Goal: Task Accomplishment & Management: Use online tool/utility

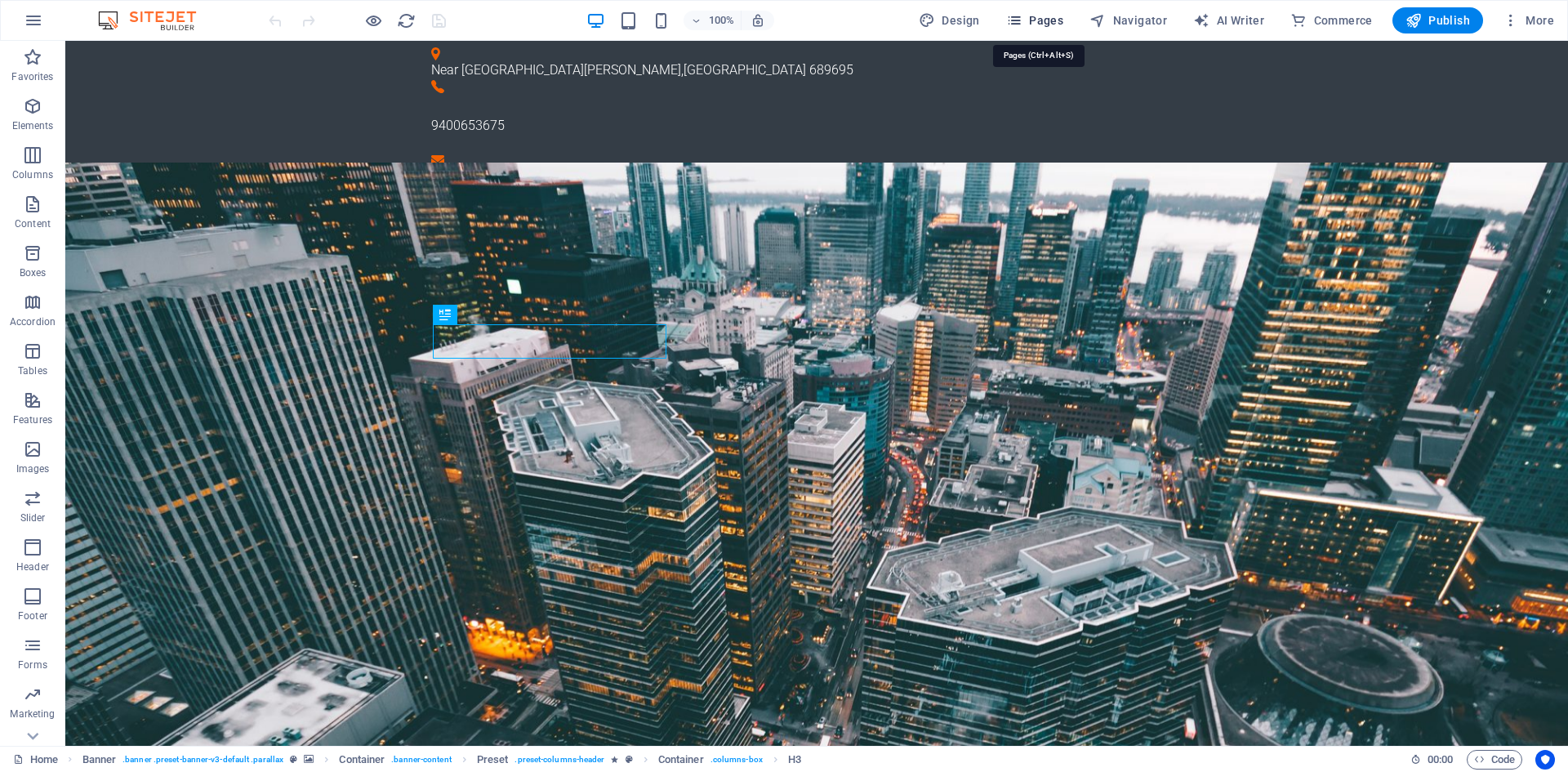
click at [1041, 22] on span "Pages" at bounding box center [1034, 20] width 57 height 16
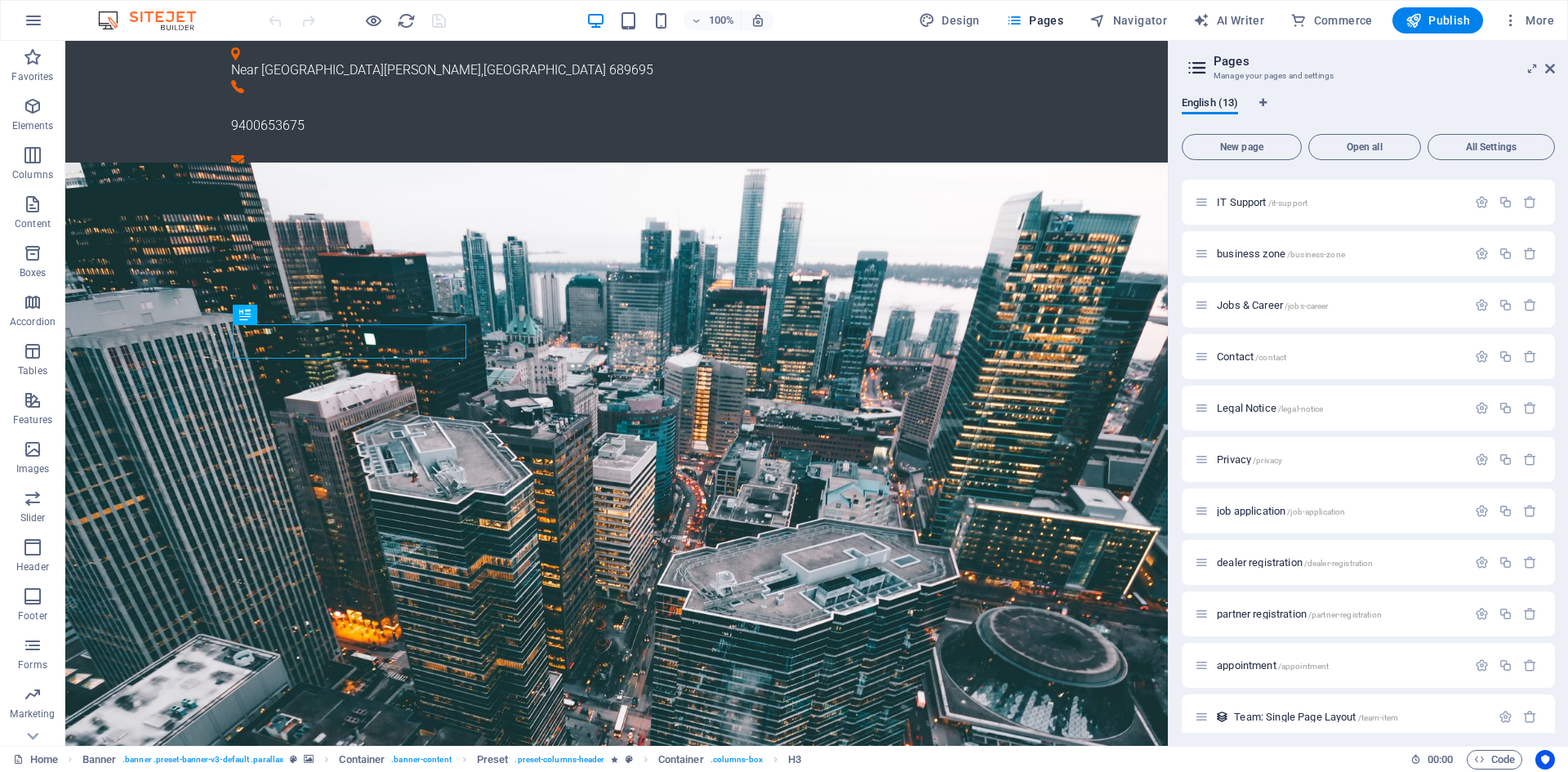
scroll to position [109, 0]
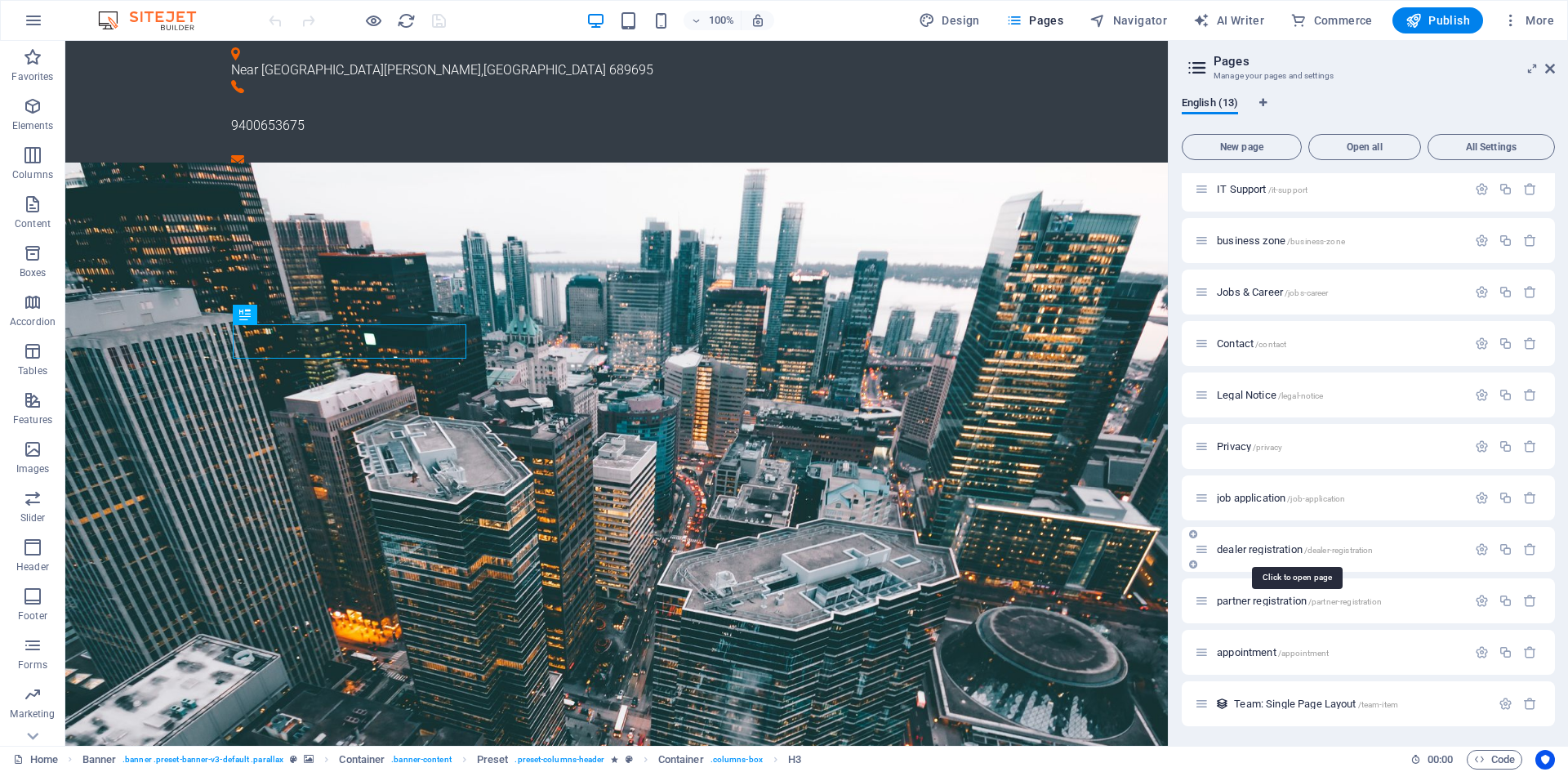
click at [1280, 549] on span "dealer registration /dealer-registration" at bounding box center [1294, 549] width 156 height 12
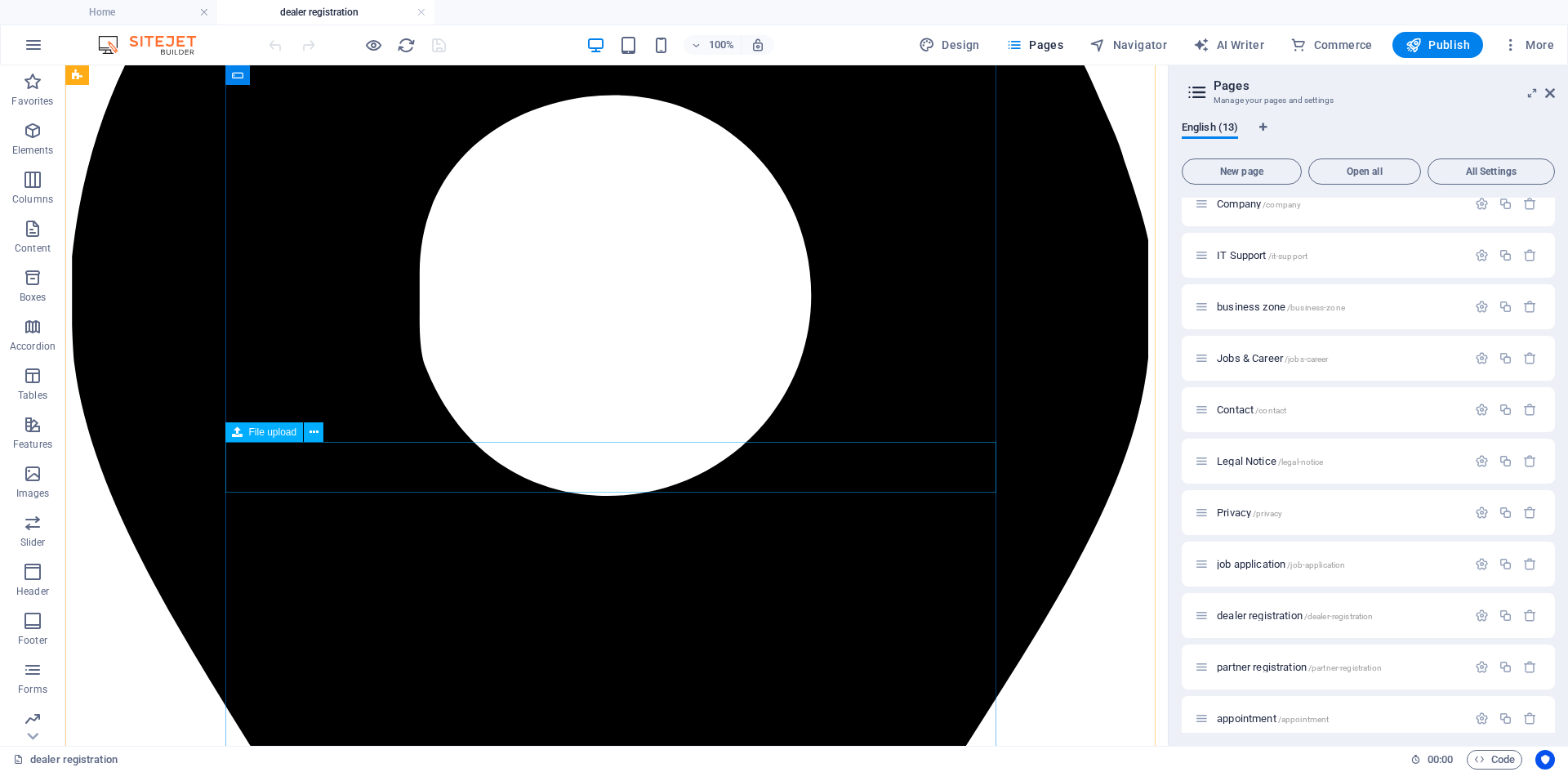
scroll to position [490, 0]
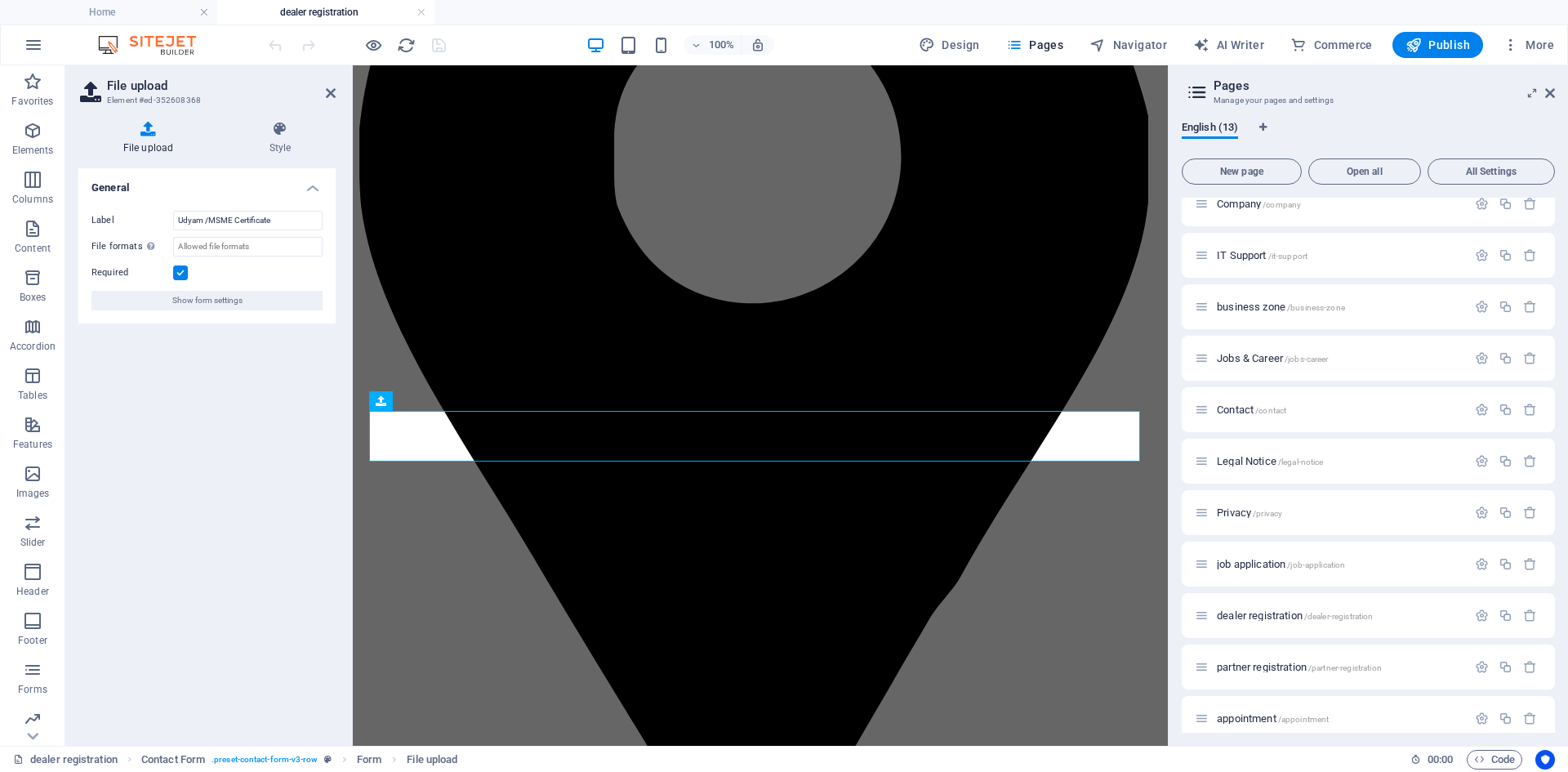
click at [177, 269] on label at bounding box center [180, 272] width 15 height 15
click at [0, 0] on input "Required" at bounding box center [0, 0] width 0 height 0
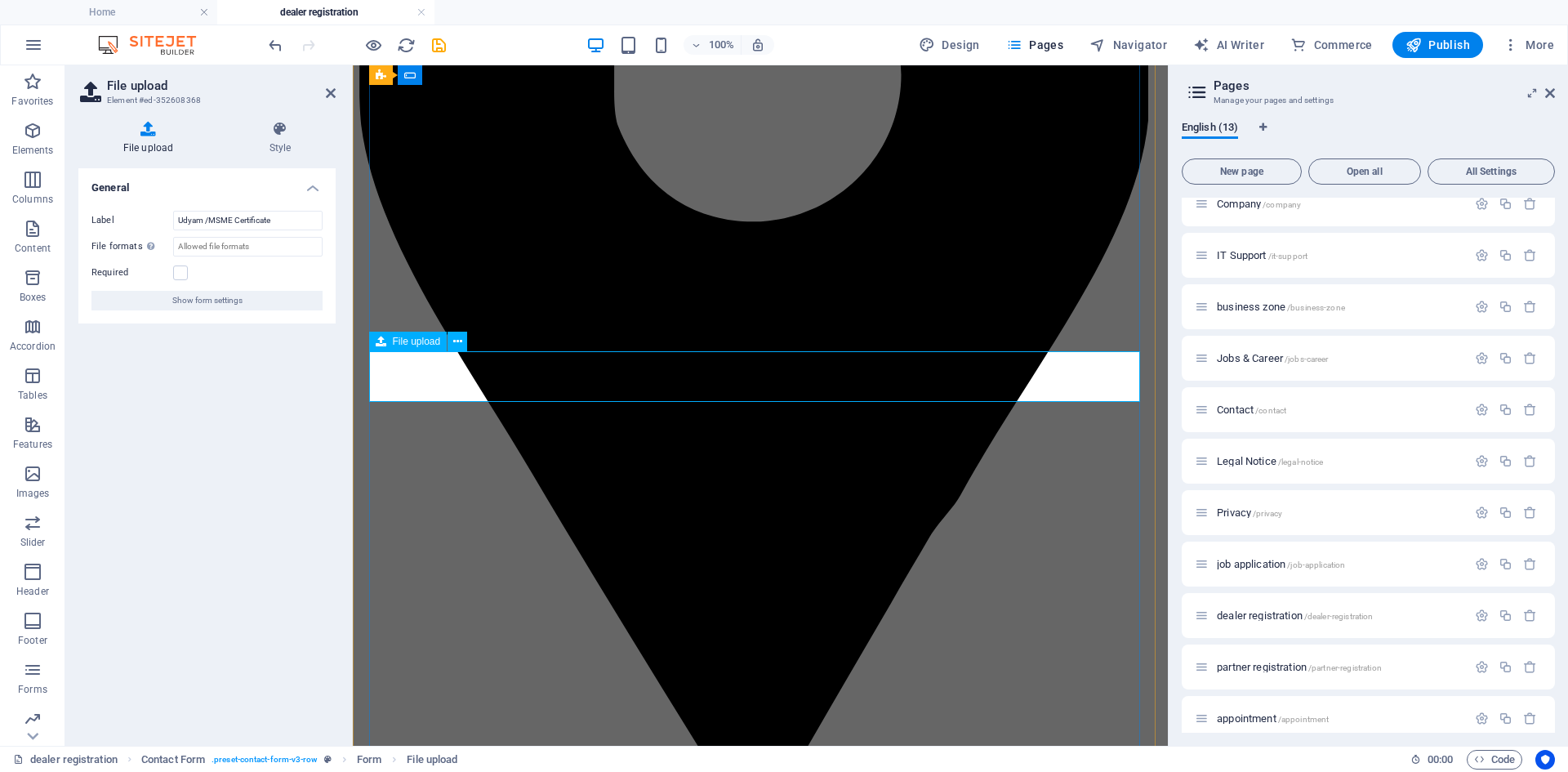
scroll to position [408, 0]
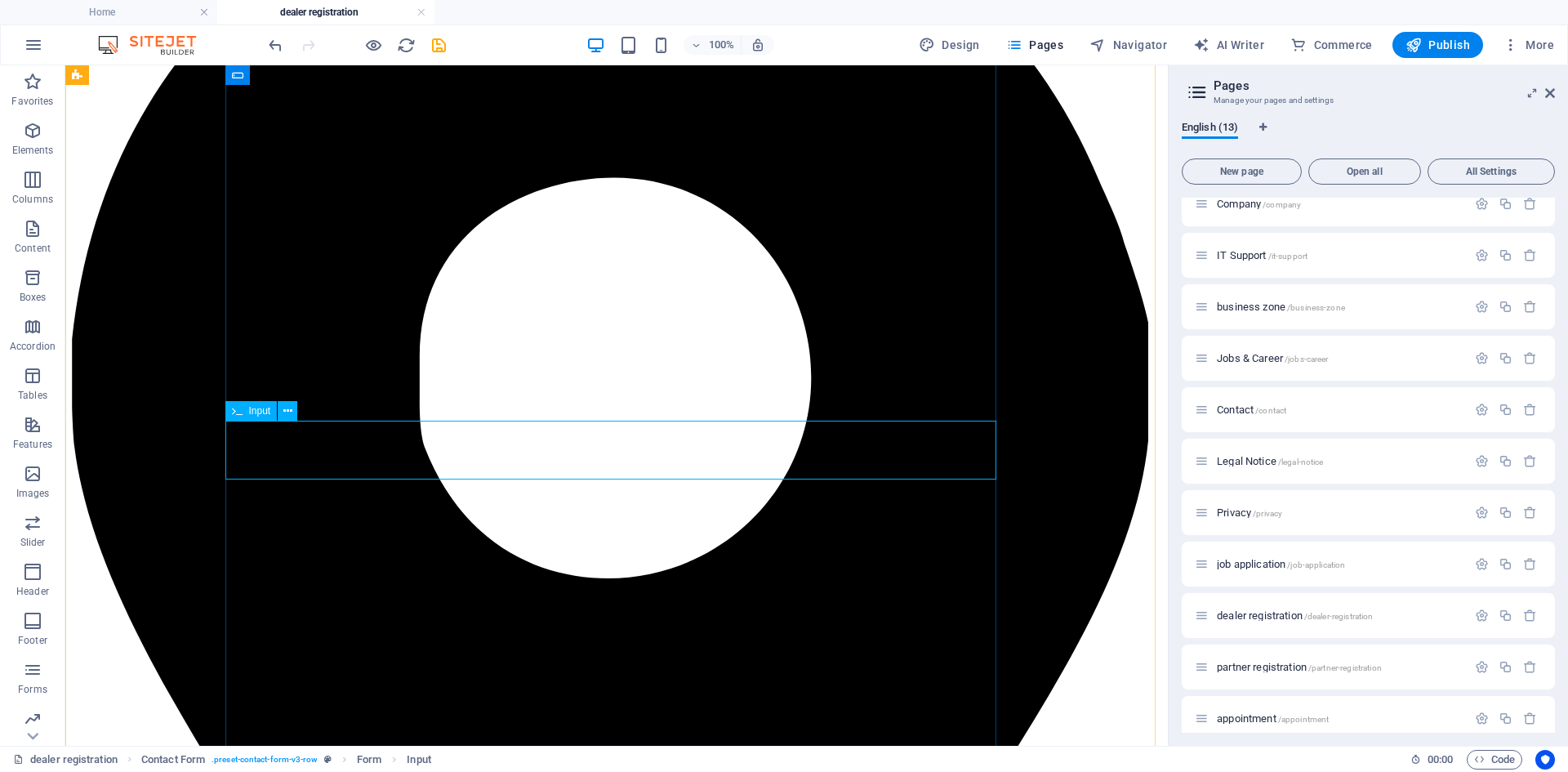
select select "characters"
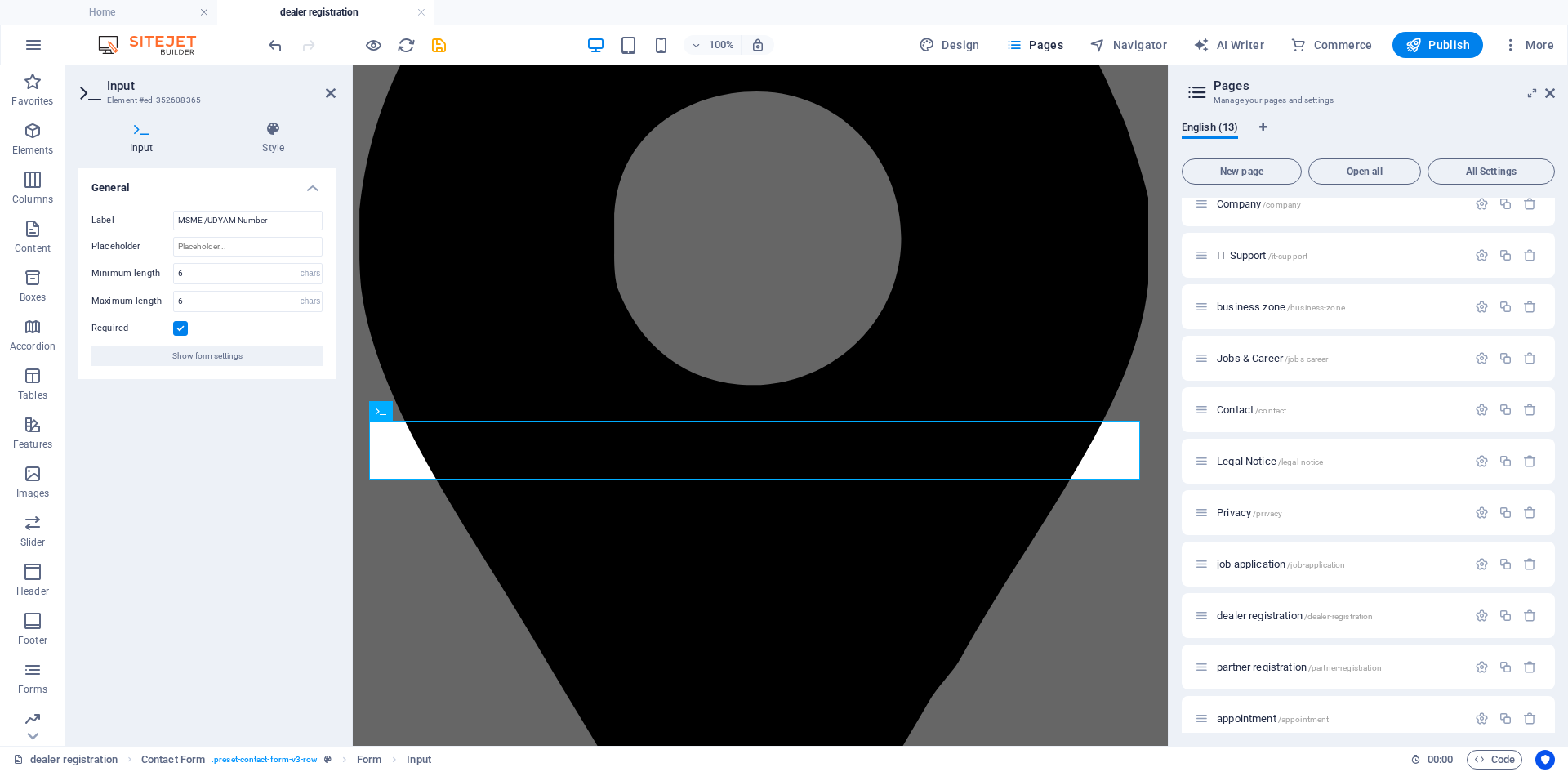
click at [181, 328] on label at bounding box center [180, 328] width 15 height 15
click at [0, 0] on input "Required" at bounding box center [0, 0] width 0 height 0
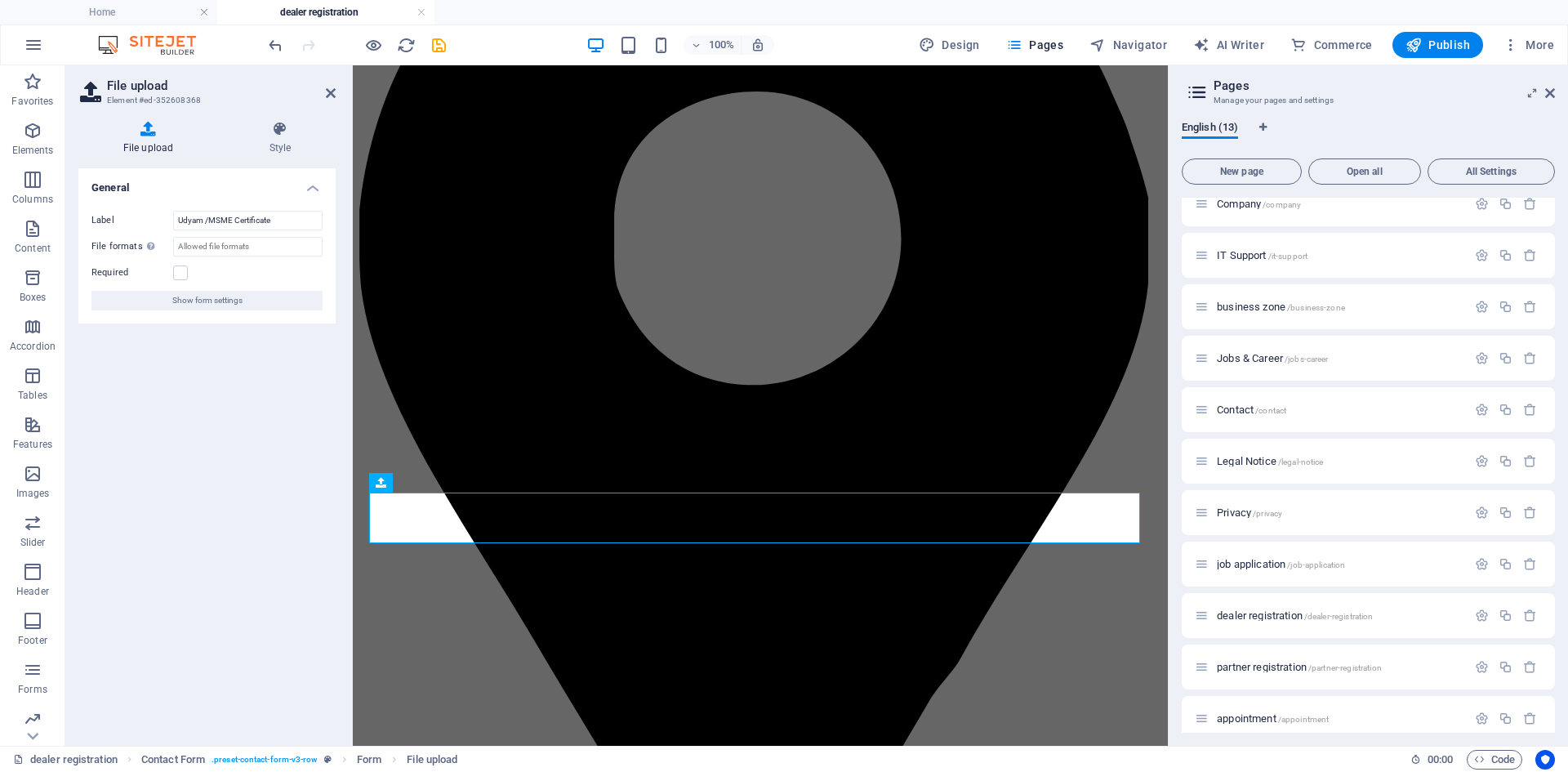
scroll to position [1004, 0]
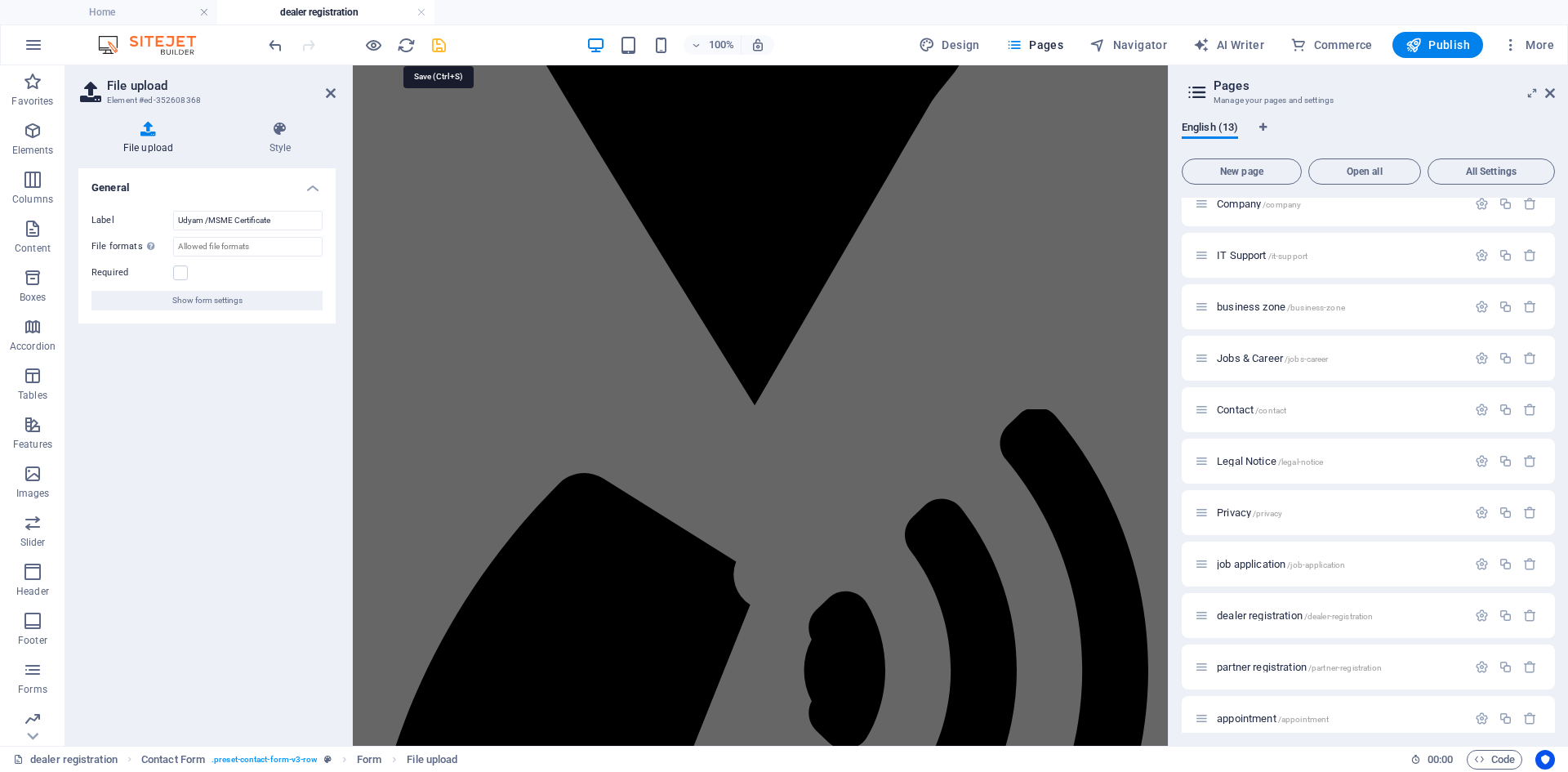
click at [444, 52] on icon "save" at bounding box center [439, 46] width 19 height 19
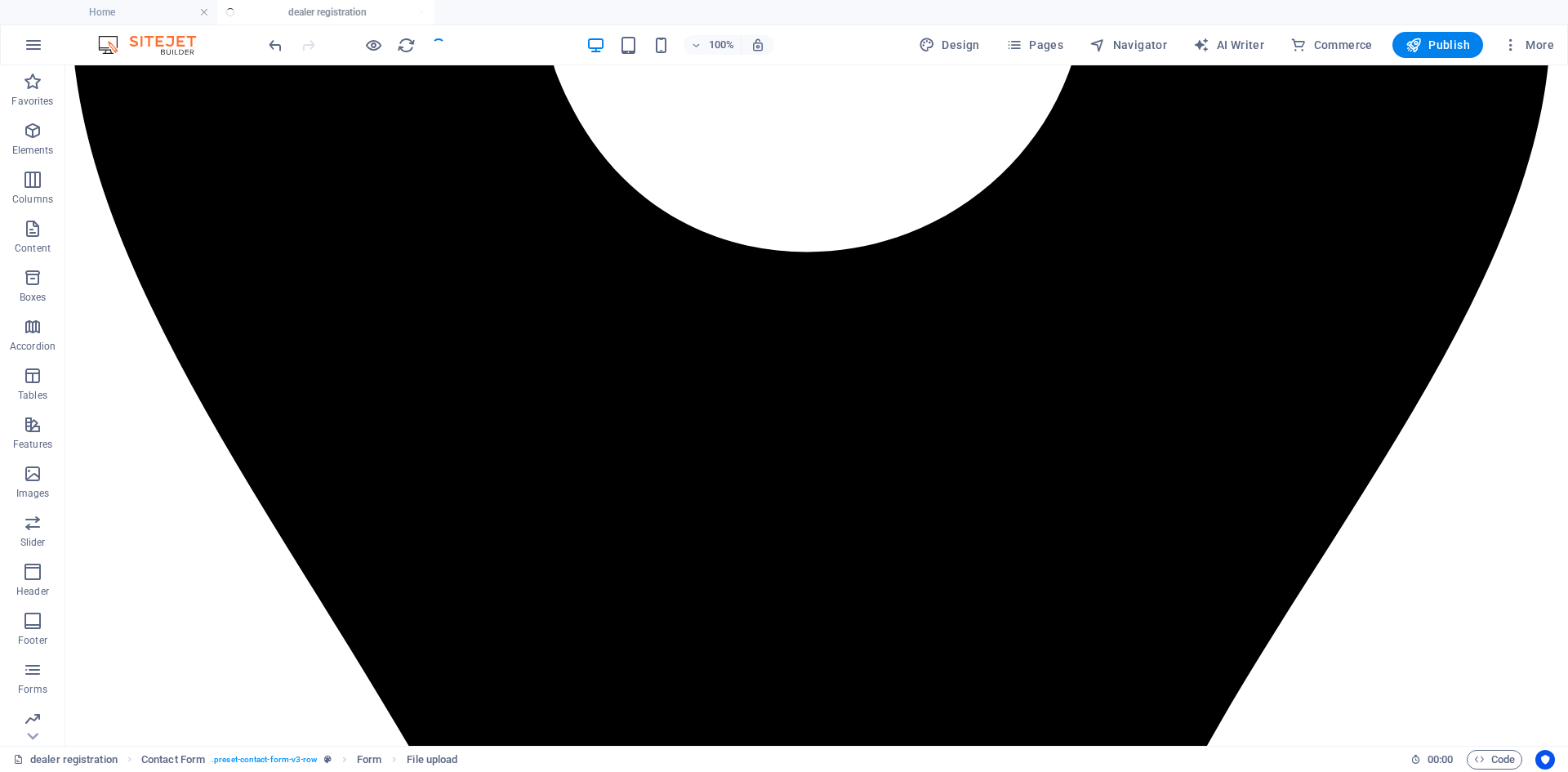
checkbox input "false"
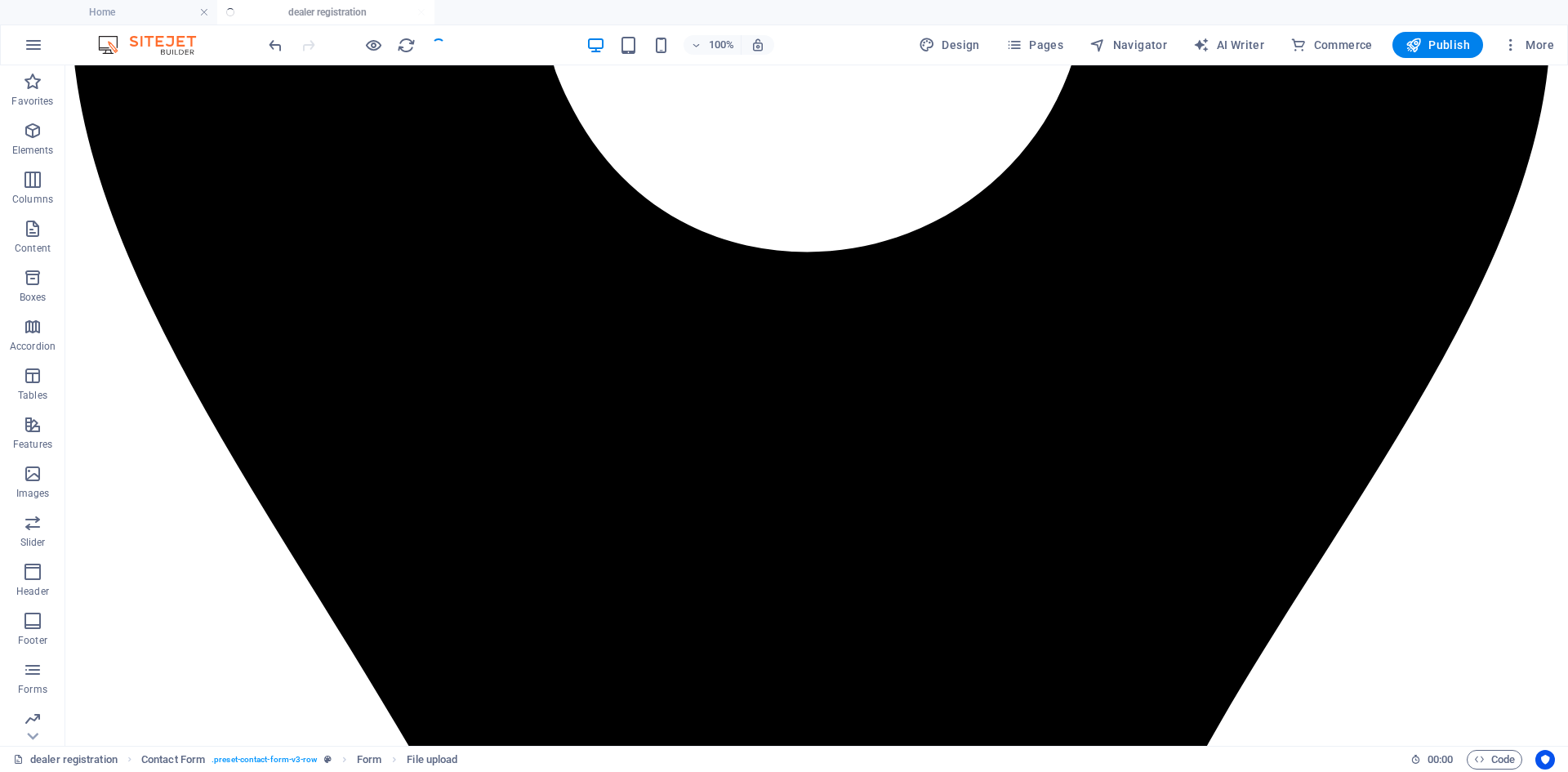
checkbox input "false"
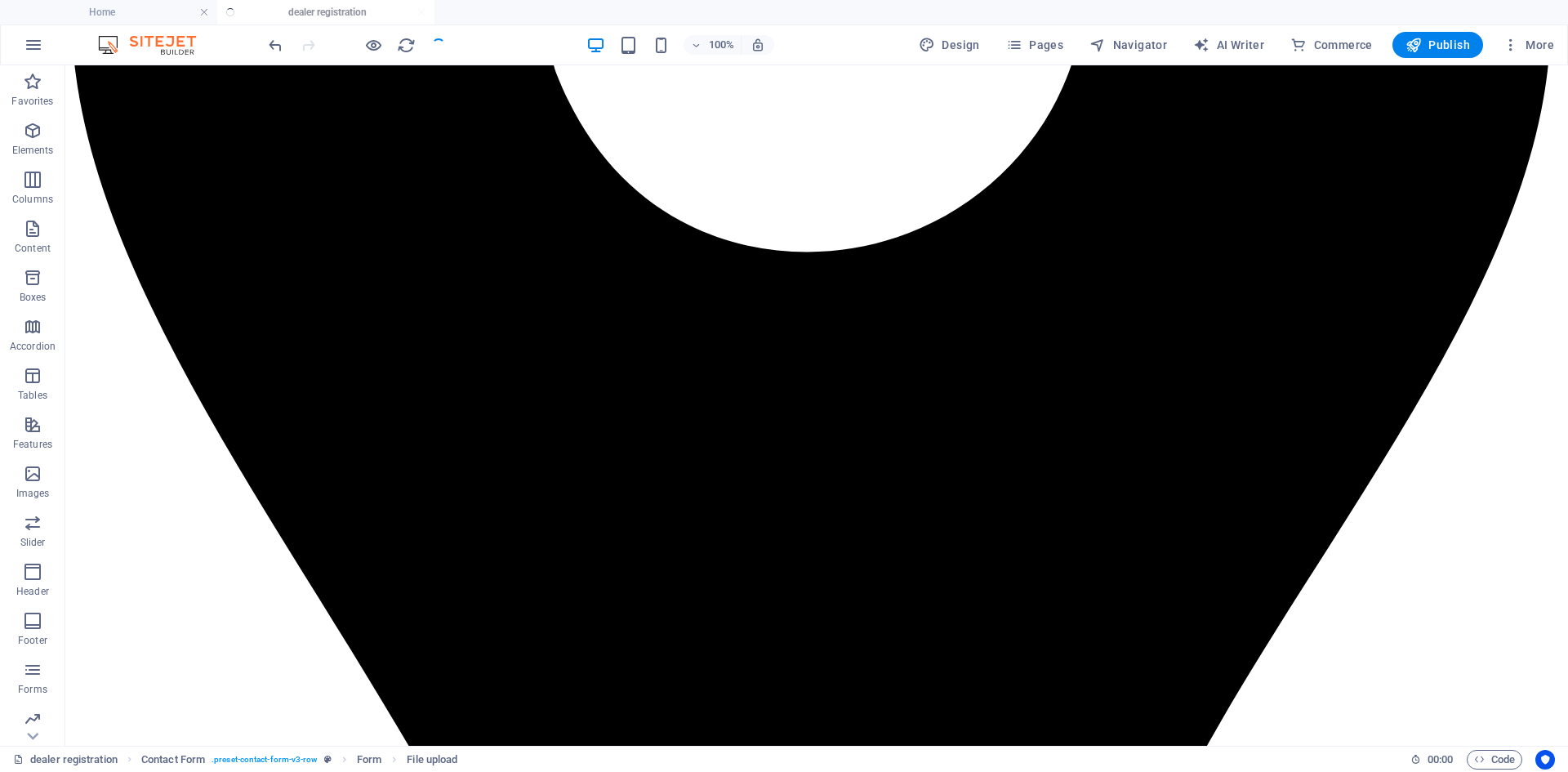
checkbox input "false"
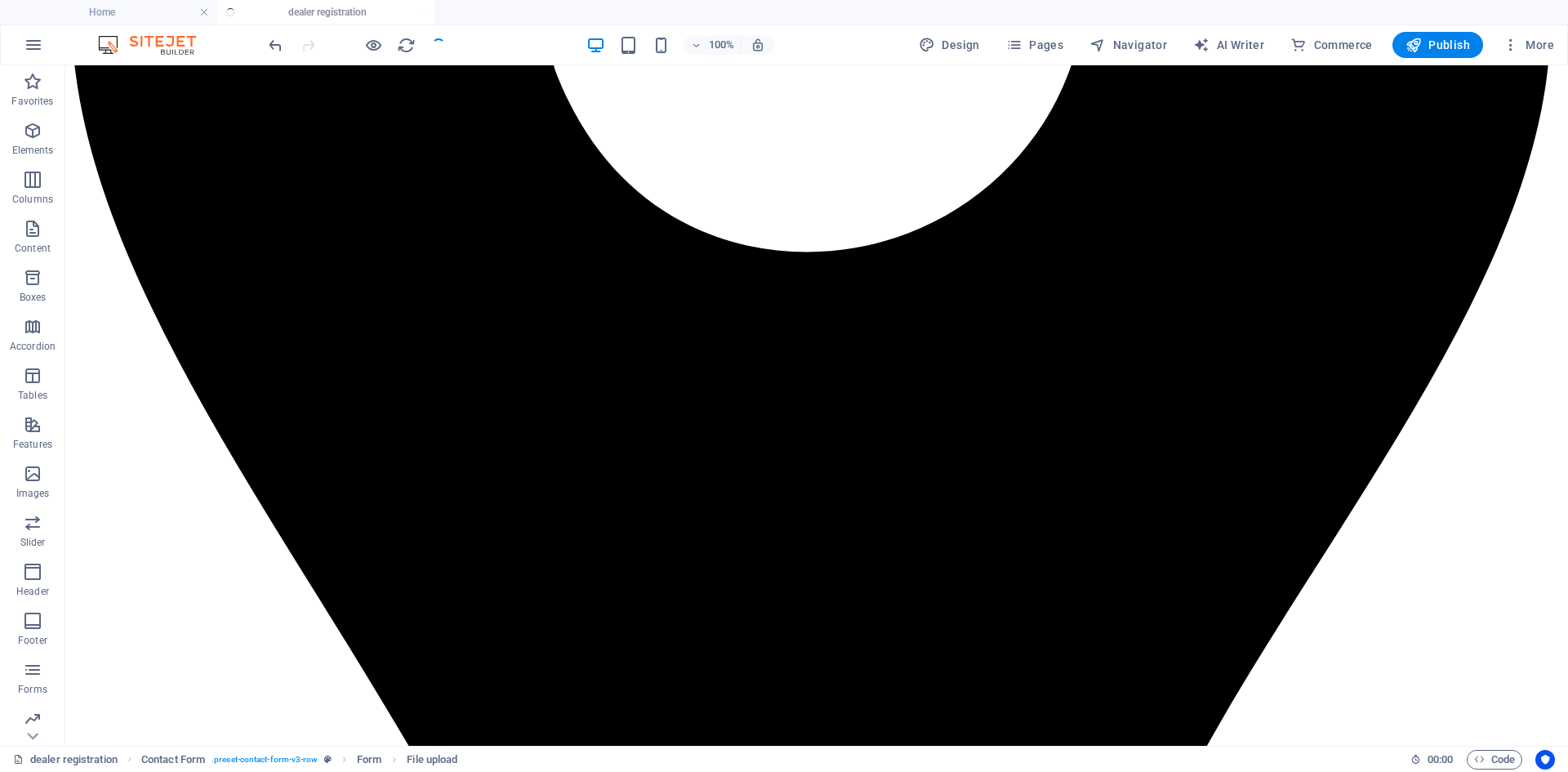
checkbox input "false"
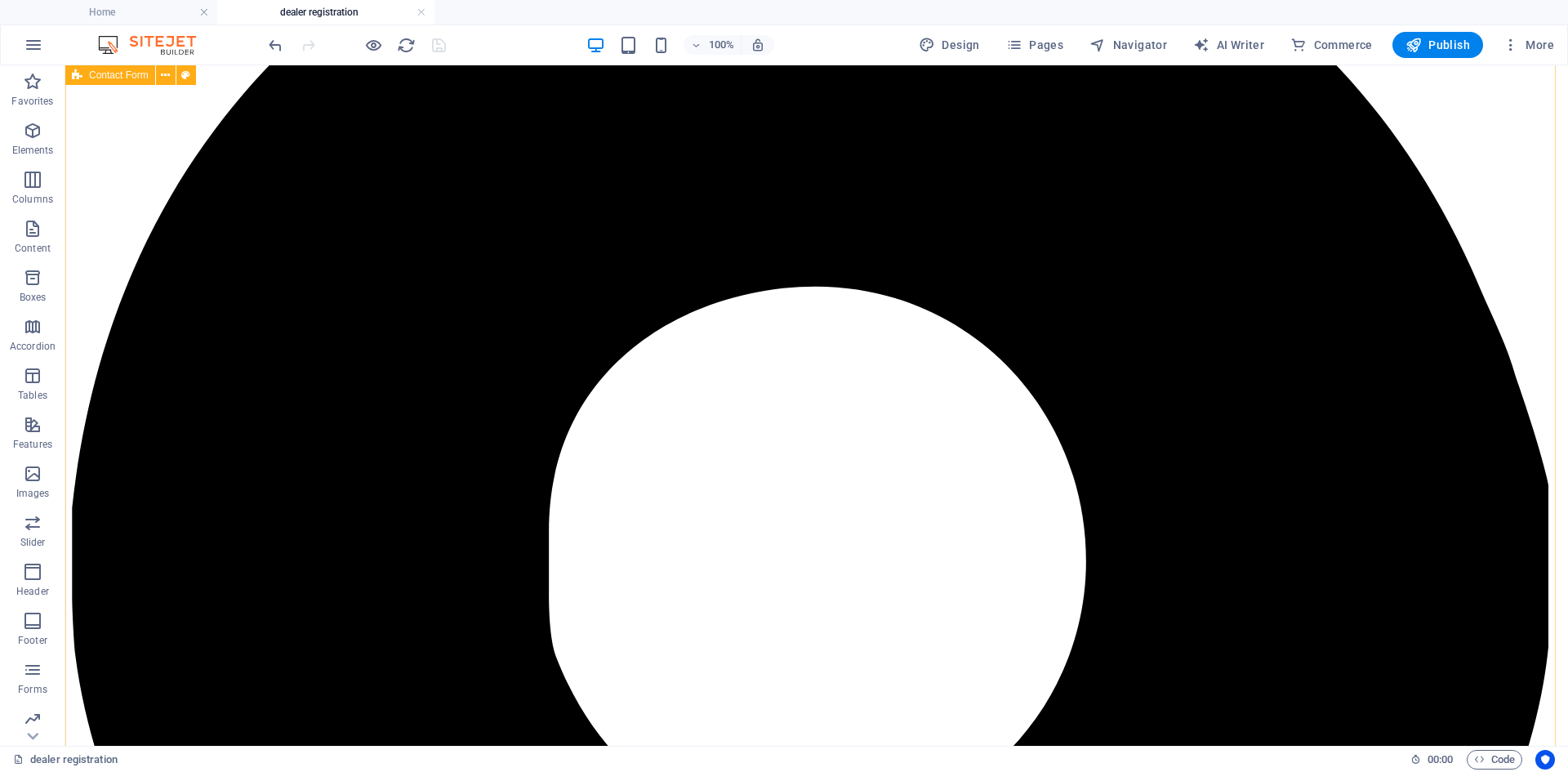
scroll to position [289, 0]
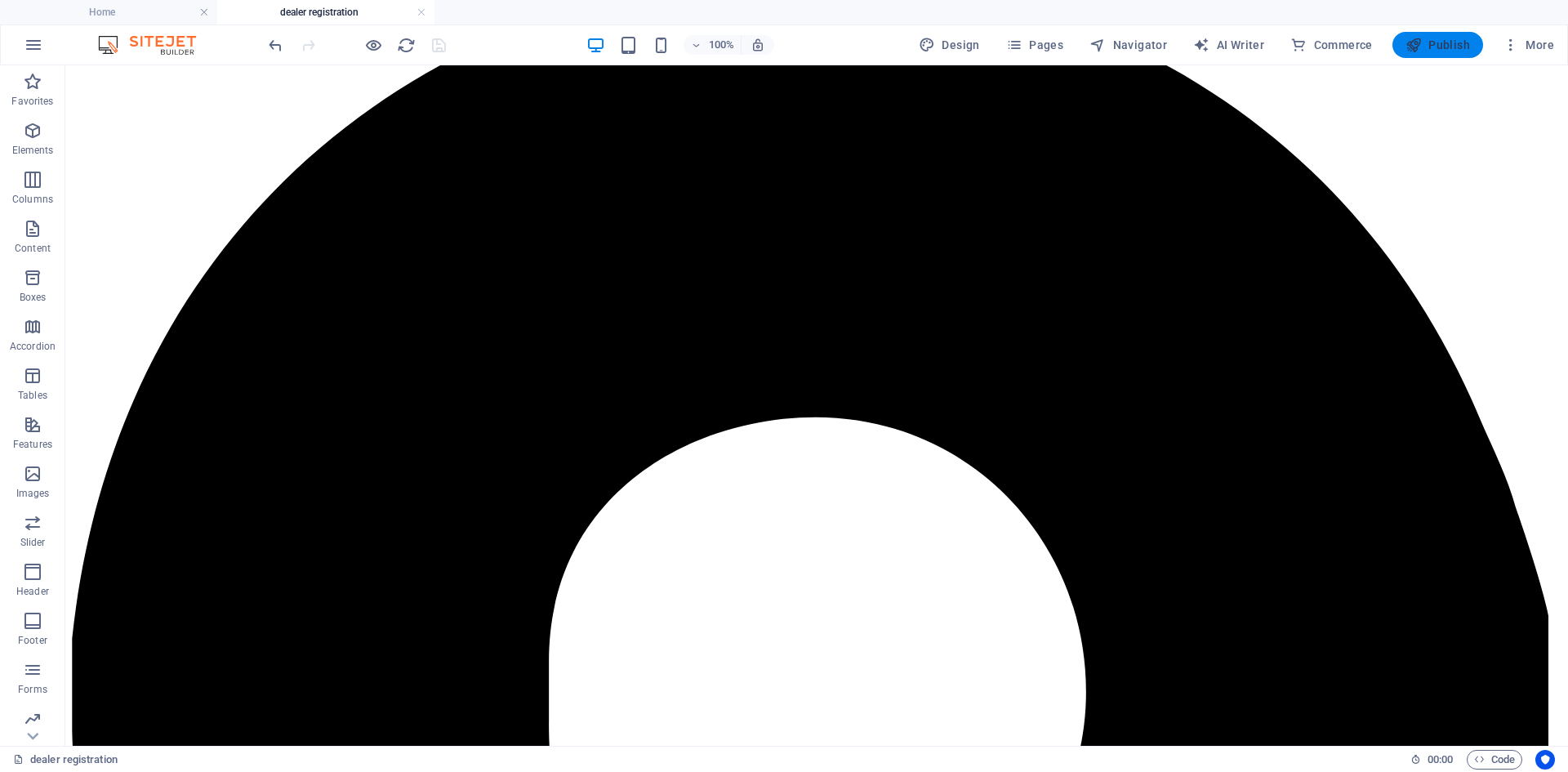
click at [1447, 48] on span "Publish" at bounding box center [1437, 45] width 65 height 16
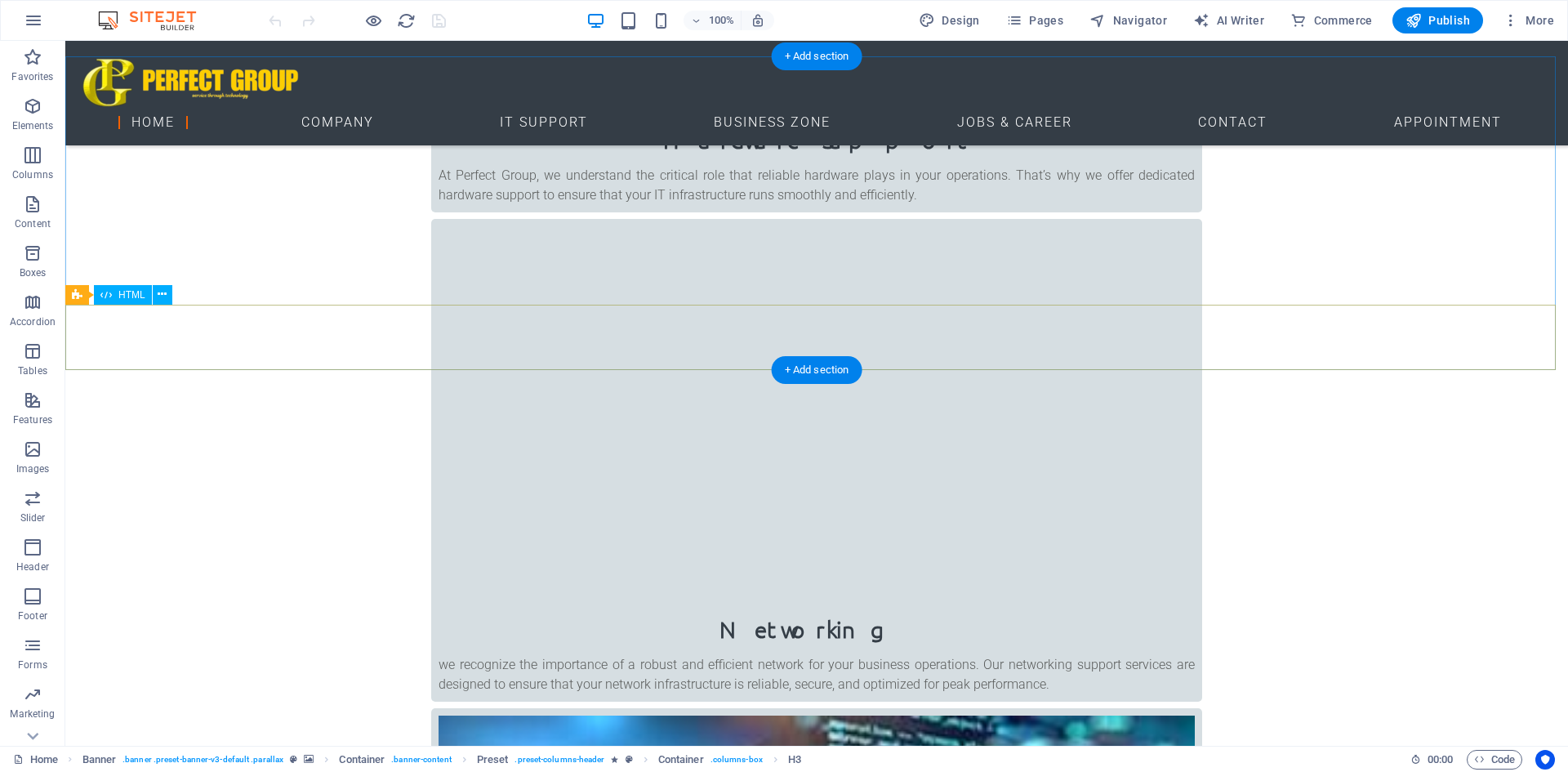
scroll to position [1878, 0]
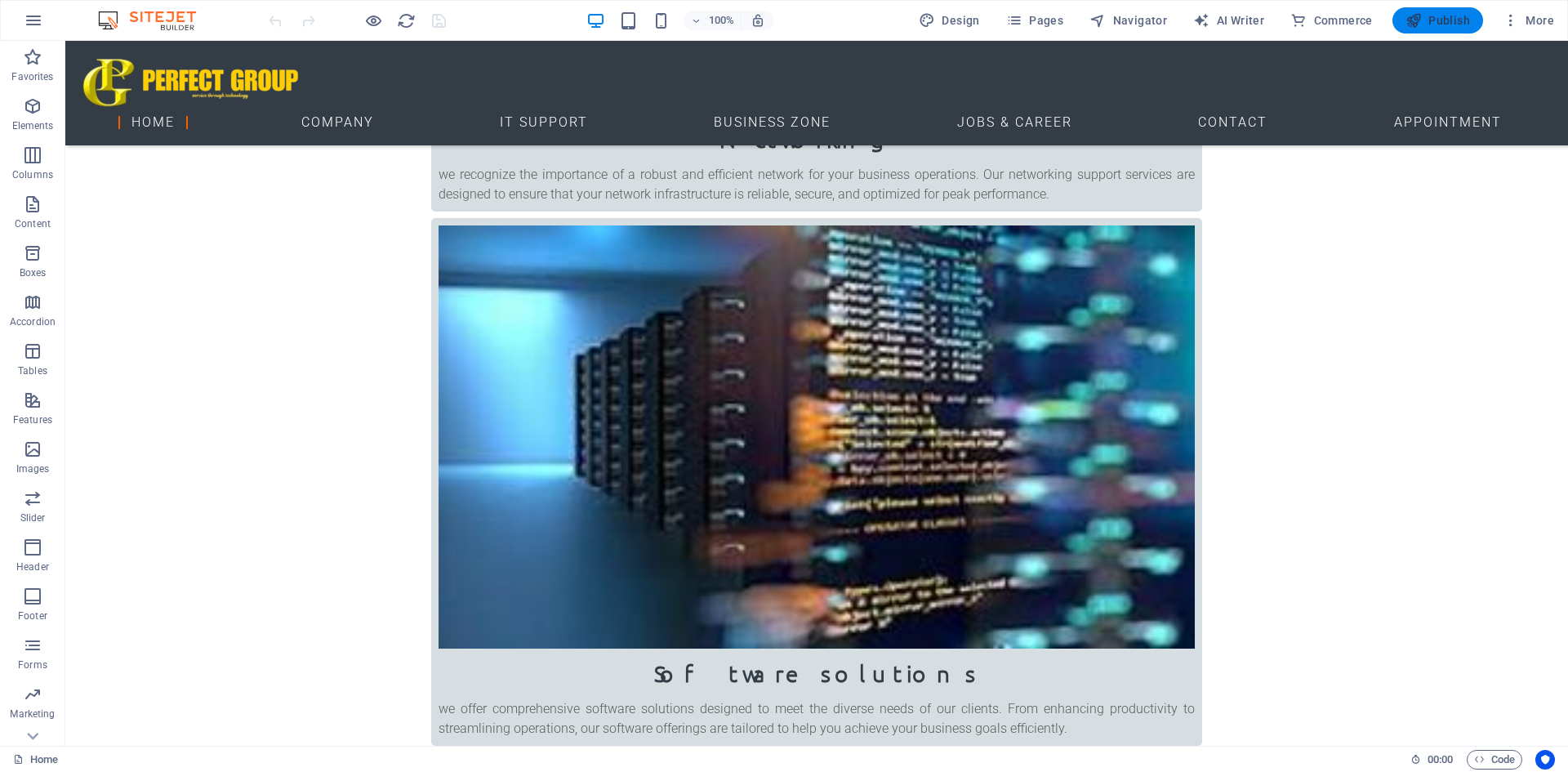
click at [1426, 24] on span "Publish" at bounding box center [1437, 20] width 65 height 16
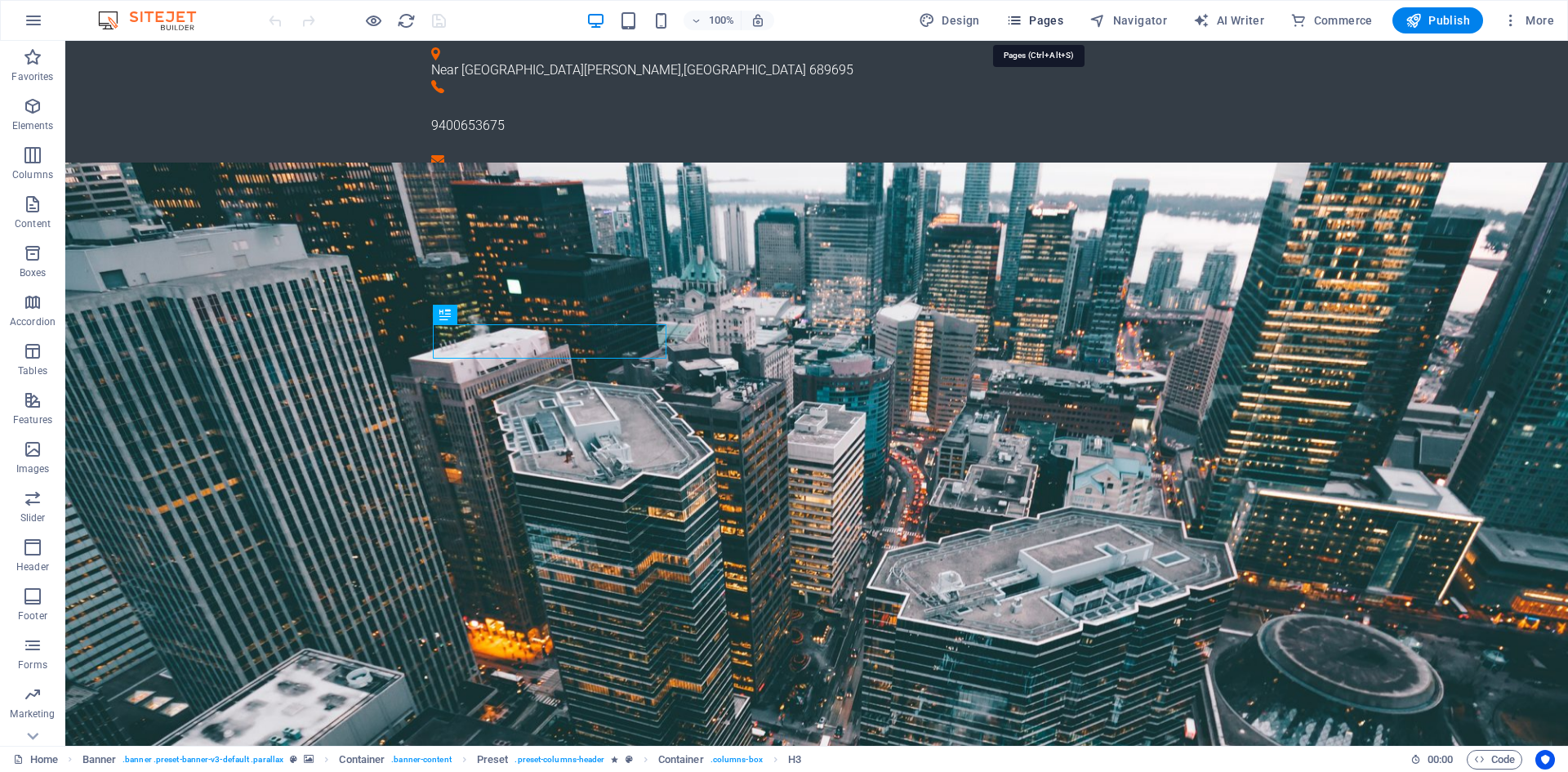
click at [1047, 24] on span "Pages" at bounding box center [1034, 20] width 57 height 16
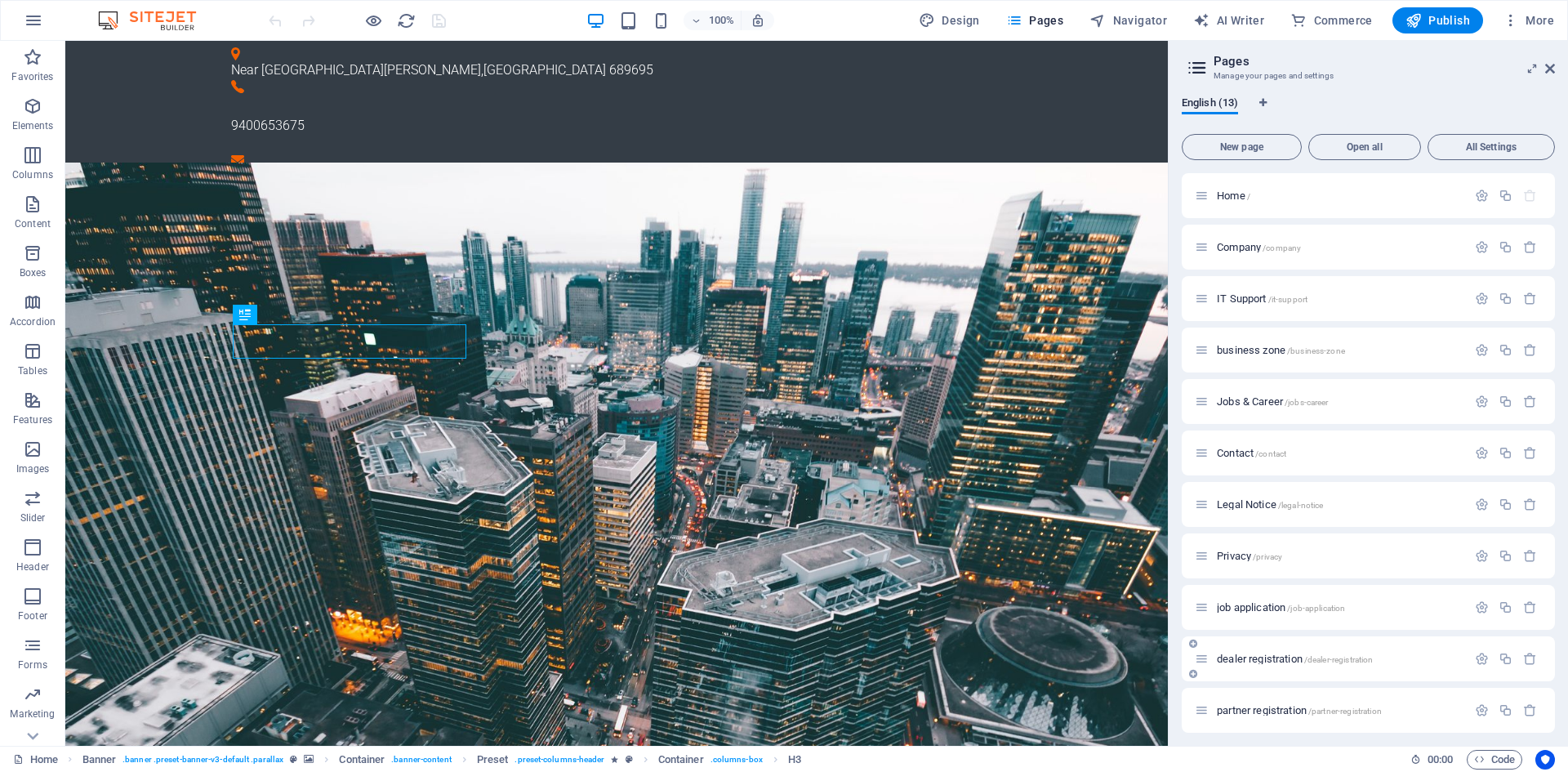
scroll to position [109, 0]
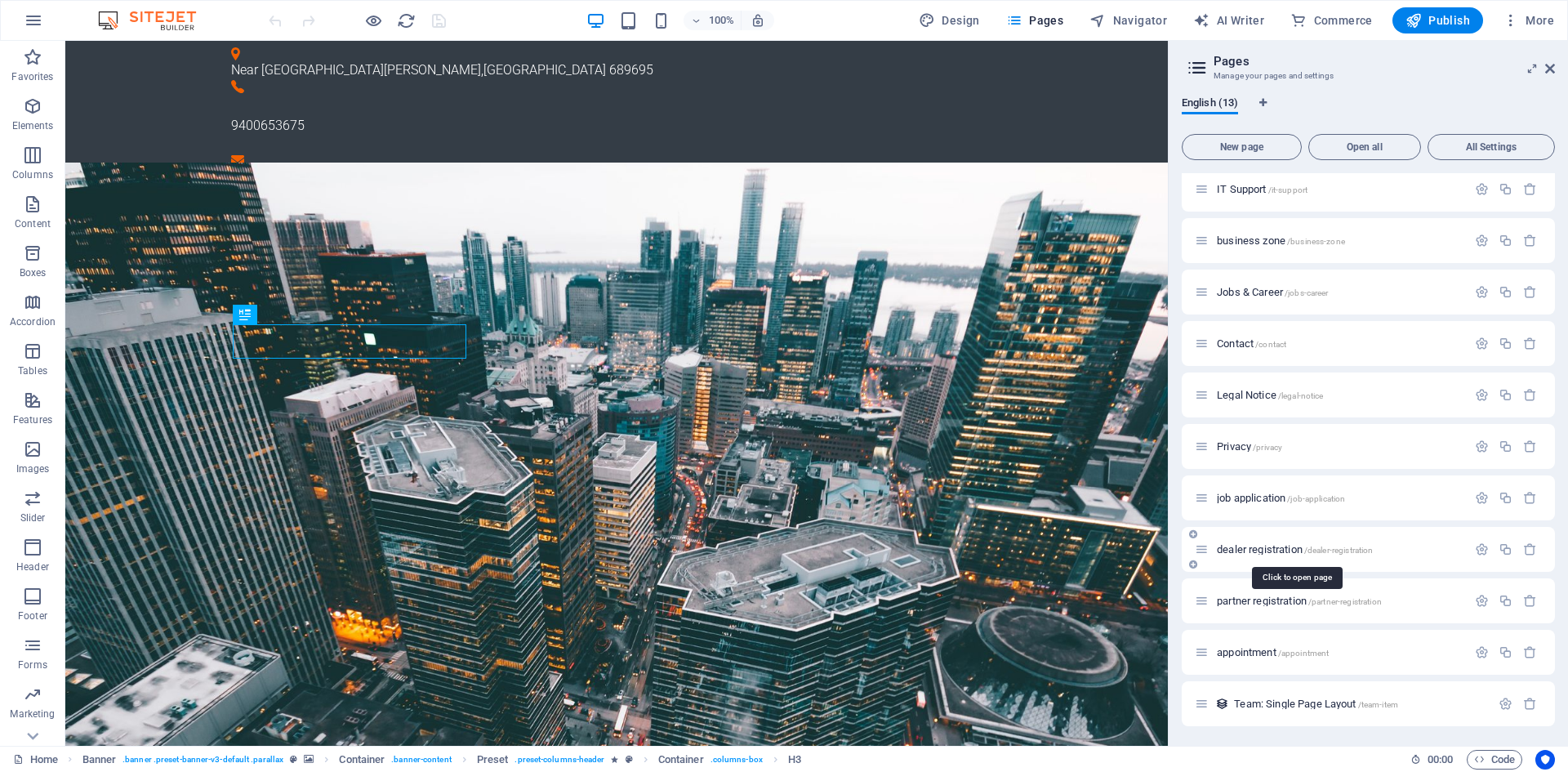
click at [1279, 552] on span "dealer registration /dealer-registration" at bounding box center [1294, 549] width 156 height 12
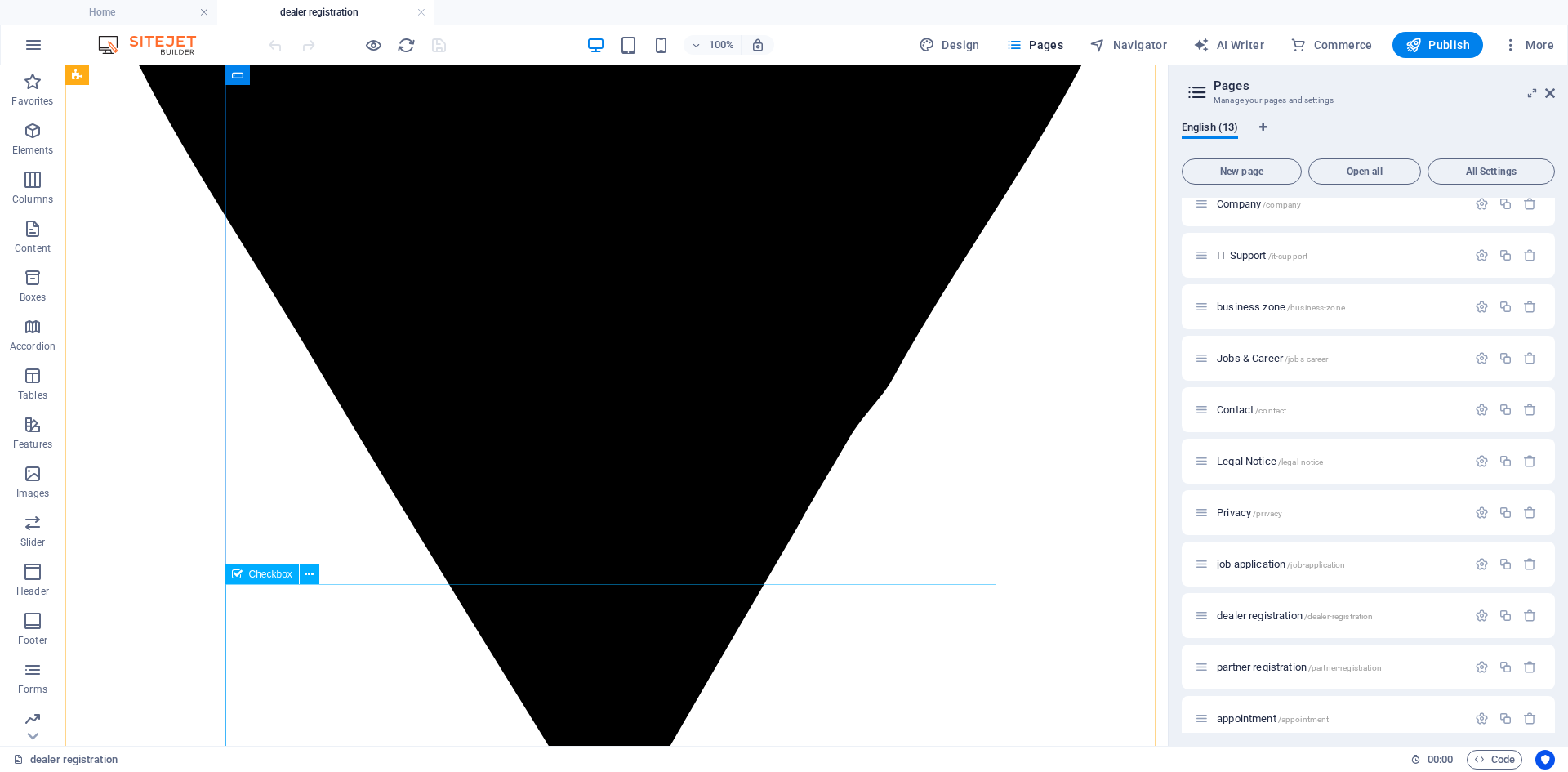
scroll to position [1280, 0]
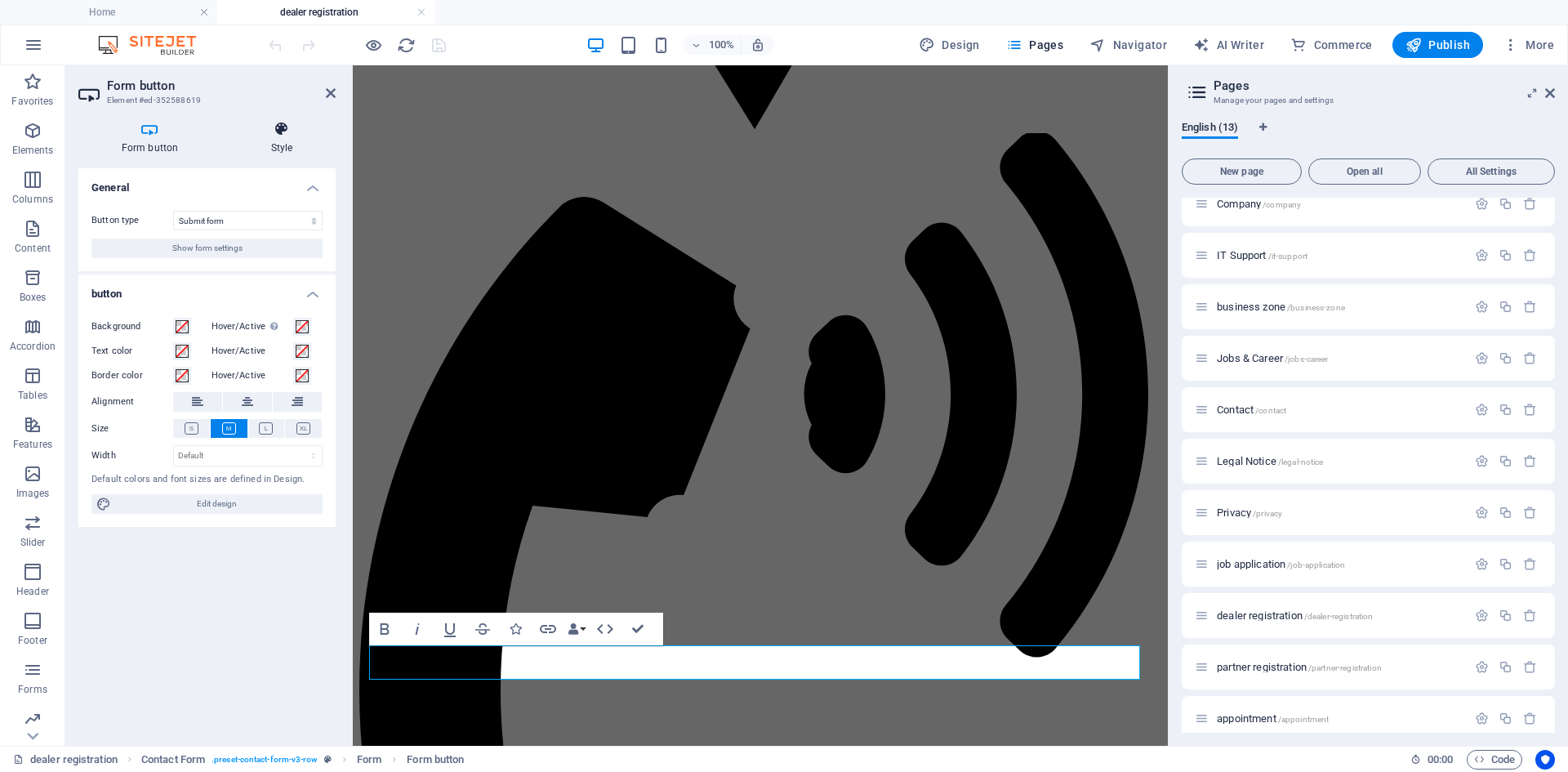
click at [237, 138] on h4 "Style" at bounding box center [281, 138] width 108 height 34
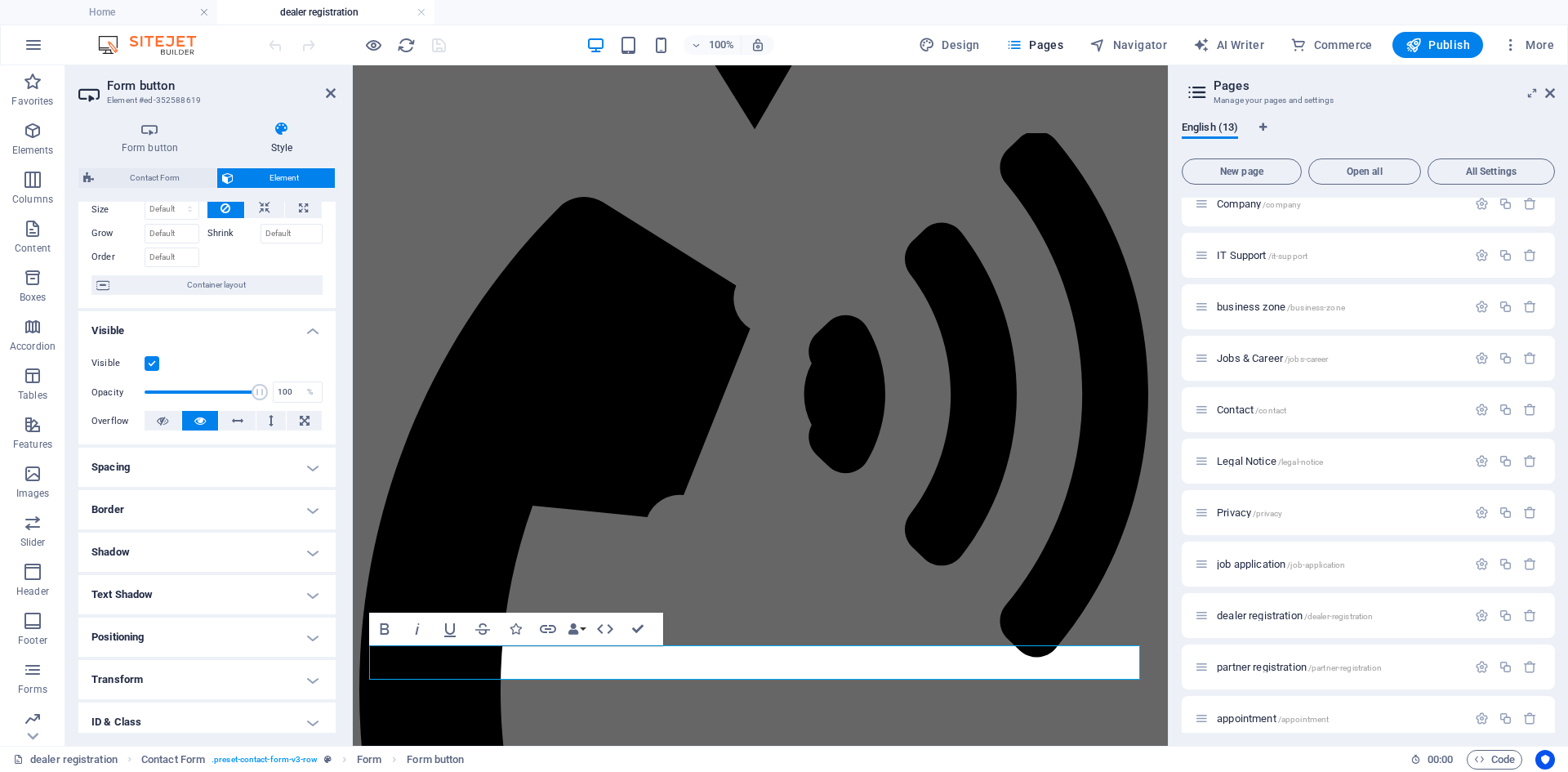
scroll to position [0, 0]
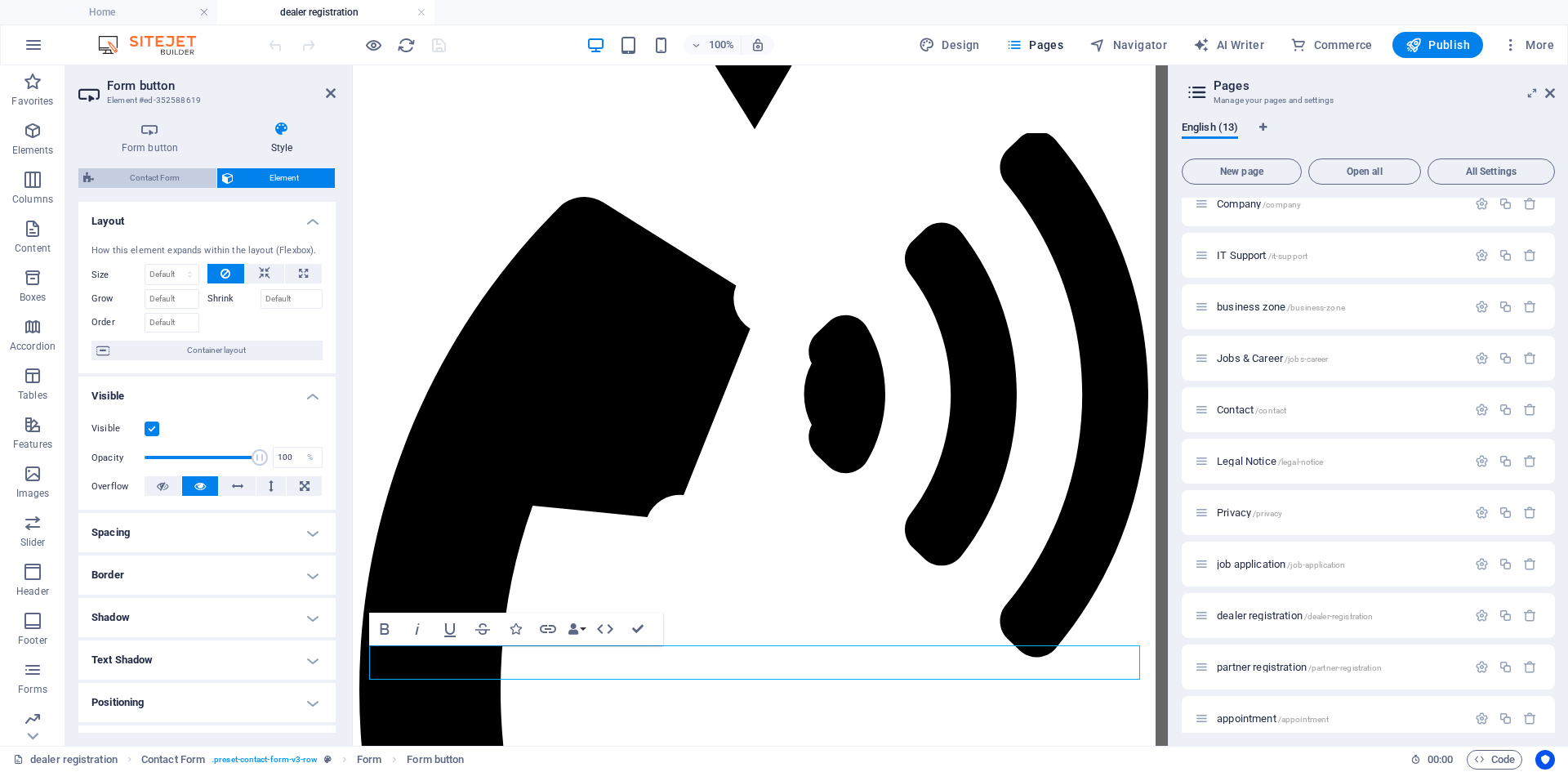
click at [170, 172] on span "Contact Form" at bounding box center [155, 177] width 113 height 20
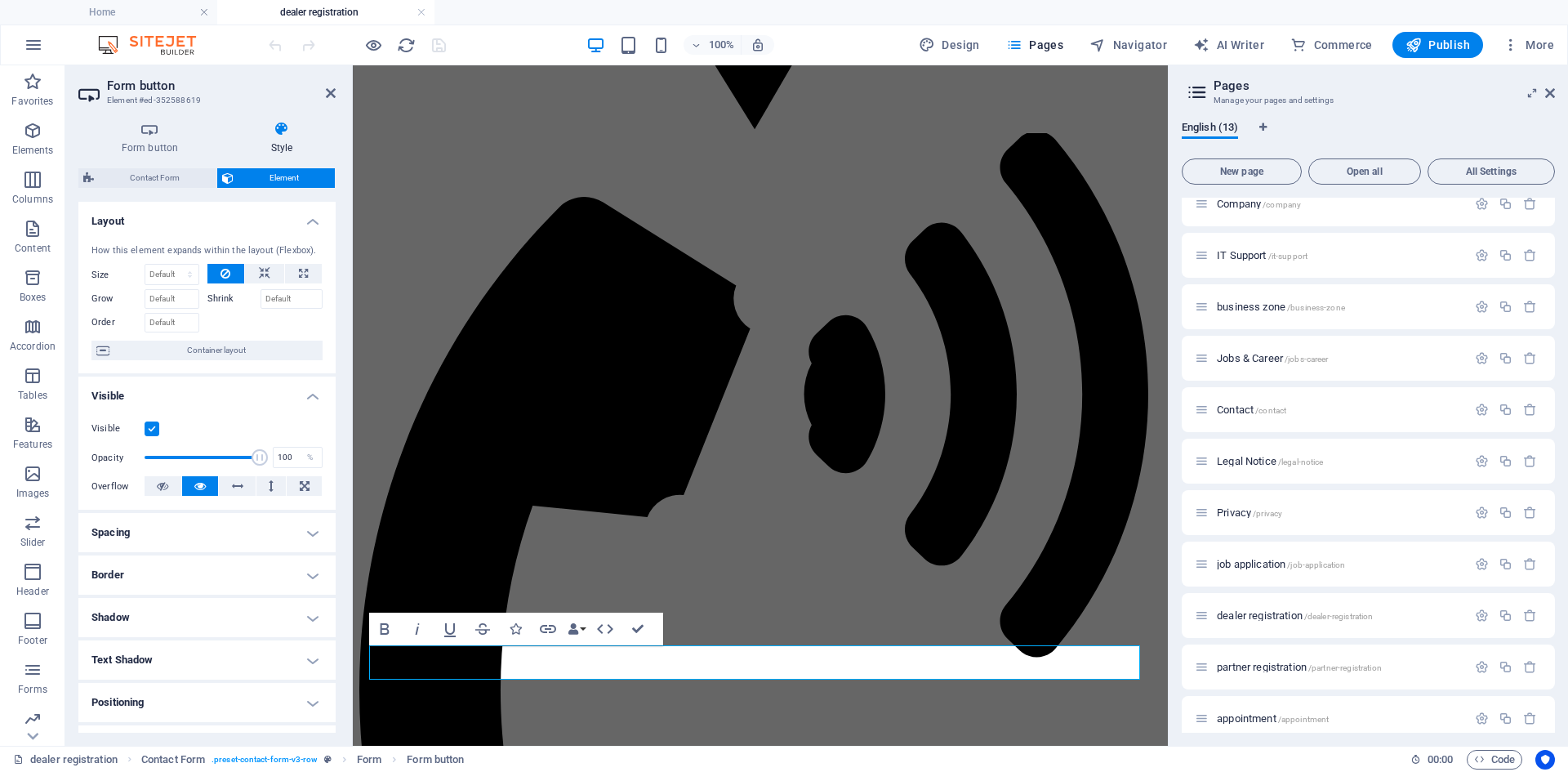
click at [187, 529] on h4 "Spacing" at bounding box center [207, 533] width 257 height 40
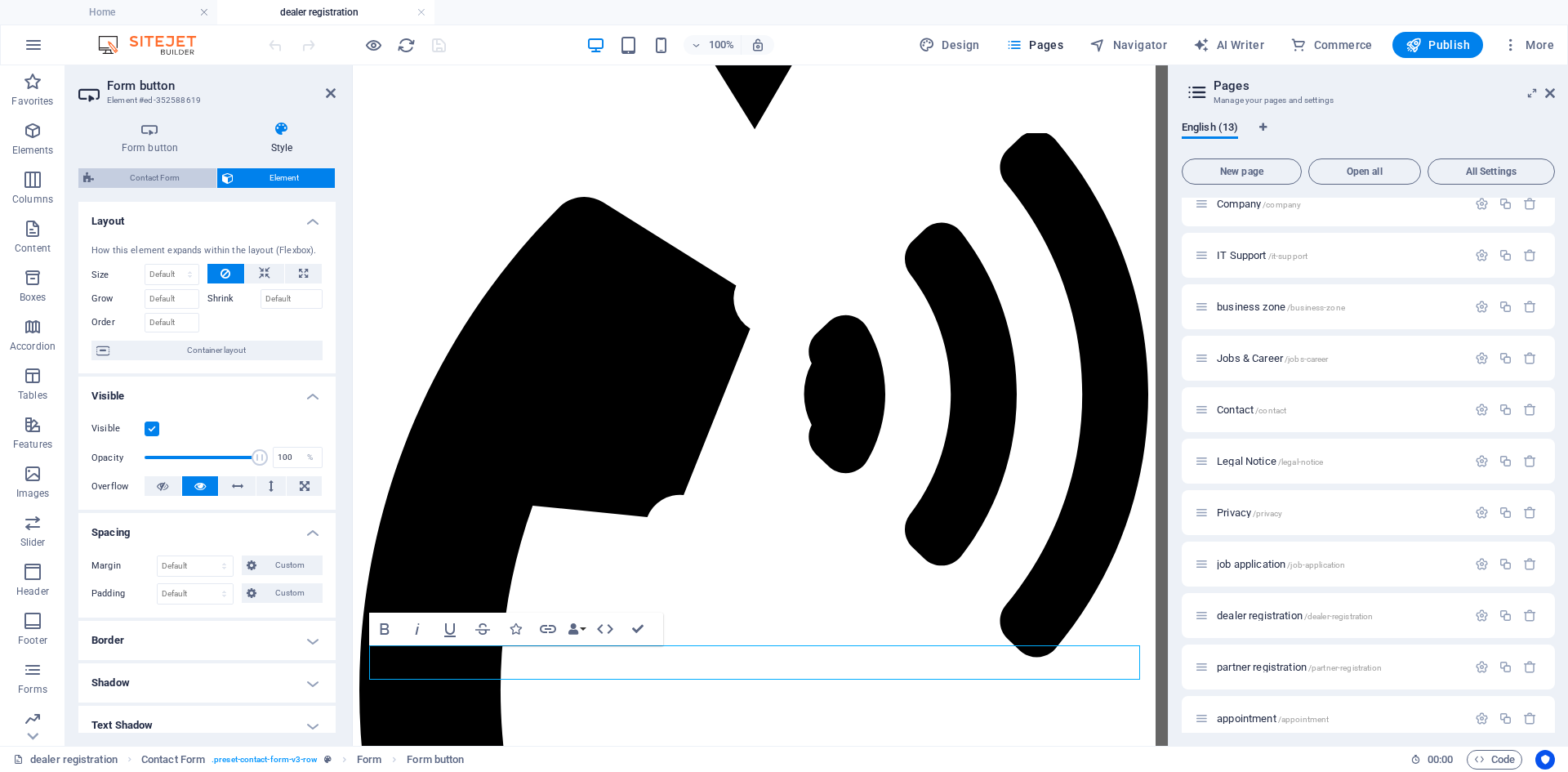
click at [167, 171] on span "Contact Form" at bounding box center [155, 177] width 113 height 20
select select "rem"
select select "preset-contact-form-v3-row"
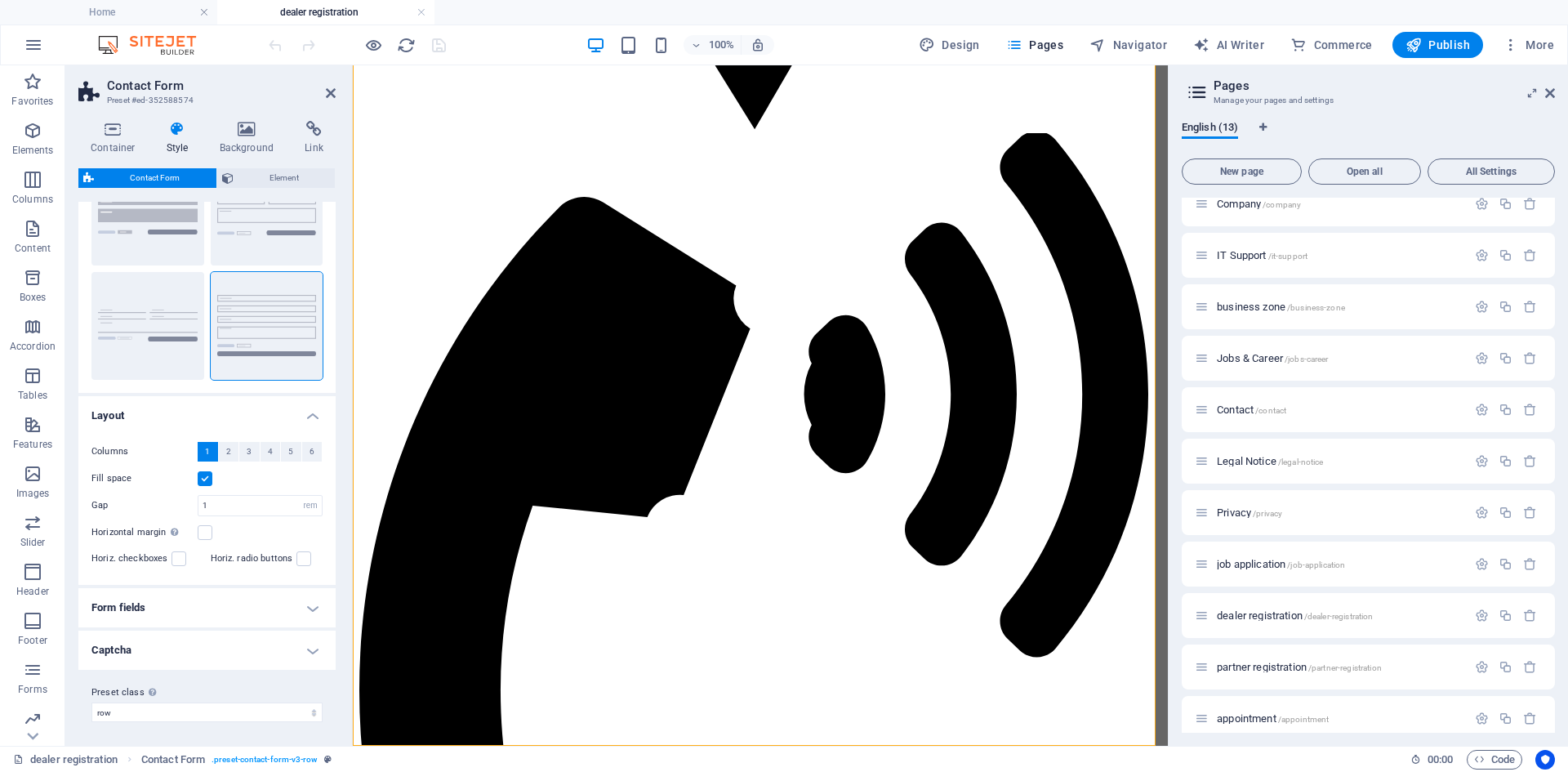
scroll to position [89, 0]
click at [284, 652] on h4 "Captcha" at bounding box center [207, 648] width 257 height 40
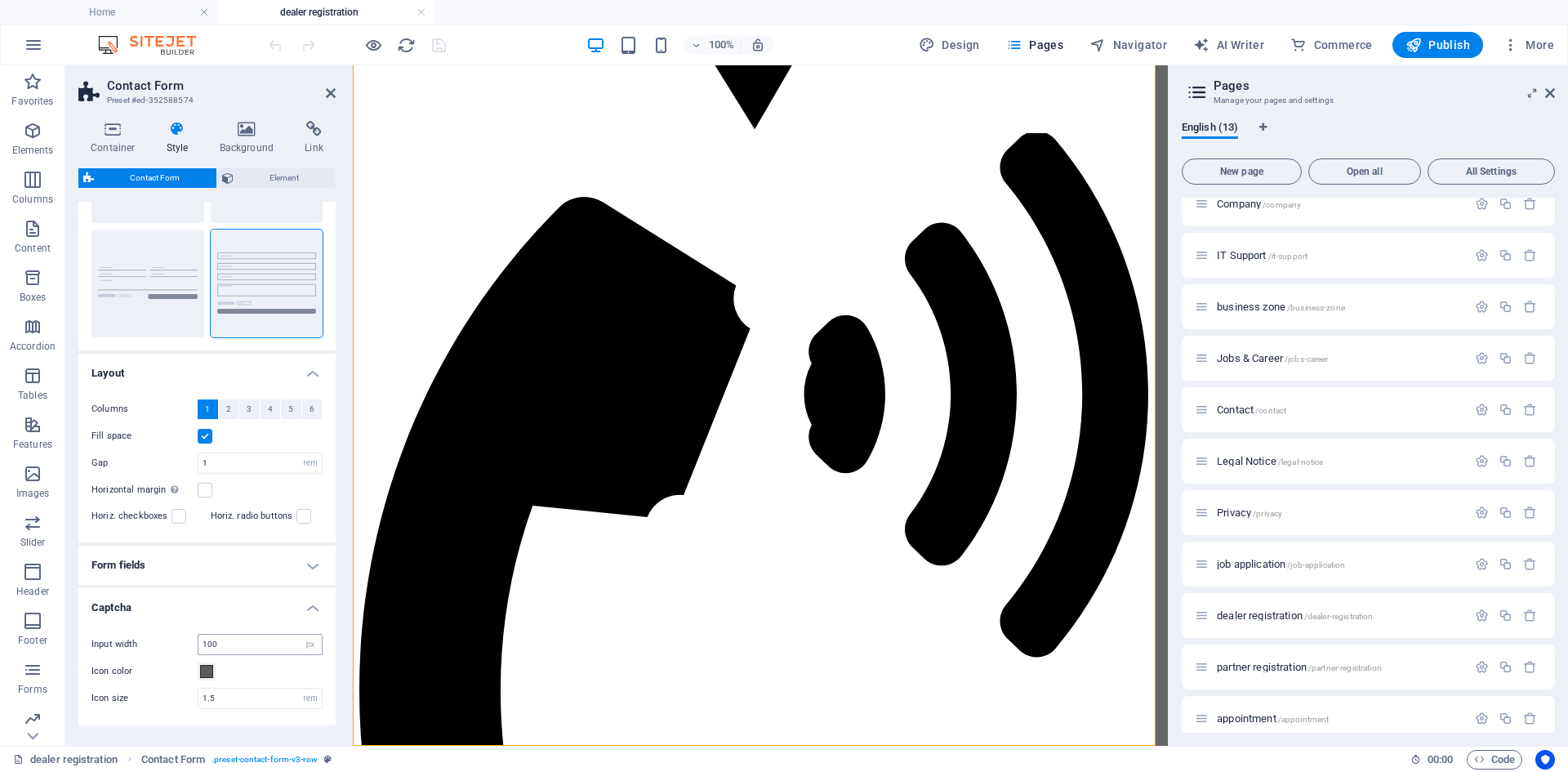
scroll to position [187, 0]
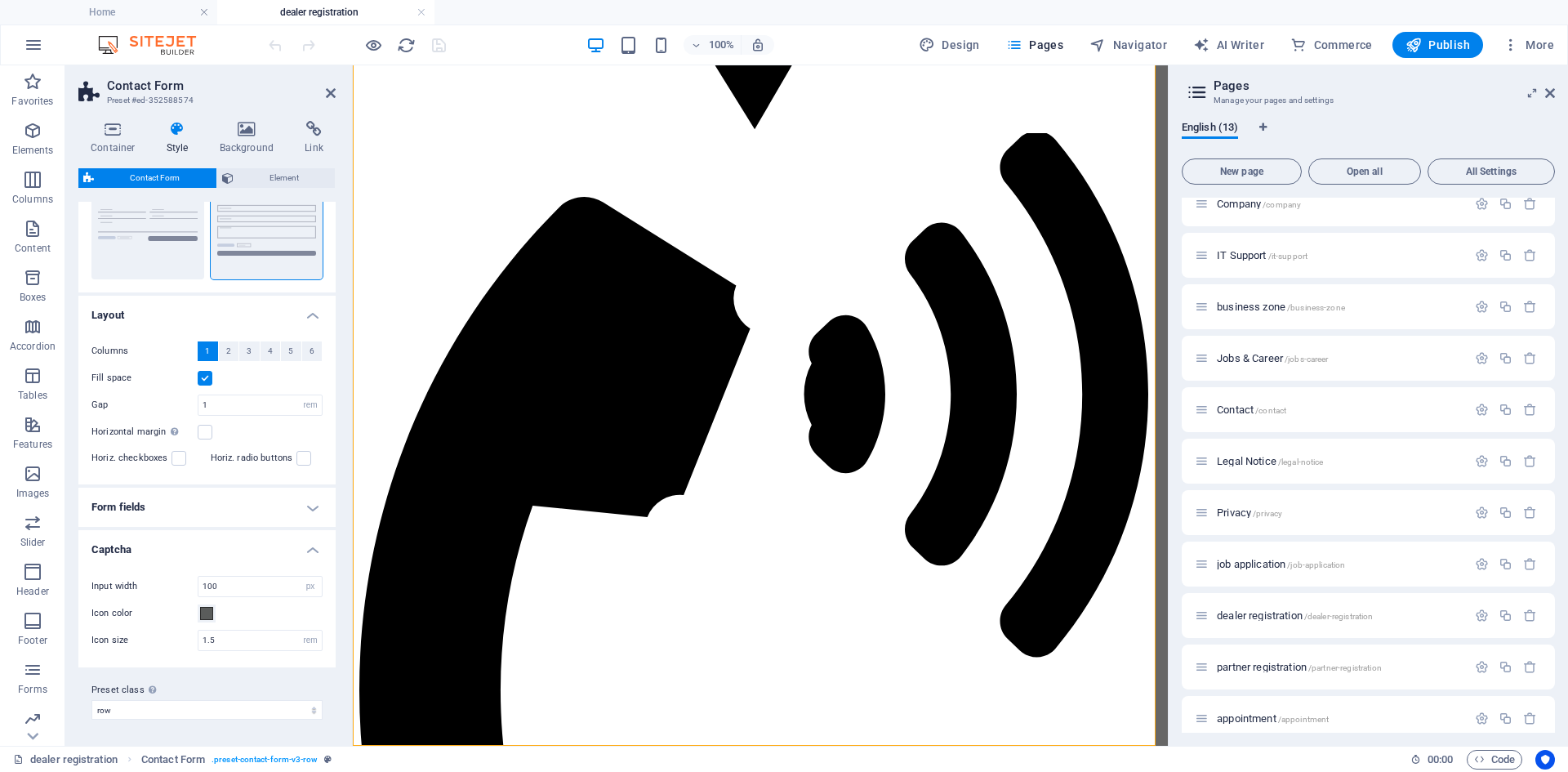
click at [233, 496] on h4 "Form fields" at bounding box center [207, 507] width 257 height 40
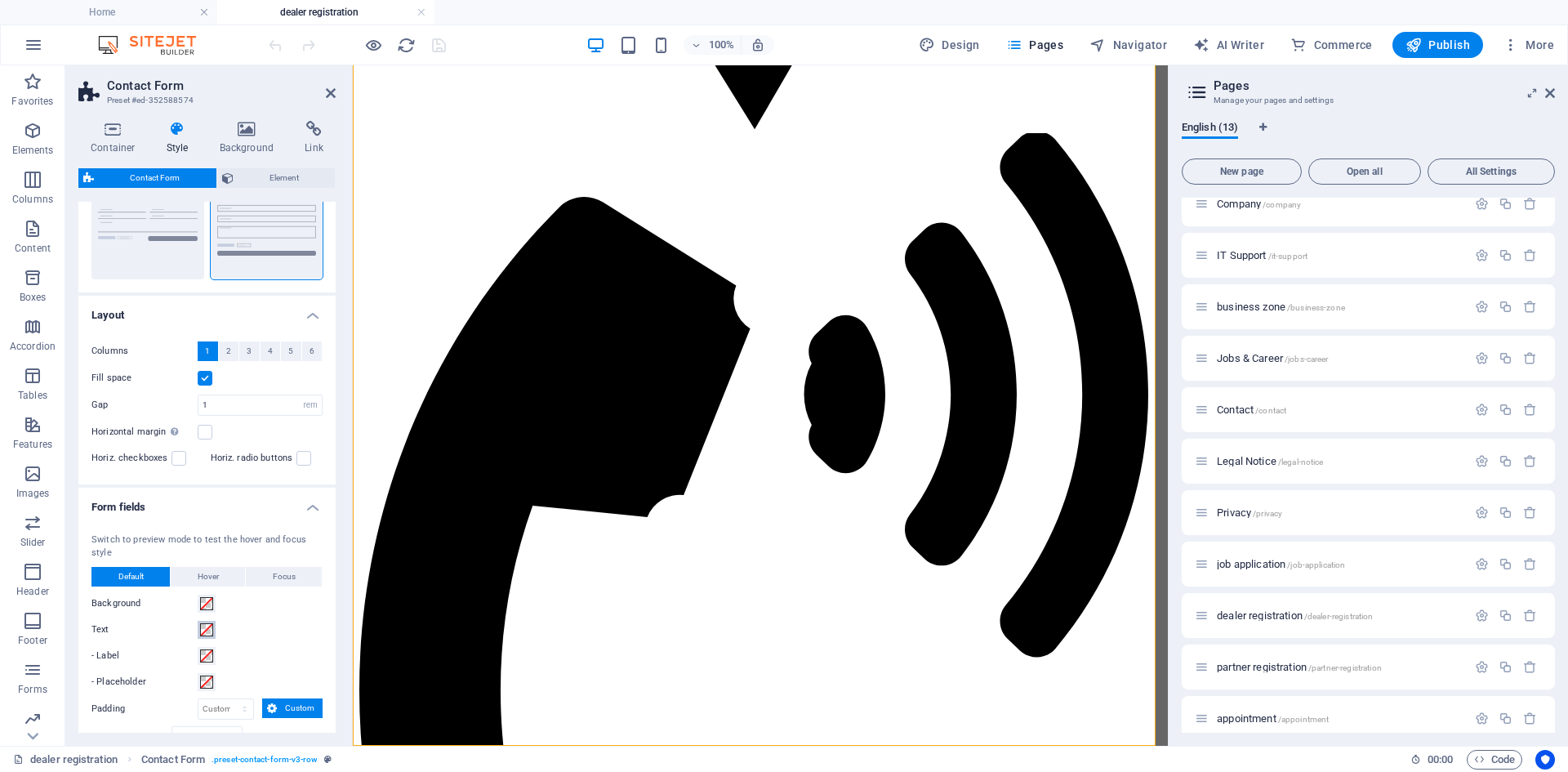
scroll to position [514, 0]
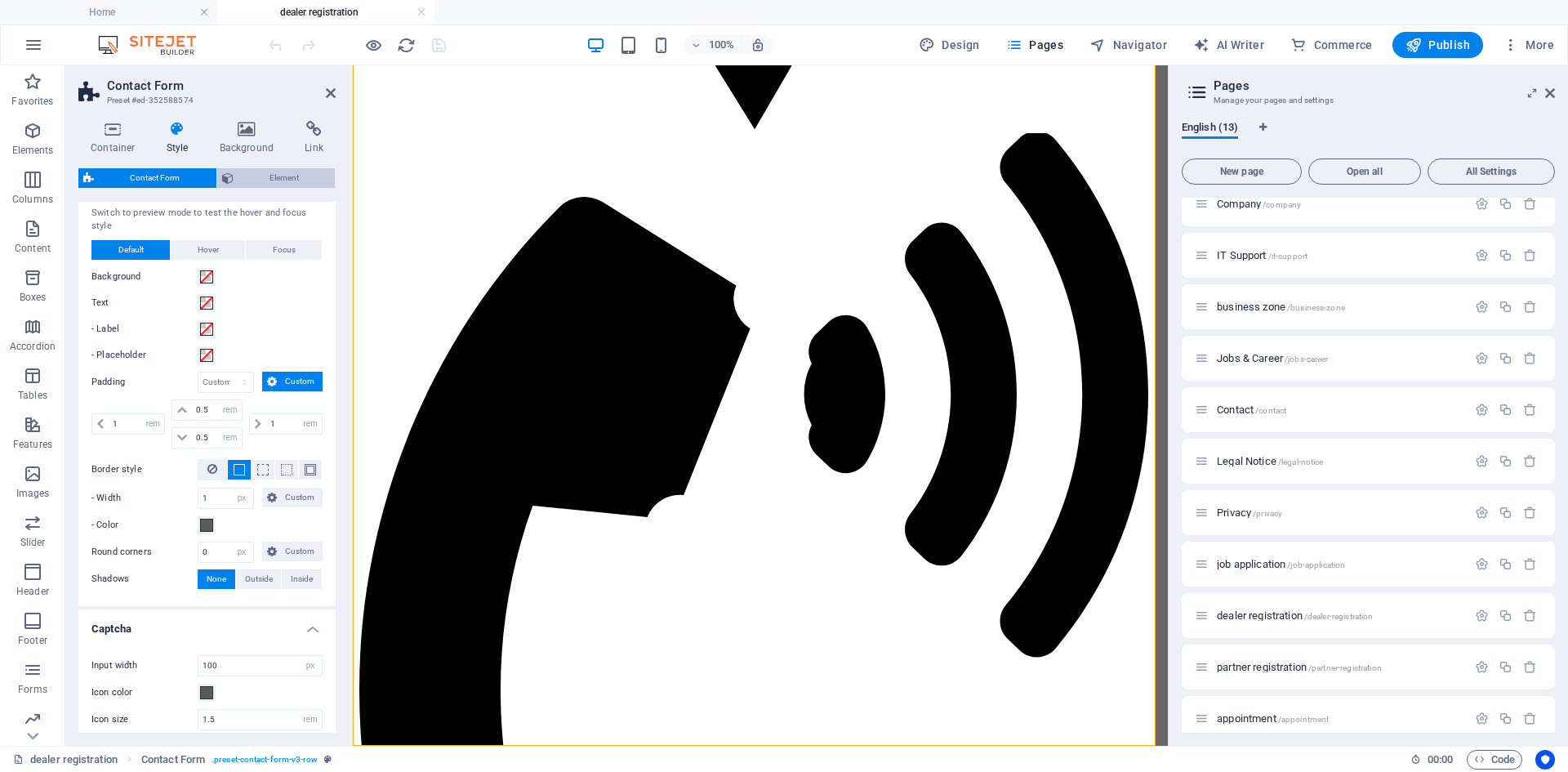
click at [271, 170] on span "Element" at bounding box center [284, 177] width 92 height 20
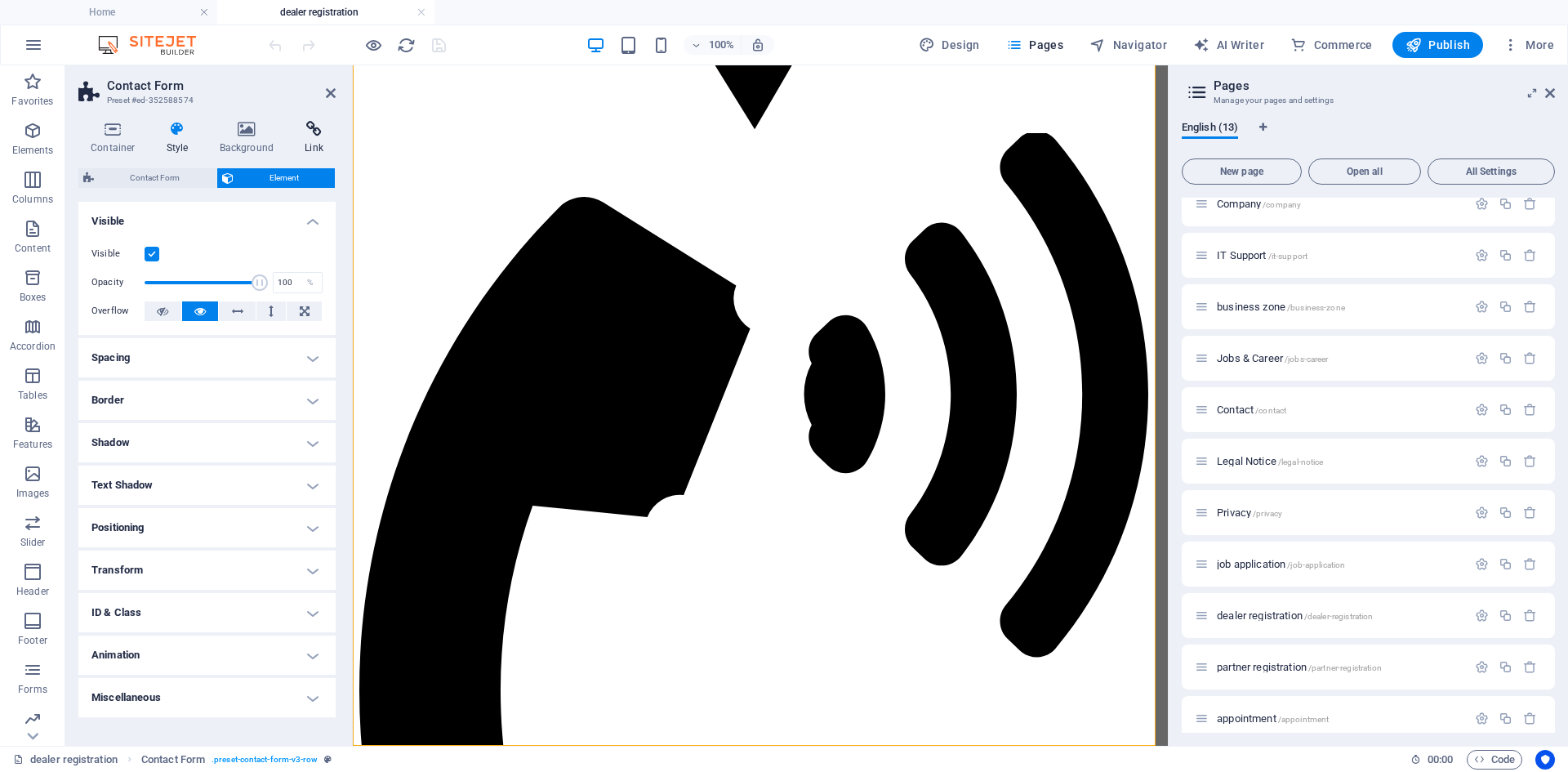
click at [303, 144] on h4 "Link" at bounding box center [314, 138] width 43 height 34
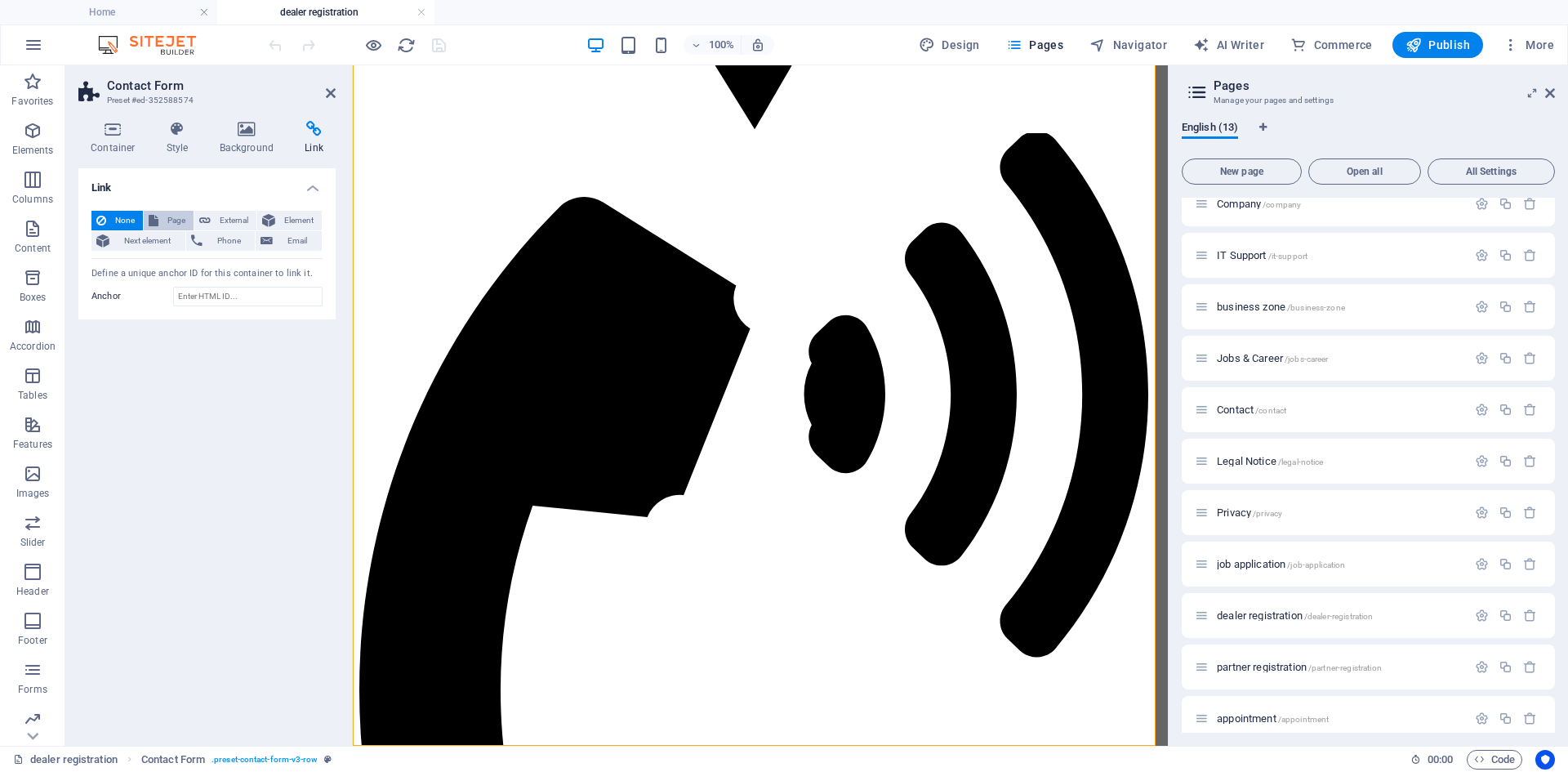
click at [156, 223] on icon at bounding box center [153, 220] width 9 height 20
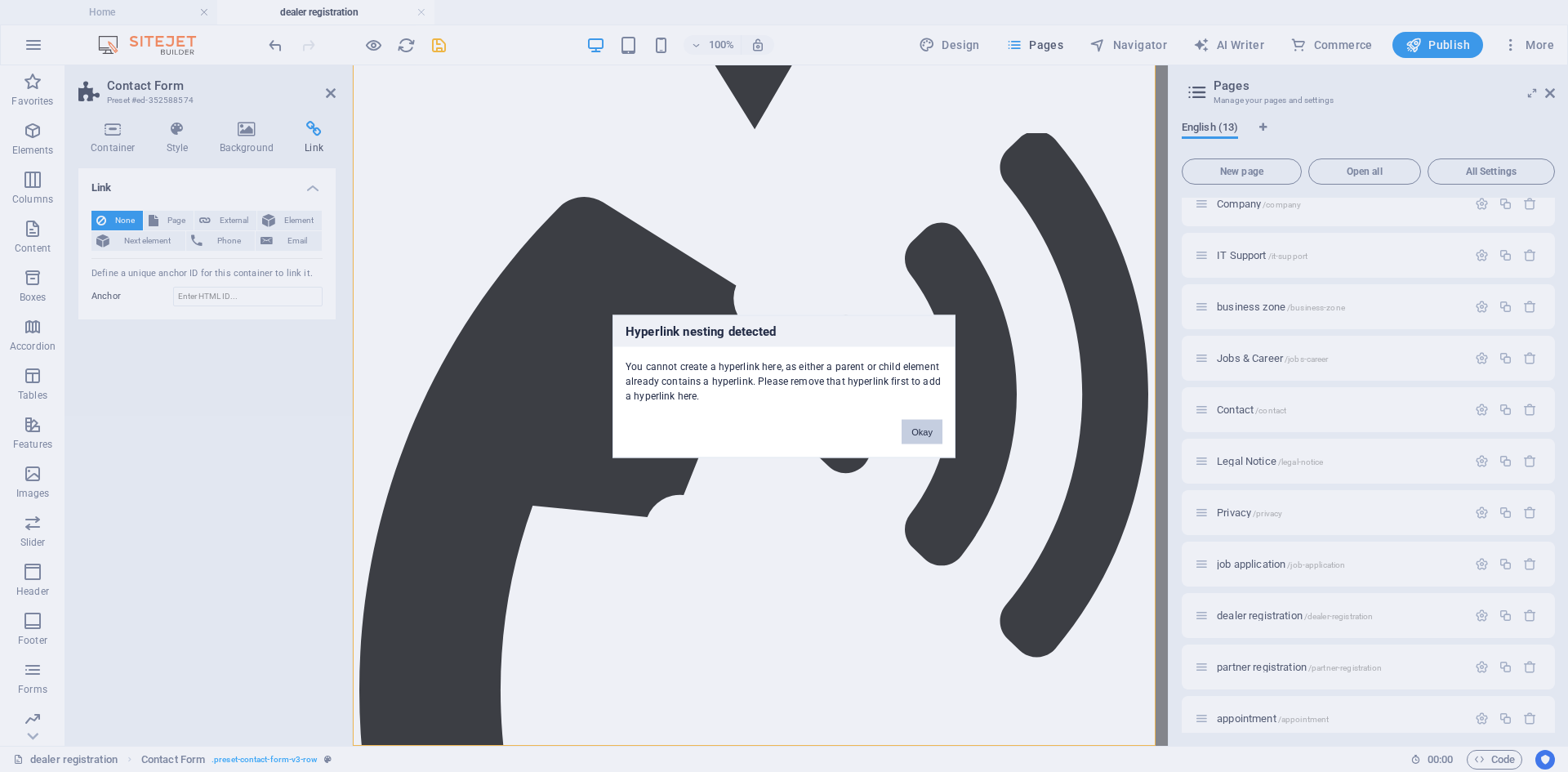
click at [919, 423] on button "Okay" at bounding box center [922, 431] width 40 height 24
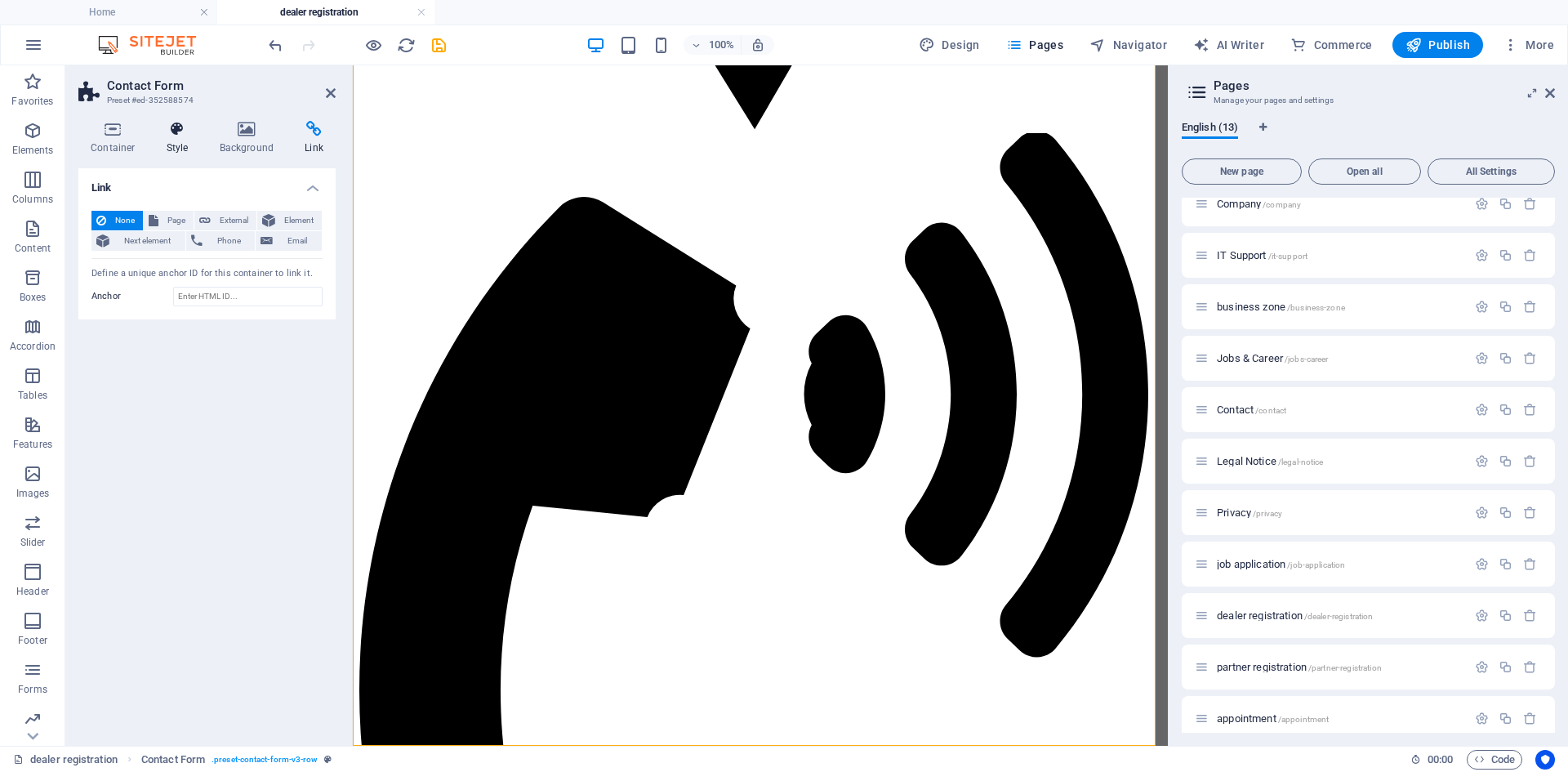
click at [168, 144] on h4 "Style" at bounding box center [181, 138] width 53 height 34
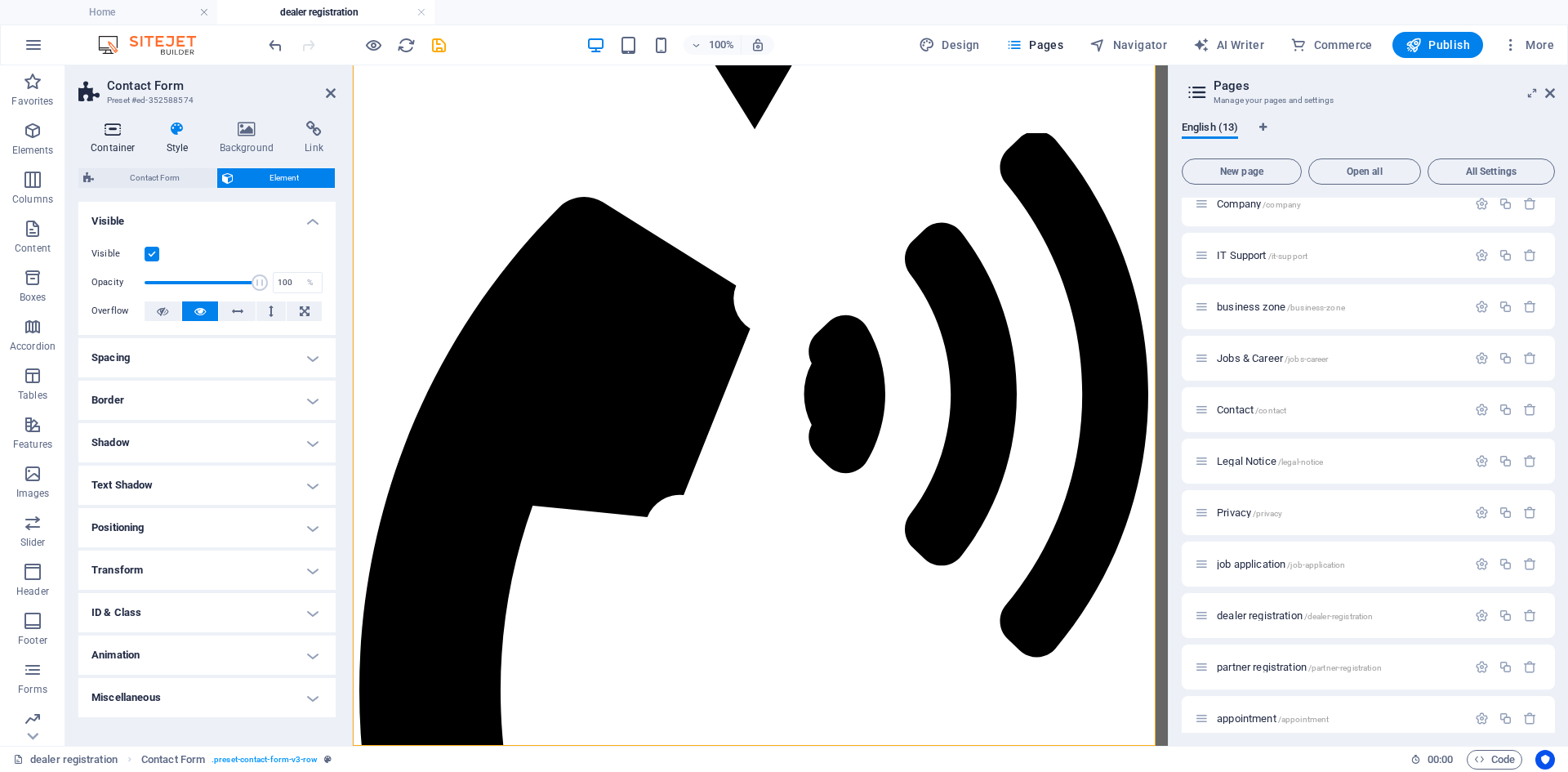
click at [126, 142] on h4 "Container" at bounding box center [116, 138] width 76 height 34
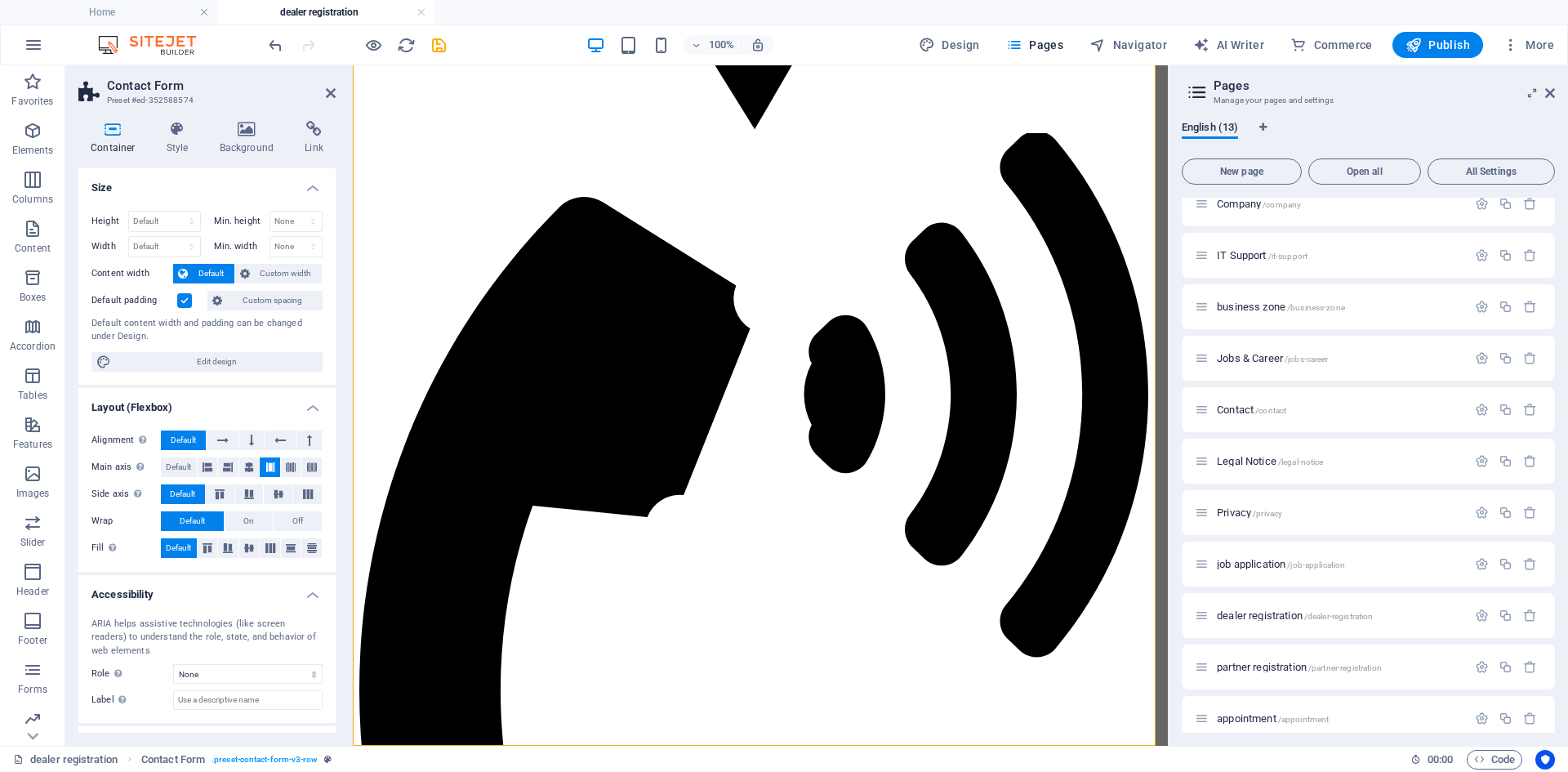
scroll to position [69, 0]
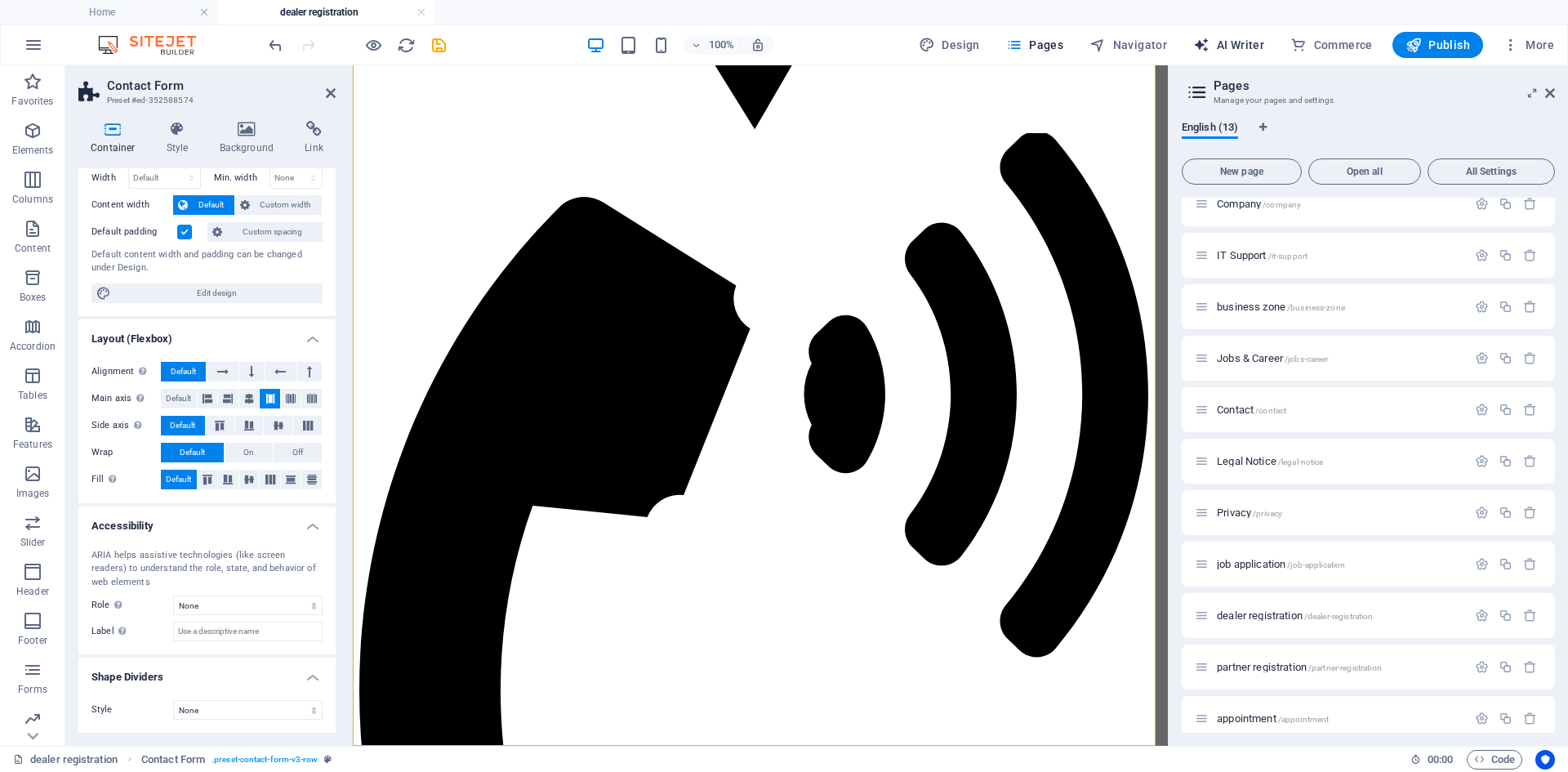
click at [1228, 46] on span "AI Writer" at bounding box center [1228, 45] width 71 height 16
select select "English"
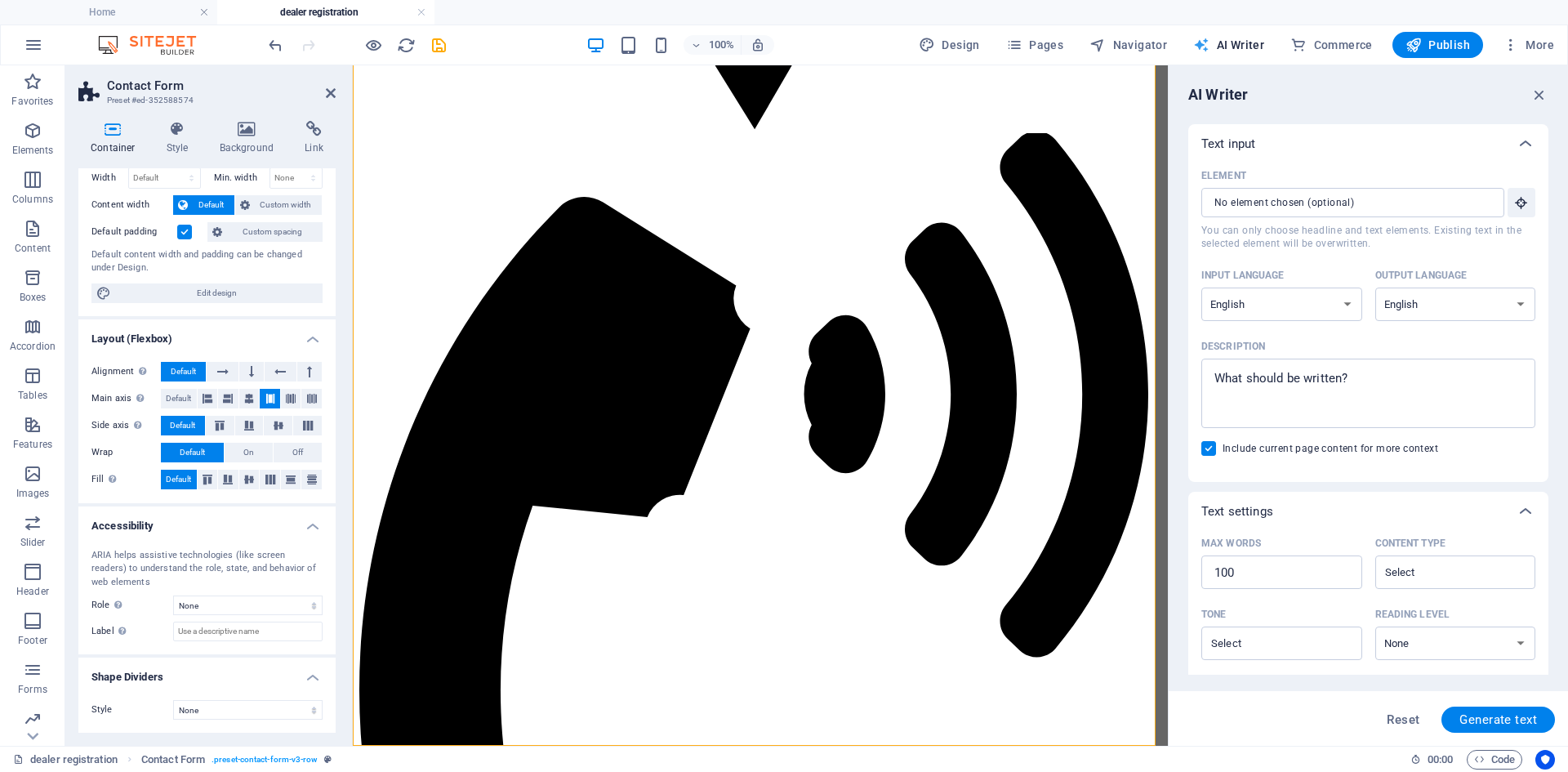
scroll to position [0, 0]
click at [1297, 195] on input "Element ​ You can only choose headline and text elements. Existing text in the …" at bounding box center [1347, 202] width 292 height 29
type textarea "x"
click at [1333, 408] on textarea "Description x ​" at bounding box center [1367, 393] width 318 height 53
paste textarea "Fatal error : Uncaught Error: Call to undefined function mail() in /home/perfec…"
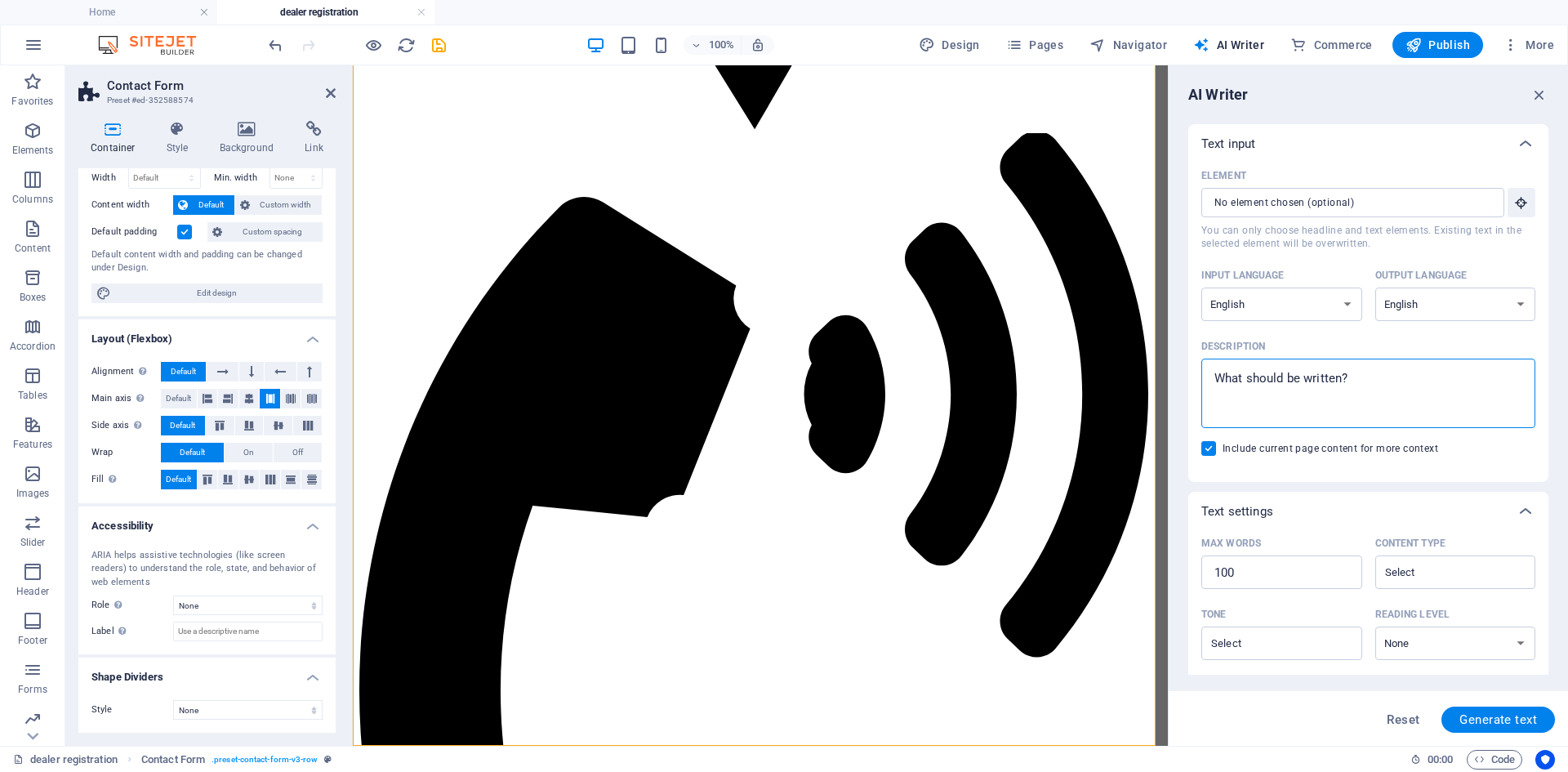
type textarea "Fatal error : Uncaught Error: Call to undefined function mail() in /home/perfec…"
type textarea "x"
type textarea "Fatal error : Uncaught Error: Call to undefined function mail() in /home/perfec…"
type textarea "x"
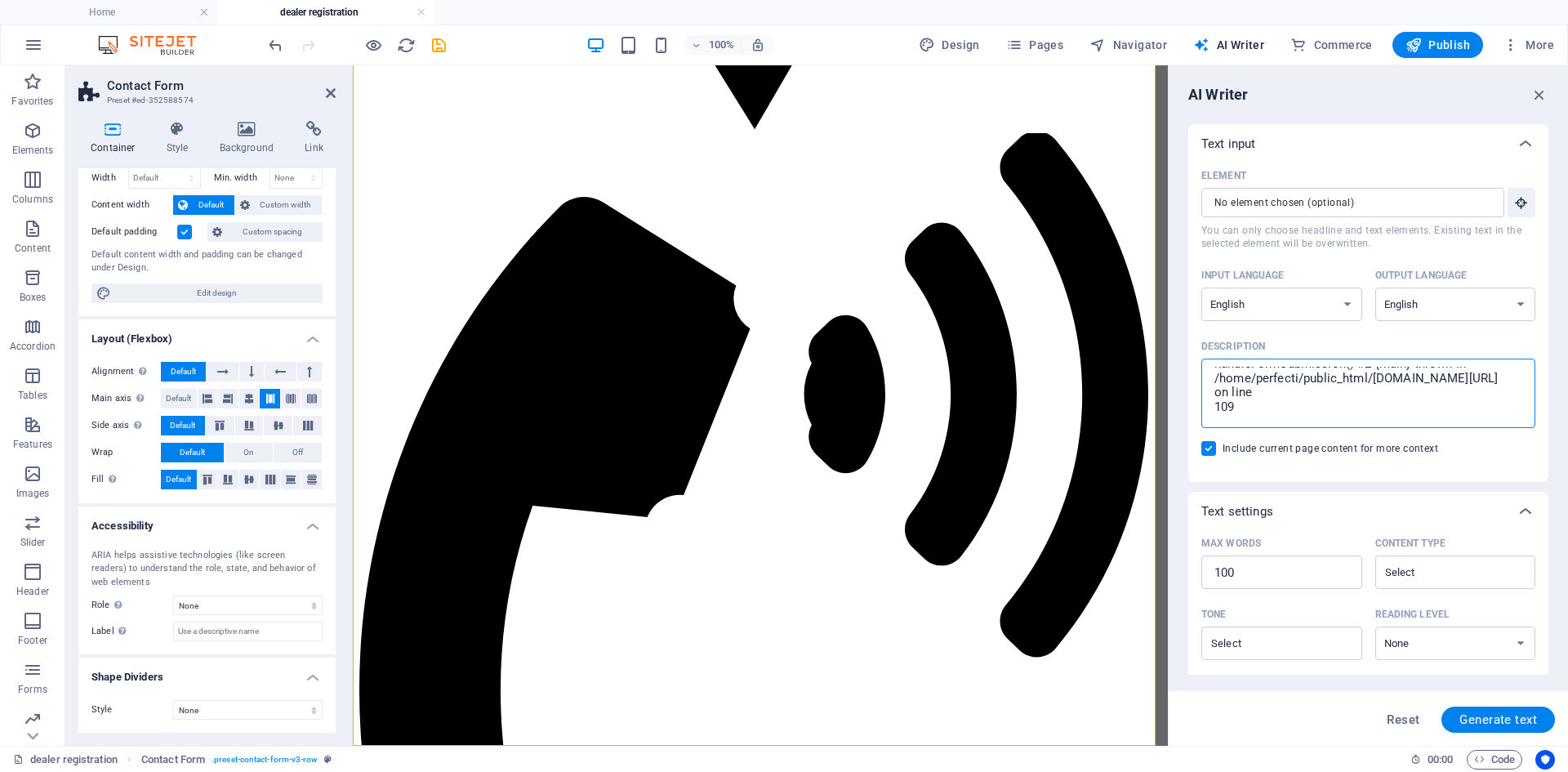
scroll to position [170, 0]
type textarea "Fatal error : Uncaught Error: Call to undefined function mail() in /home/perfec…"
click at [1519, 725] on span "Generate text" at bounding box center [1498, 719] width 77 height 13
type textarea "x"
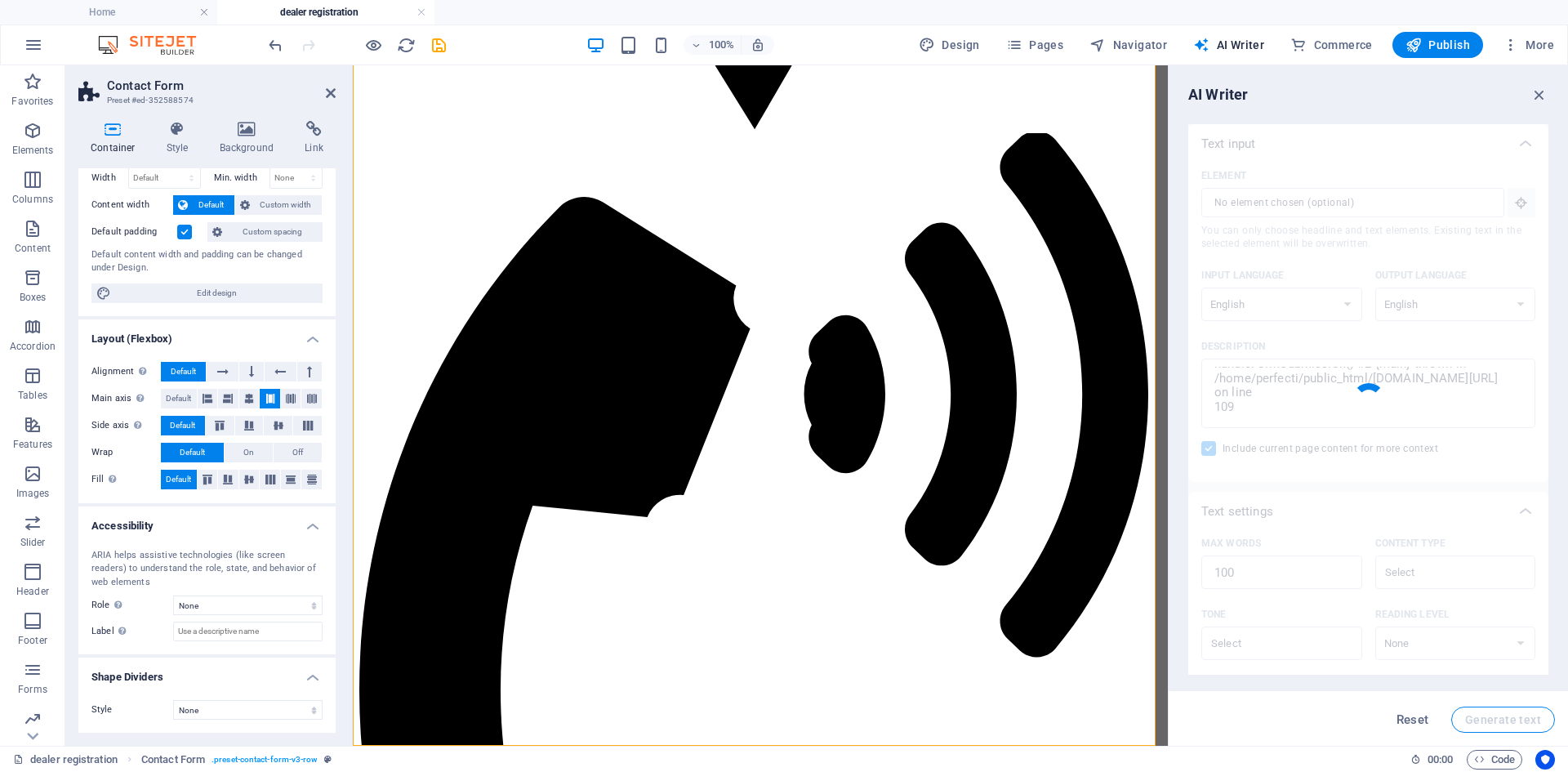
type textarea "x"
type textarea "An error has occurred related to an undefined function call on line 109 of the …"
type textarea "x"
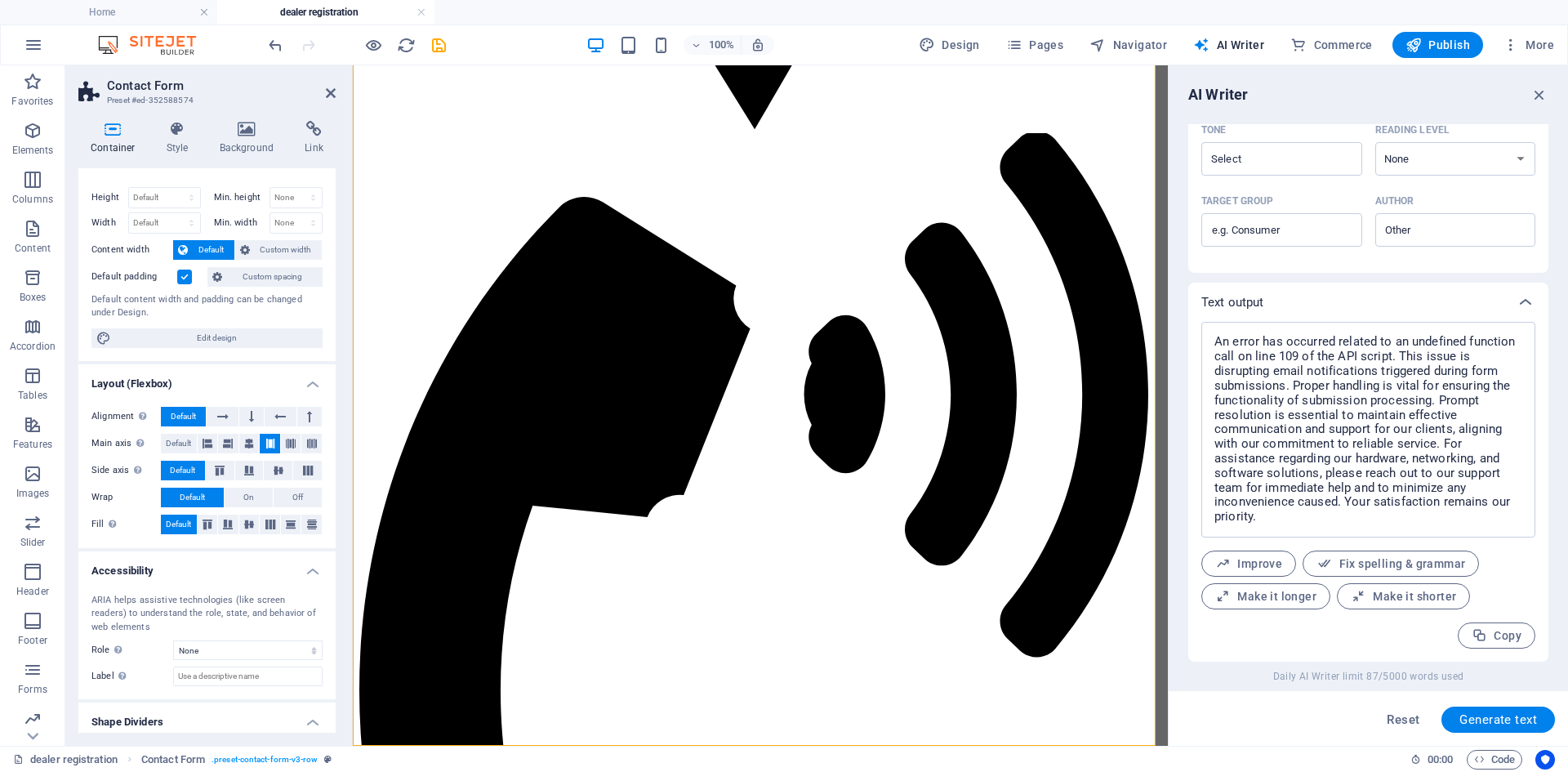
scroll to position [0, 0]
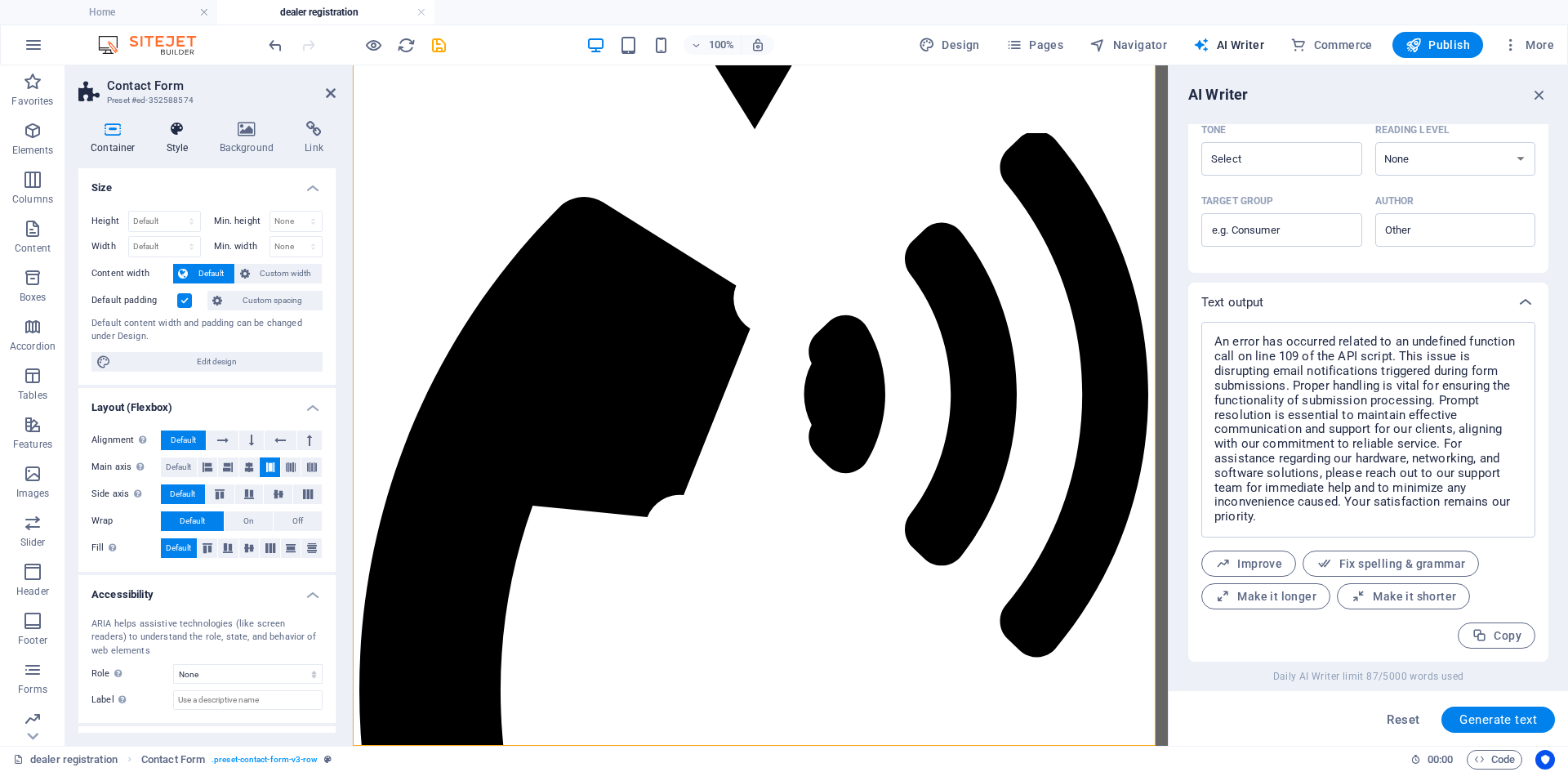
click at [178, 145] on h4 "Style" at bounding box center [181, 138] width 53 height 34
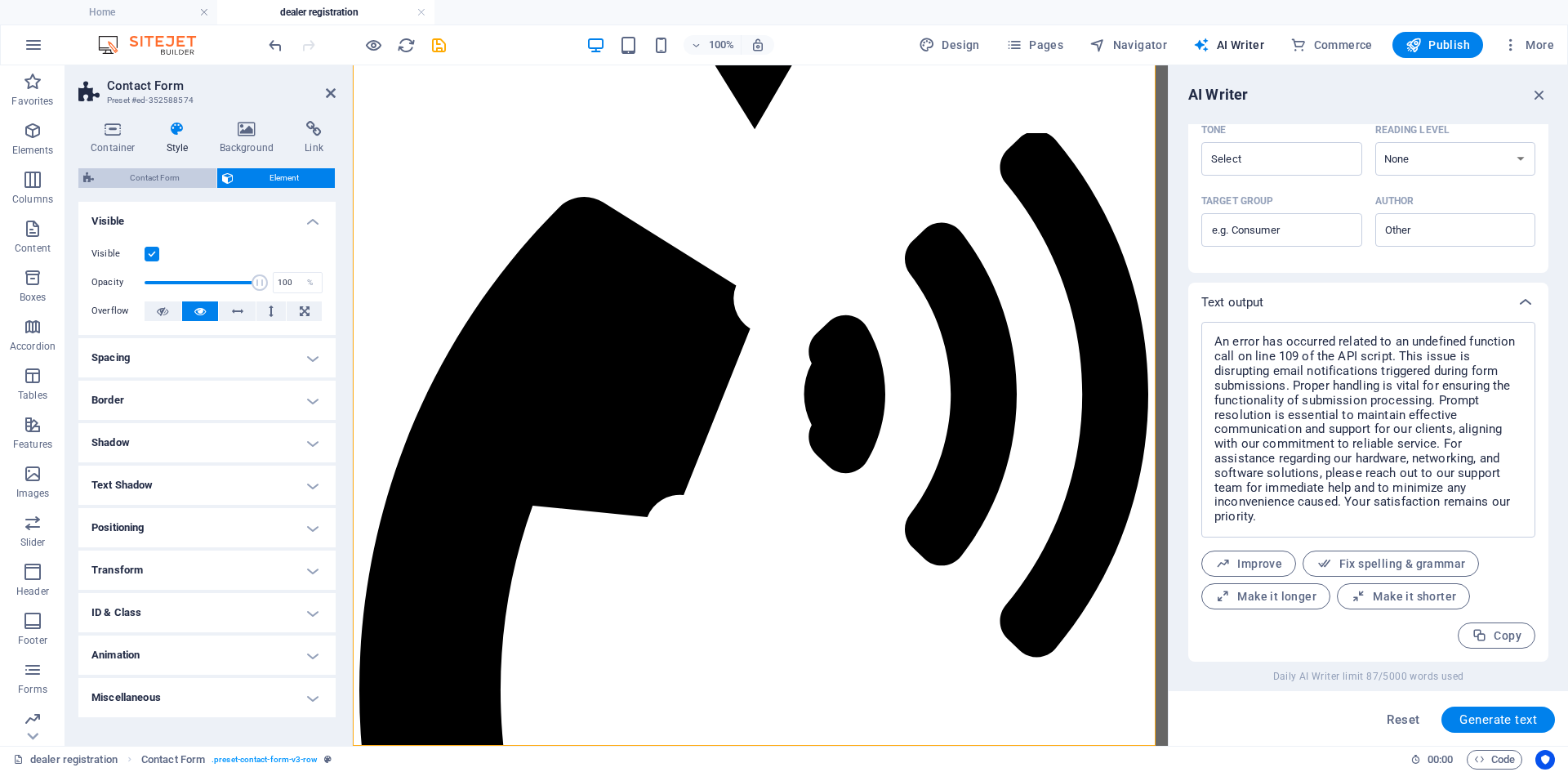
click at [187, 181] on span "Contact Form" at bounding box center [155, 177] width 113 height 20
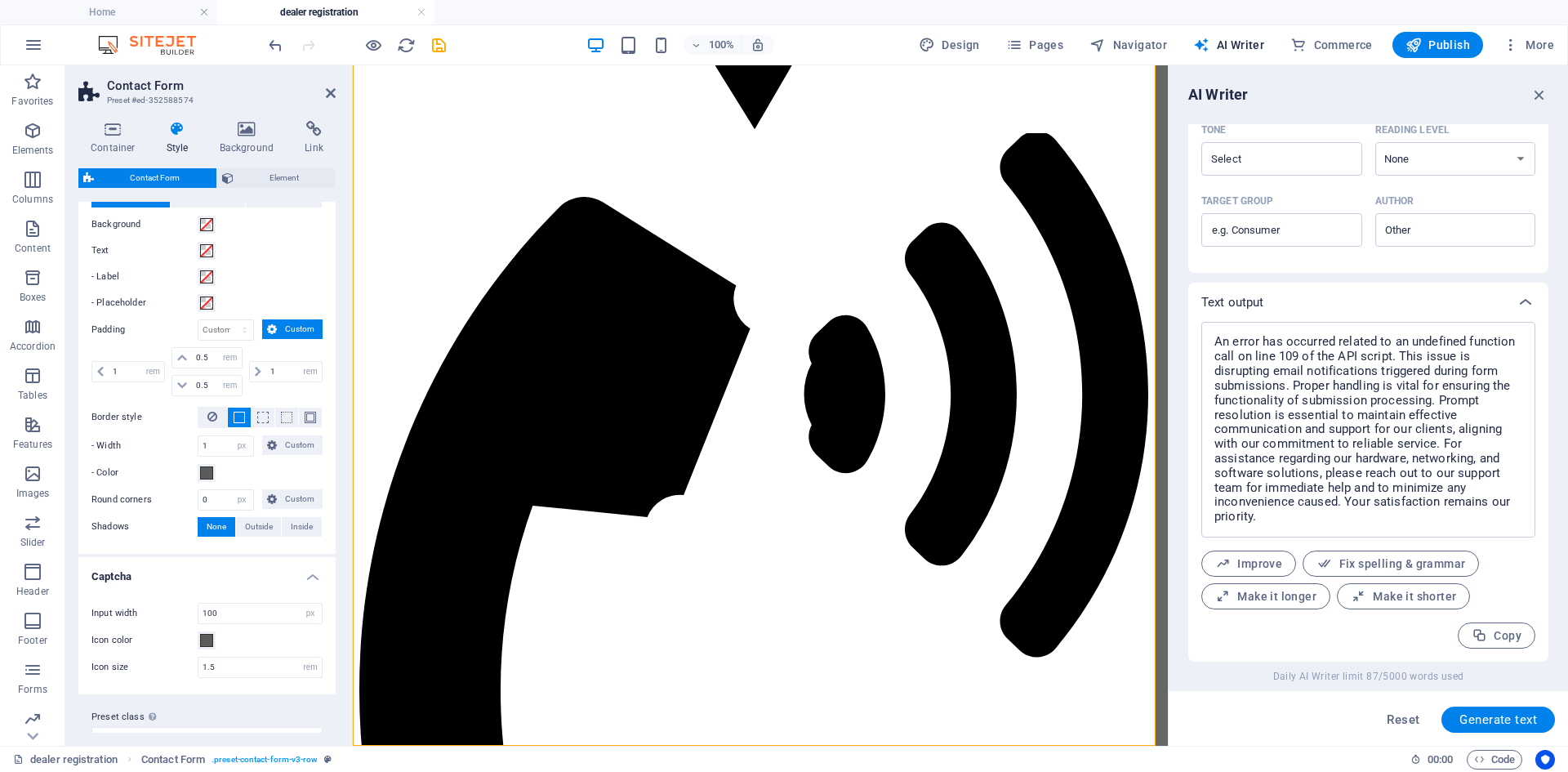
scroll to position [593, 0]
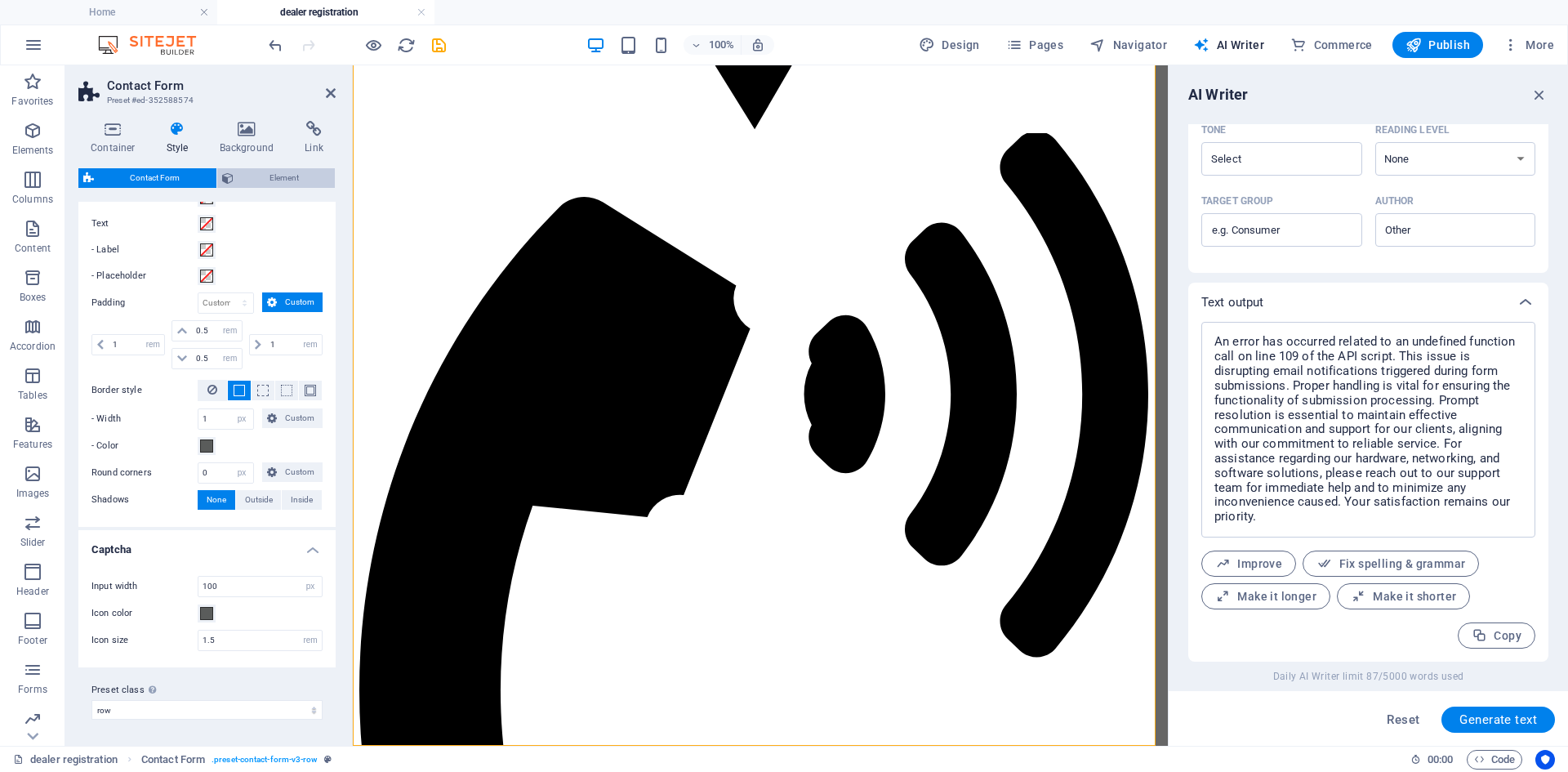
click at [269, 177] on span "Element" at bounding box center [284, 177] width 92 height 20
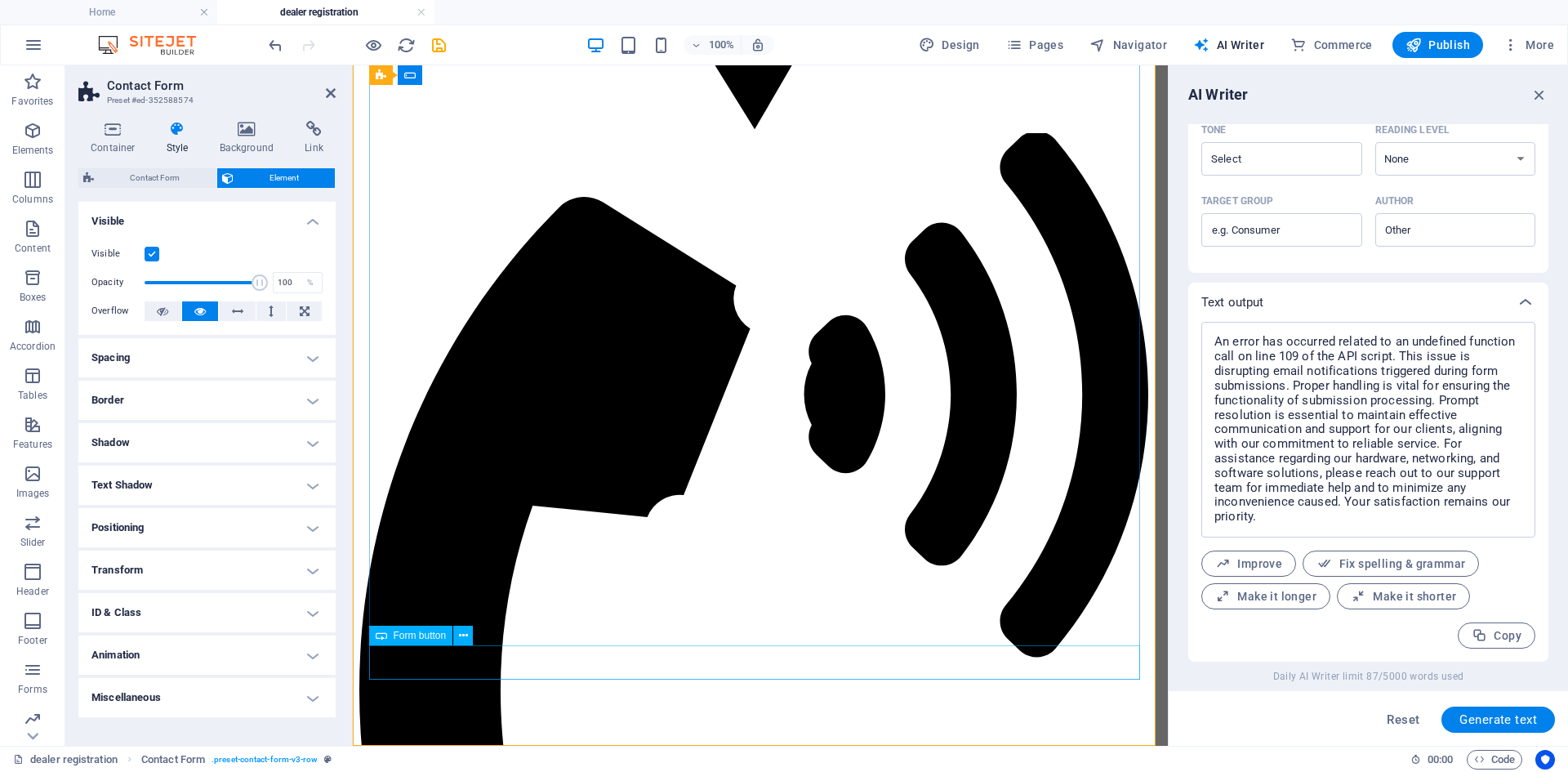
click at [460, 639] on icon at bounding box center [463, 636] width 9 height 17
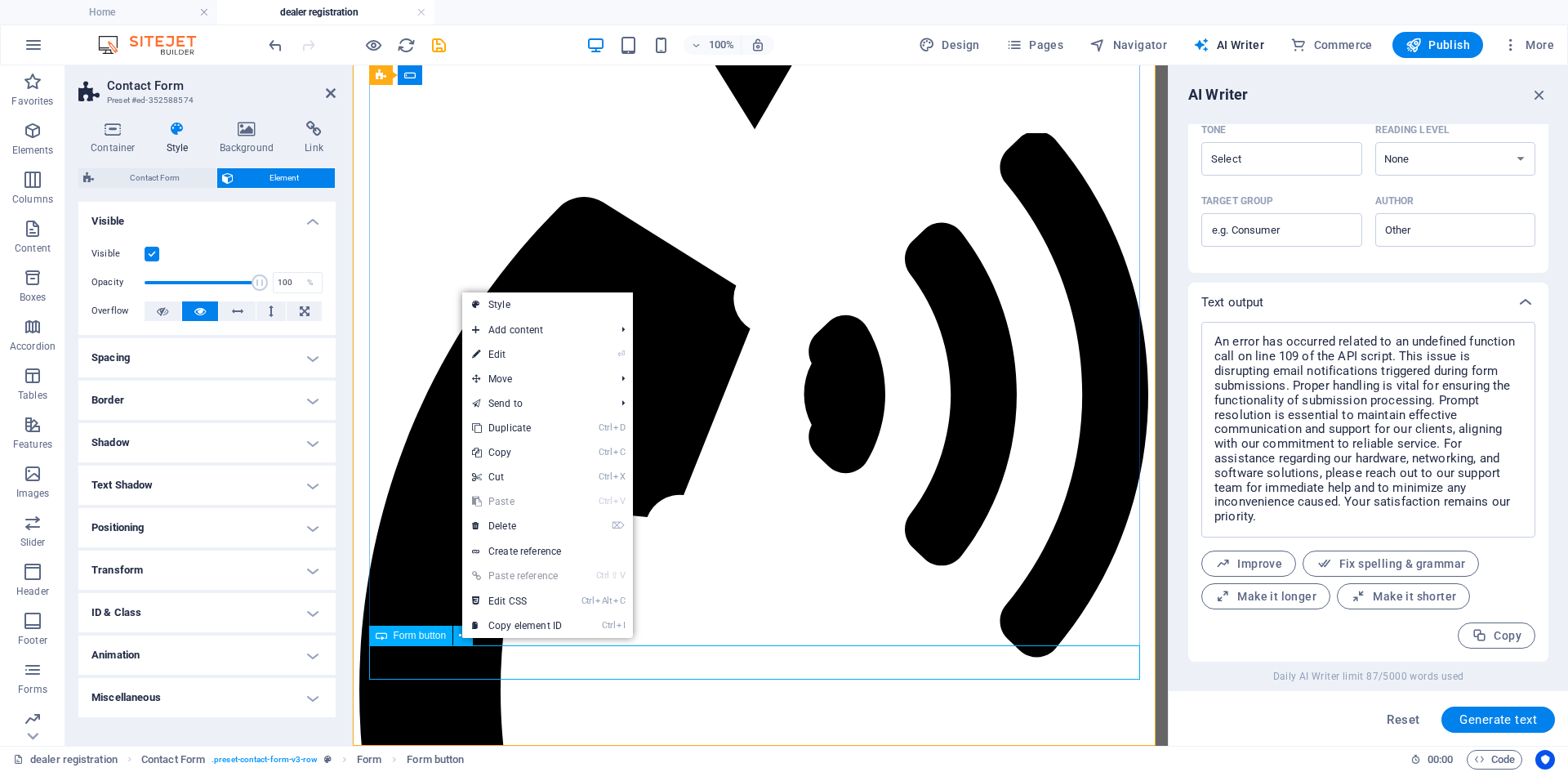
click at [440, 637] on span "Form button" at bounding box center [420, 635] width 53 height 9
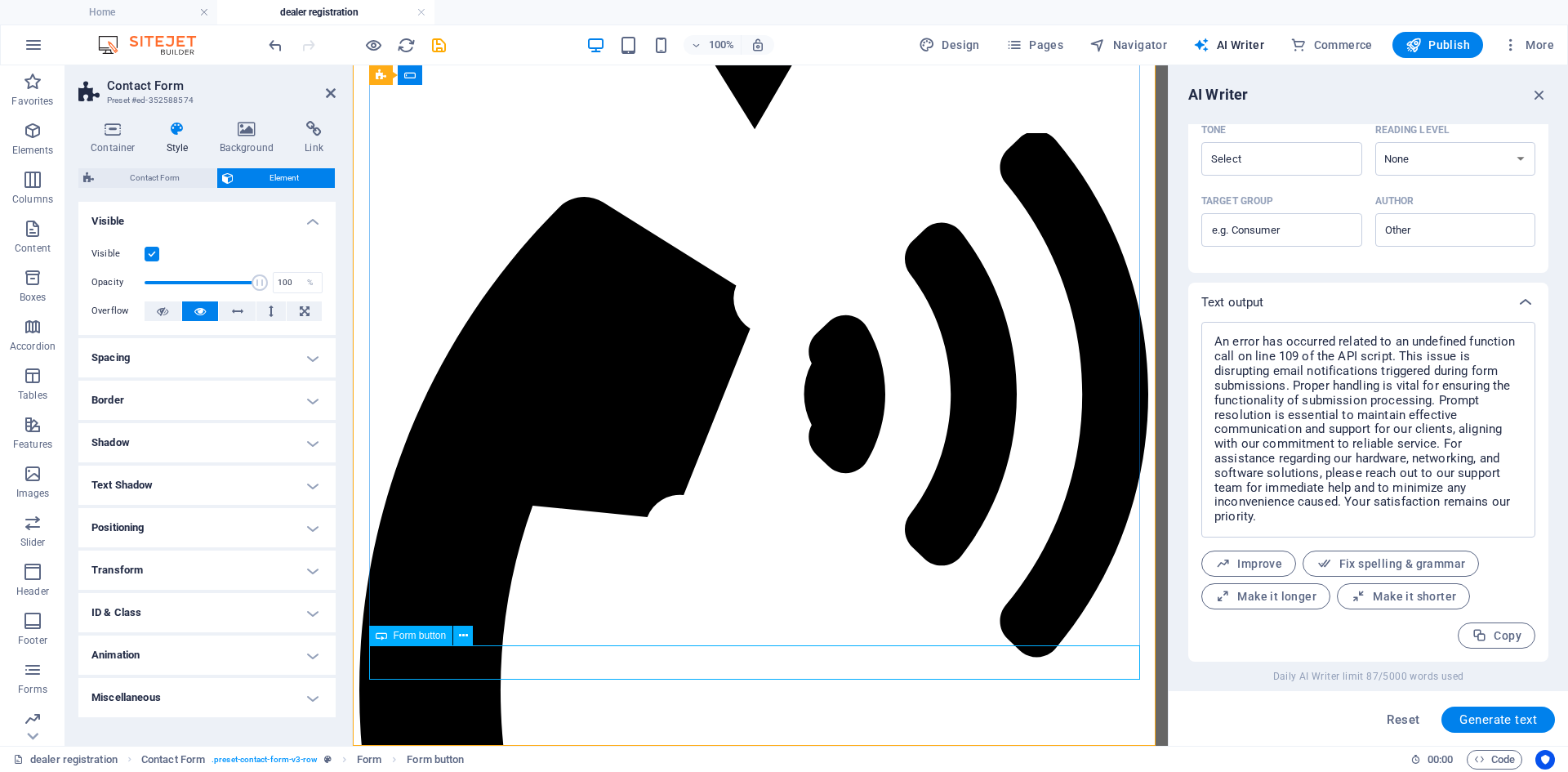
click at [433, 641] on div "Form button" at bounding box center [411, 635] width 84 height 20
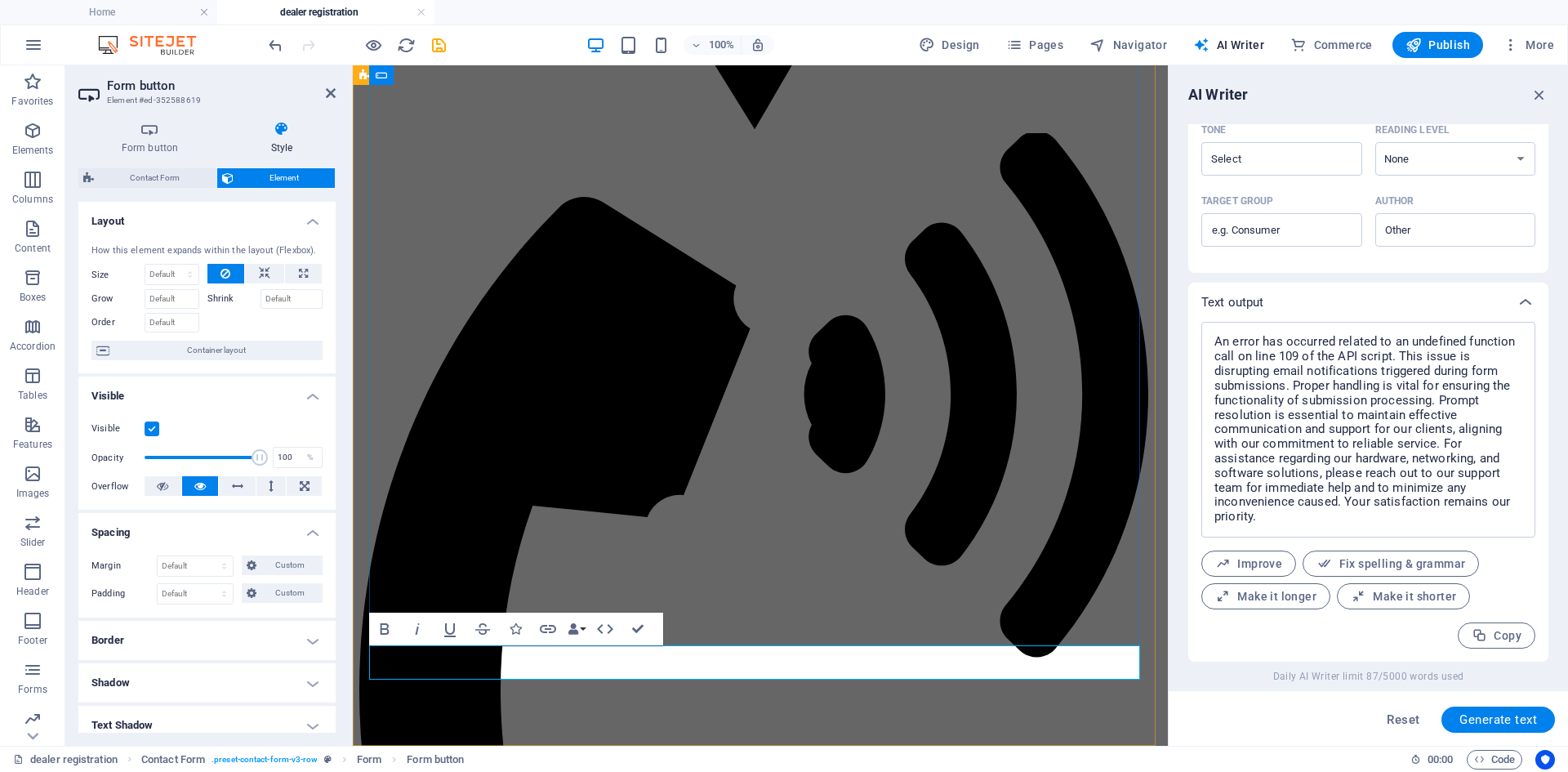
click at [1207, 737] on div "Reset Generate text" at bounding box center [1368, 719] width 399 height 55
click at [245, 83] on h2 "Form button" at bounding box center [221, 85] width 229 height 15
click at [1513, 46] on icon "button" at bounding box center [1510, 45] width 16 height 16
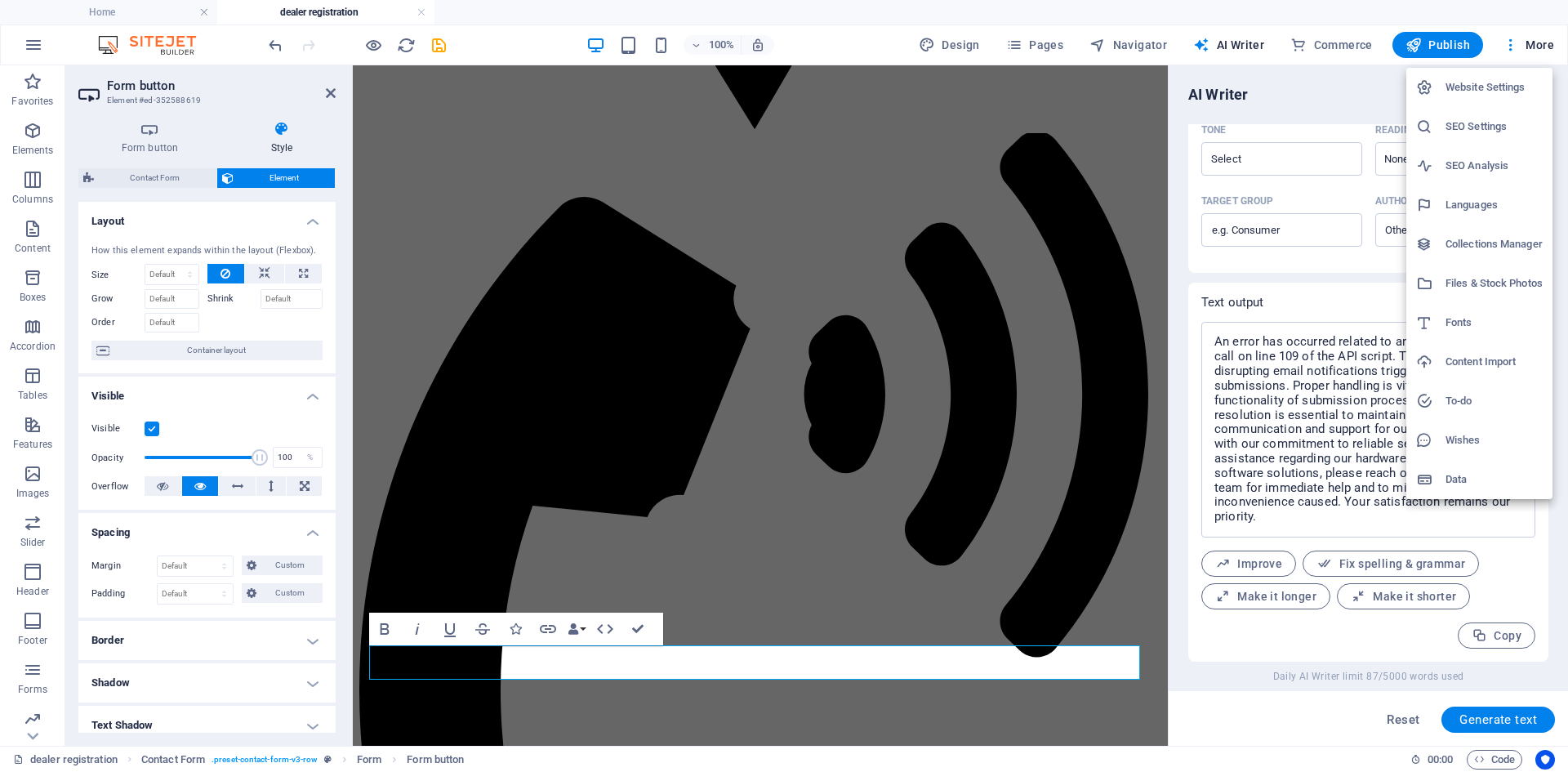
click at [1522, 94] on h6 "Website Settings" at bounding box center [1494, 87] width 97 height 20
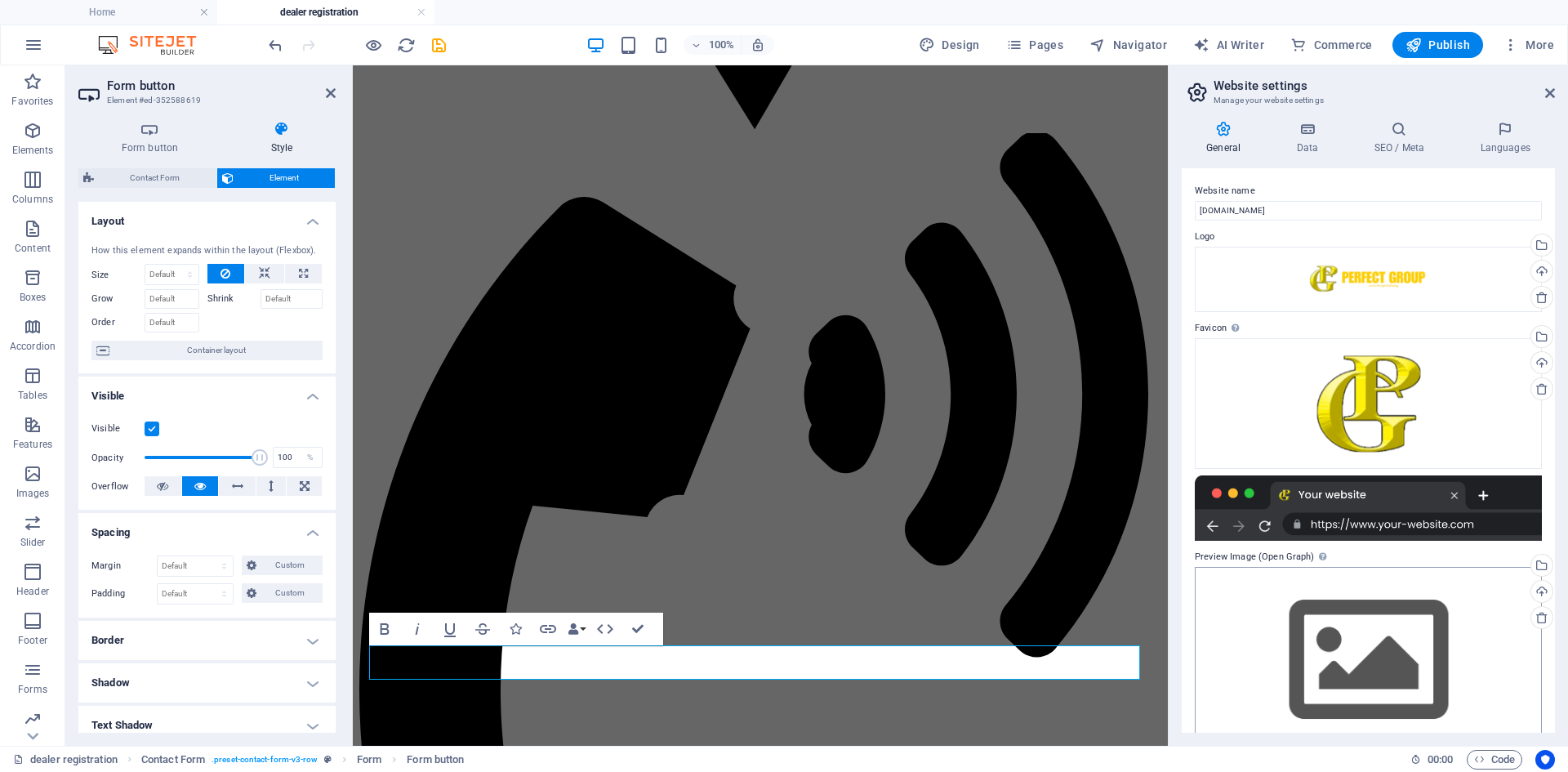
scroll to position [34, 0]
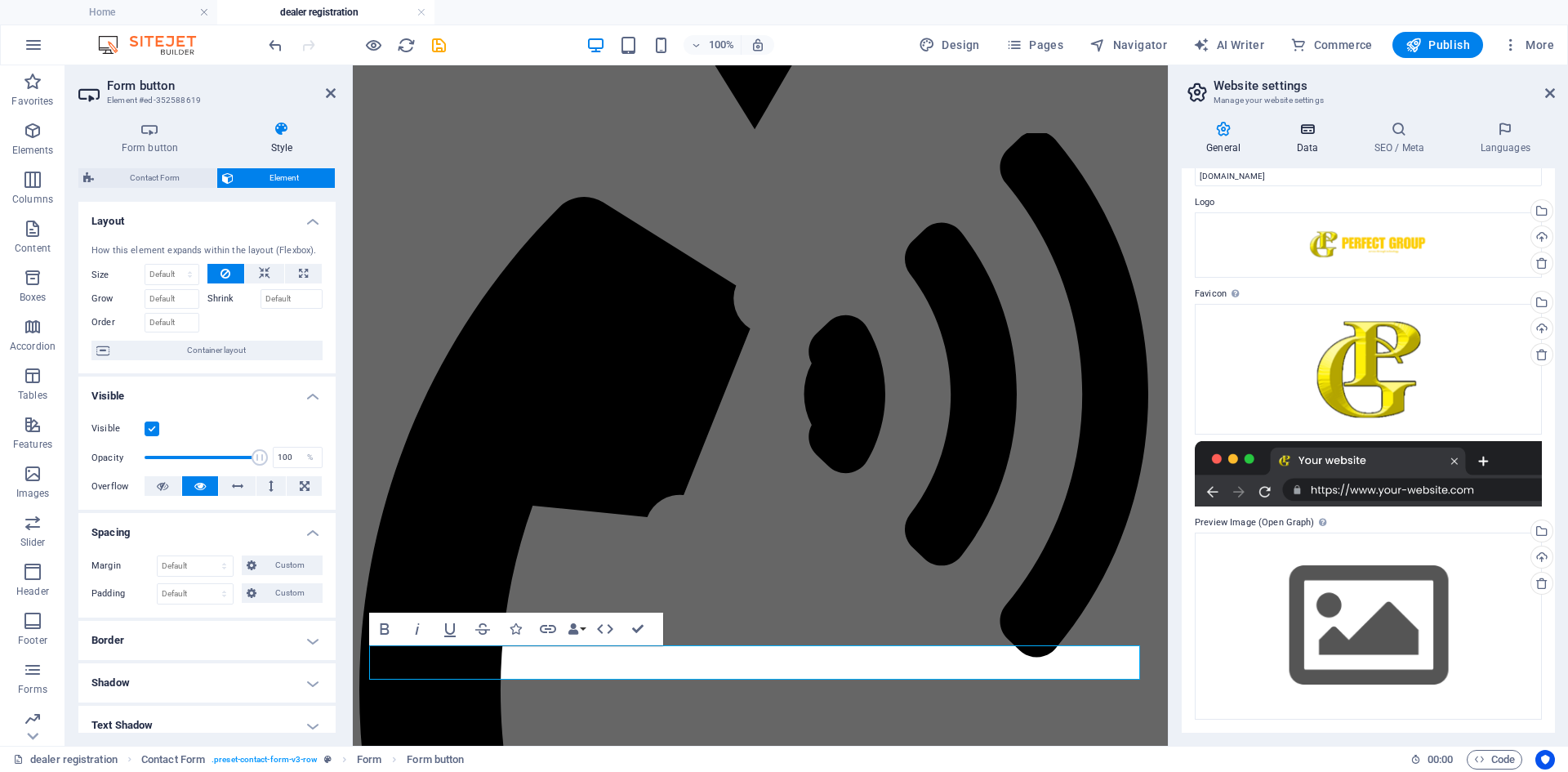
click at [1308, 147] on h4 "Data" at bounding box center [1310, 138] width 77 height 34
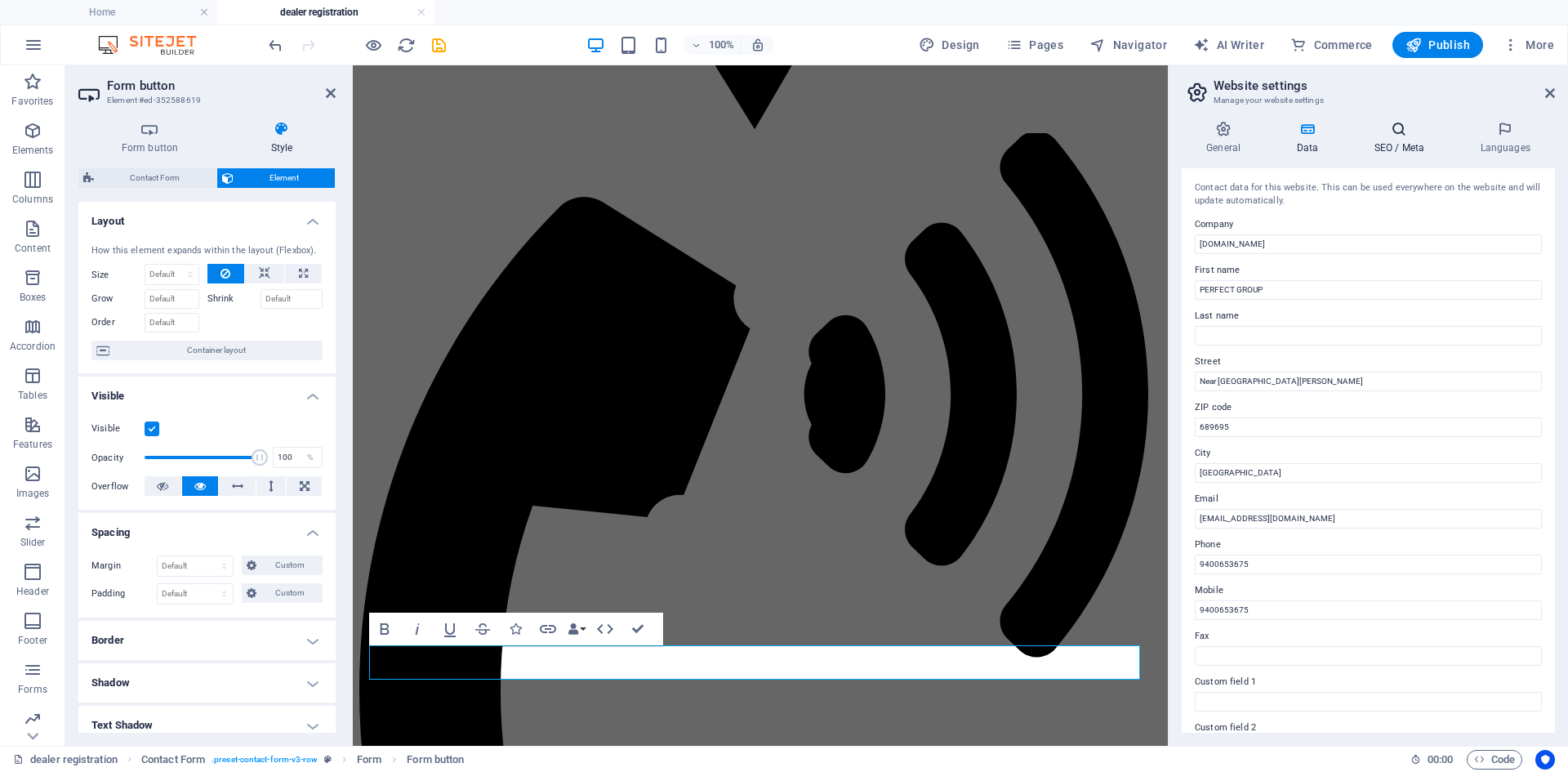
click at [1409, 150] on h4 "SEO / Meta" at bounding box center [1402, 138] width 106 height 34
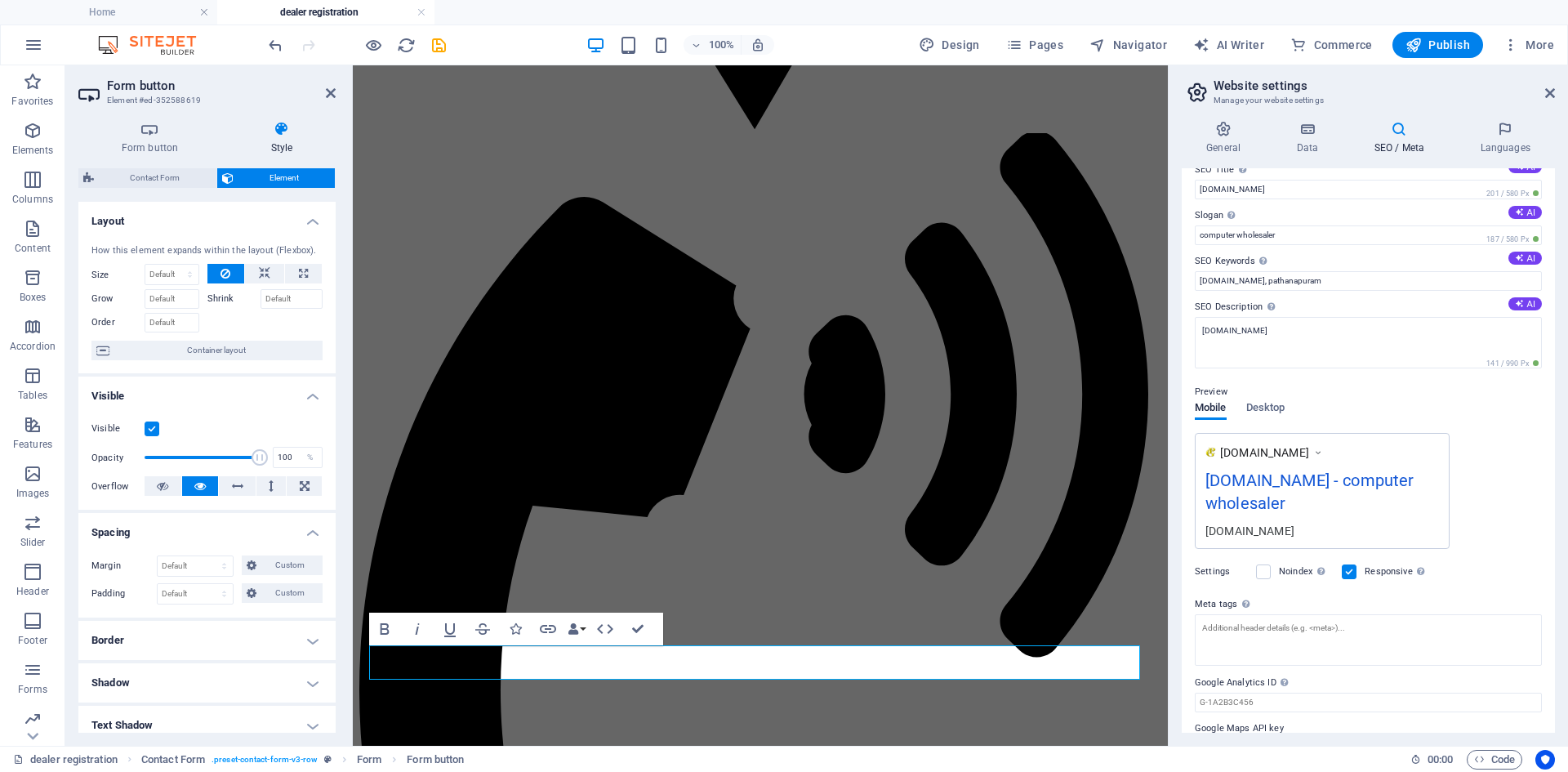
scroll to position [0, 0]
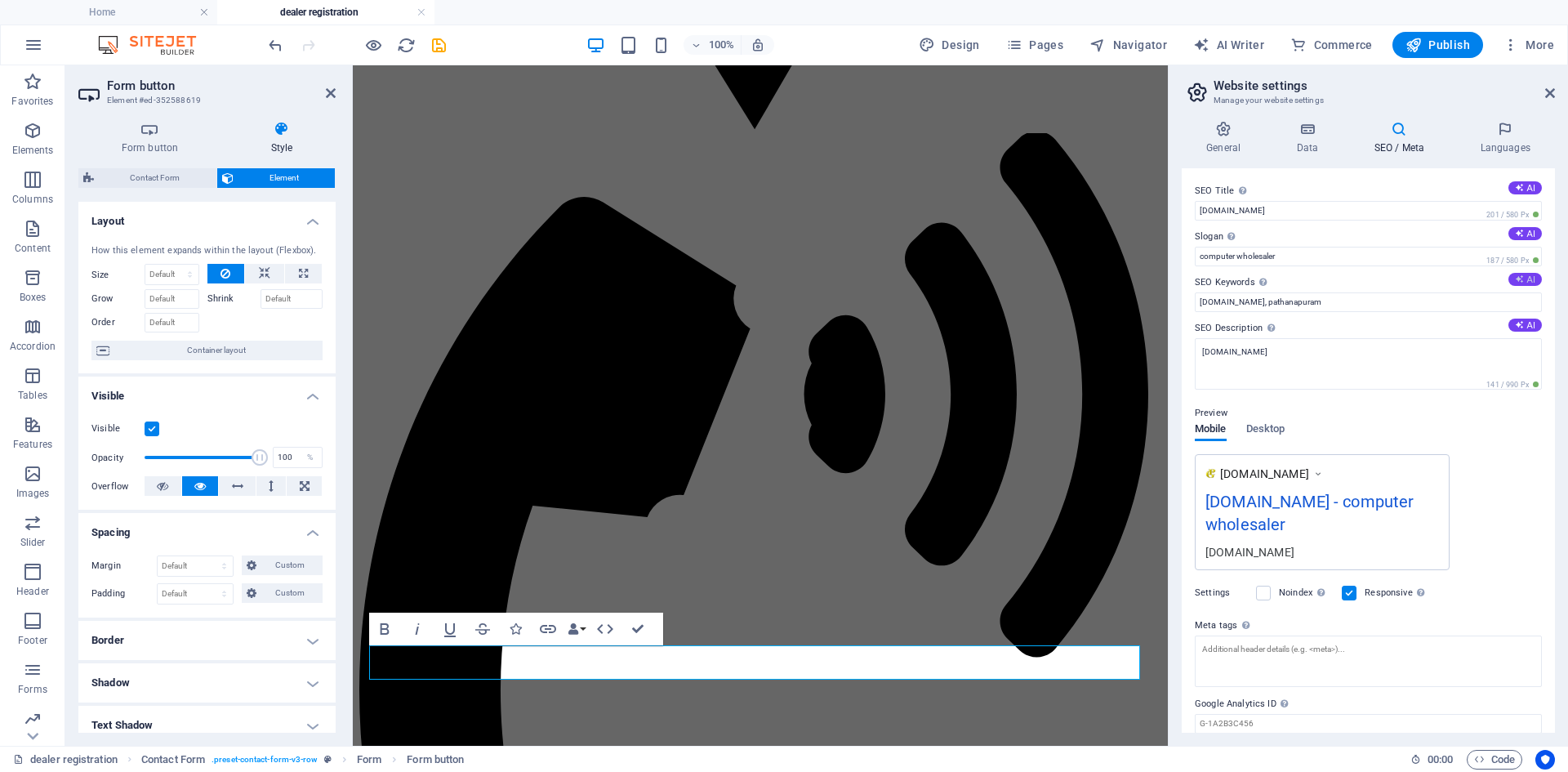
click at [1533, 280] on button "AI" at bounding box center [1525, 279] width 34 height 13
type input "hardware support, networking services, software solutions, logistics support, b…"
click at [1526, 327] on button "AI" at bounding box center [1525, 324] width 34 height 13
type textarea "Discover Perfect Groups comprehensive IT solutions, from hardware support to ta…"
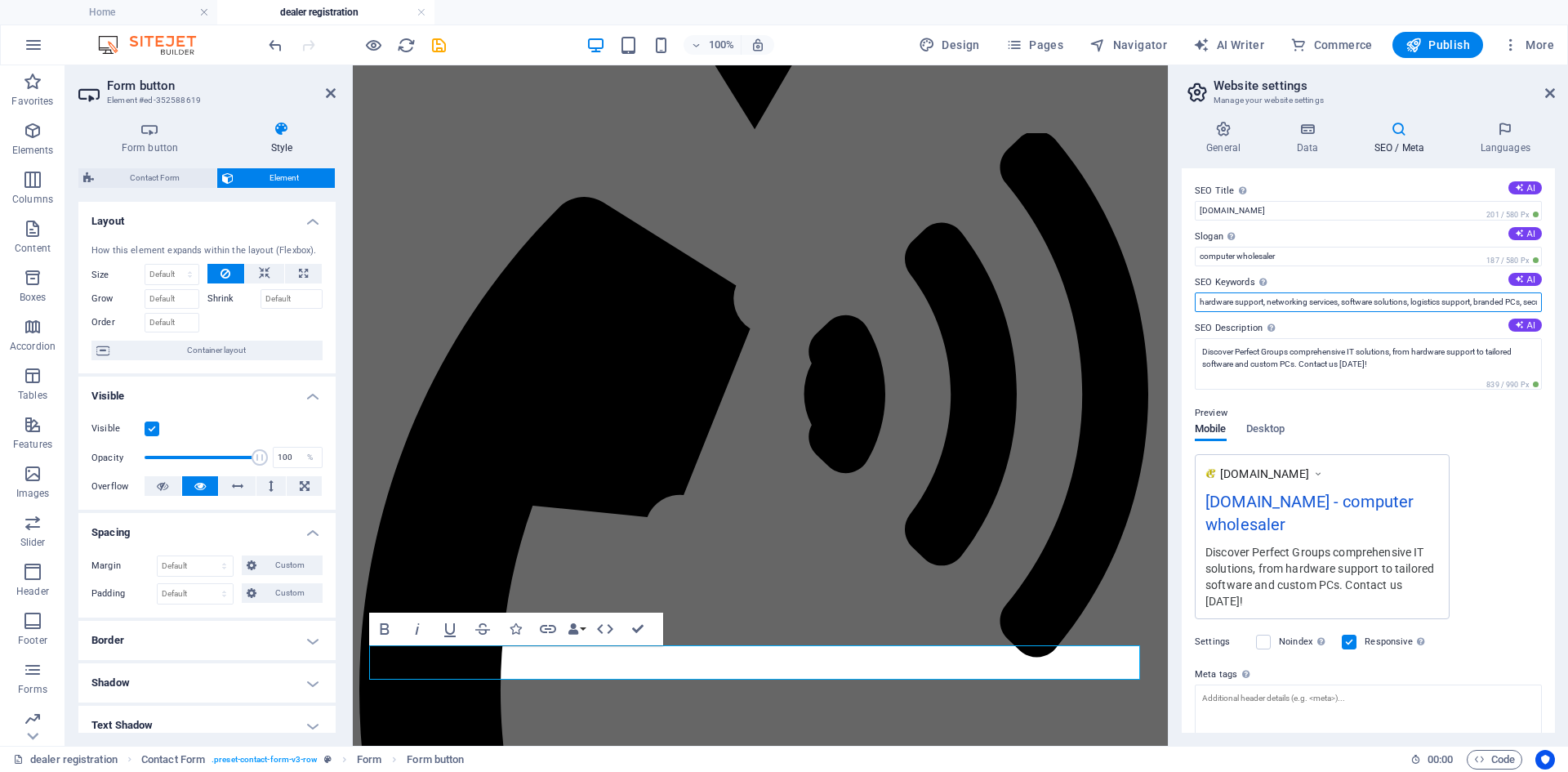
click at [1355, 293] on input "hardware support, networking services, software solutions, logistics support, b…" at bounding box center [1367, 302] width 347 height 20
click at [1527, 237] on button "AI" at bounding box center [1525, 233] width 34 height 13
type input "Empowering Your IT With Reliable Solutions"
click at [1517, 188] on icon at bounding box center [1519, 188] width 9 height 9
type input "Expert IT Solutions Near You"
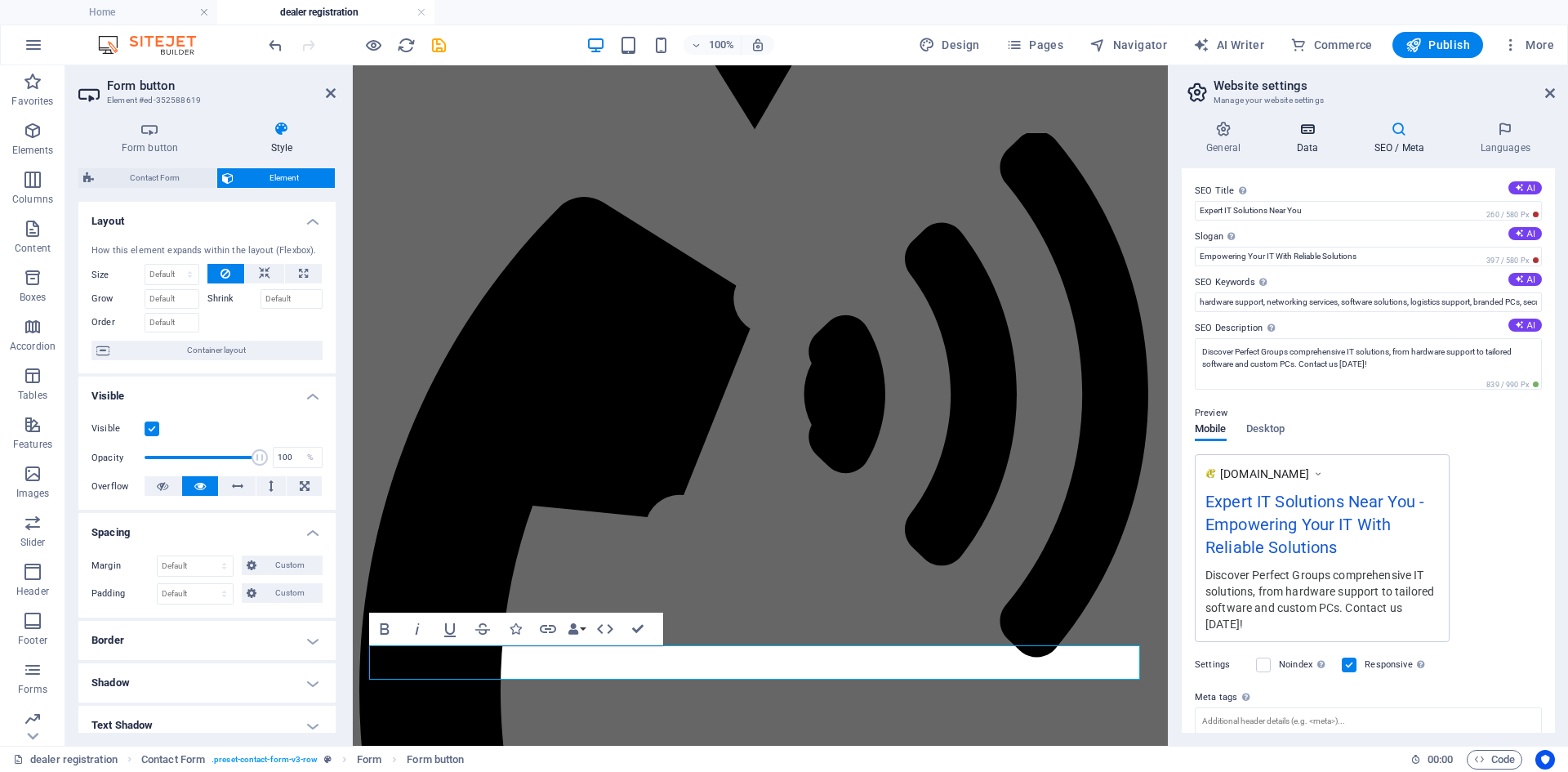
click at [1313, 145] on h4 "Data" at bounding box center [1310, 138] width 77 height 34
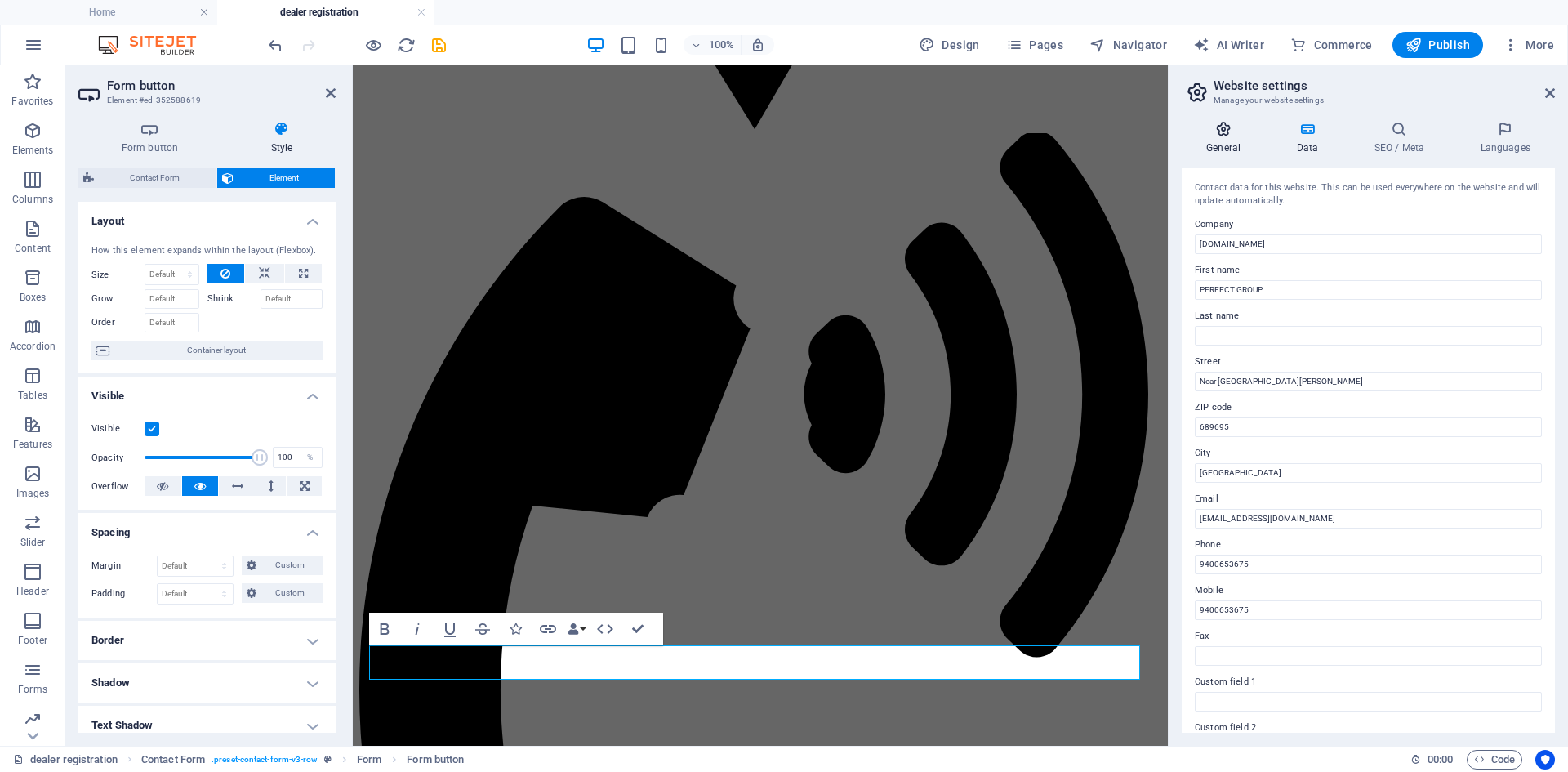
click at [1220, 147] on h4 "General" at bounding box center [1226, 138] width 90 height 34
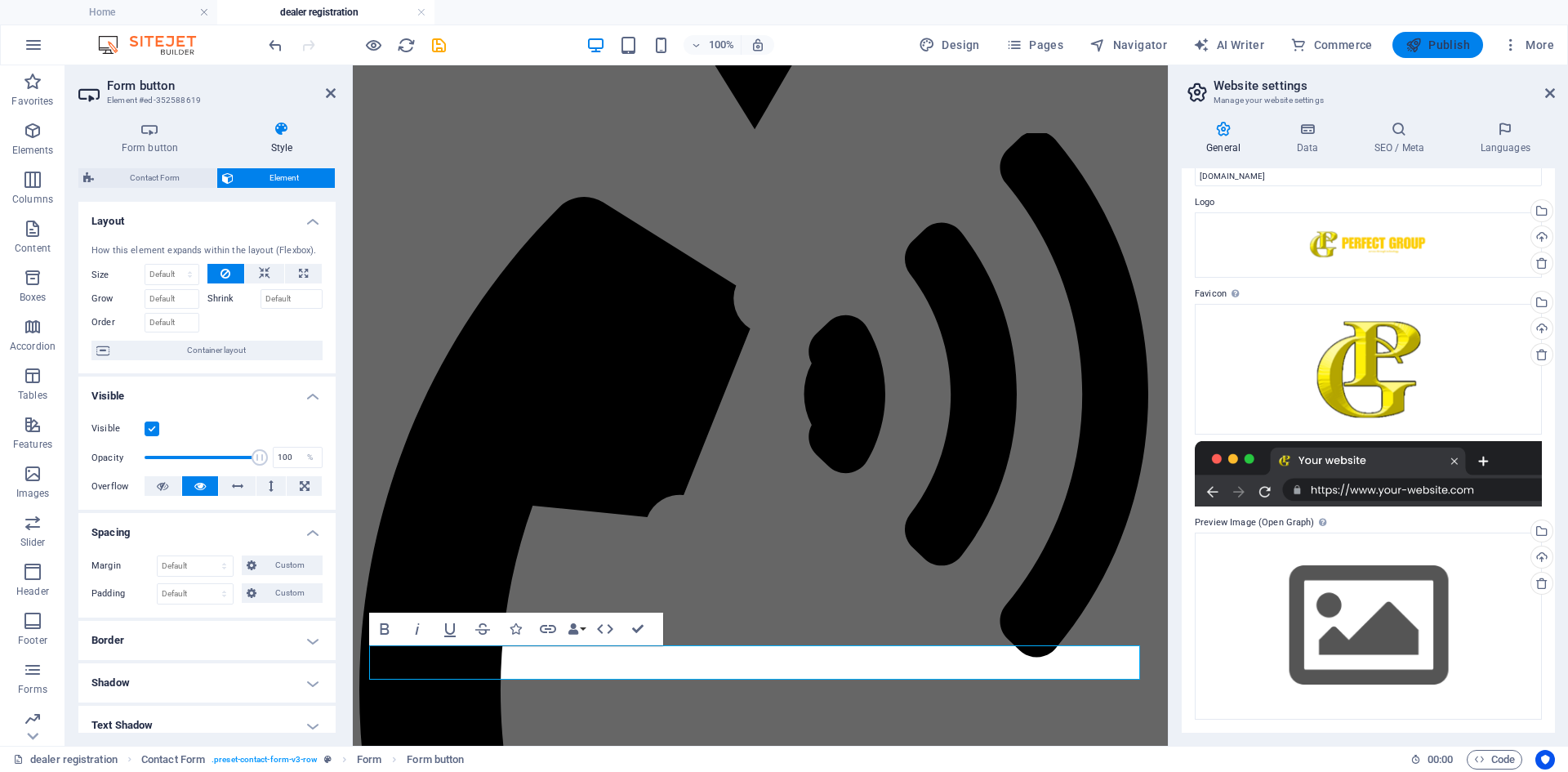
click at [1417, 37] on icon "button" at bounding box center [1413, 45] width 16 height 16
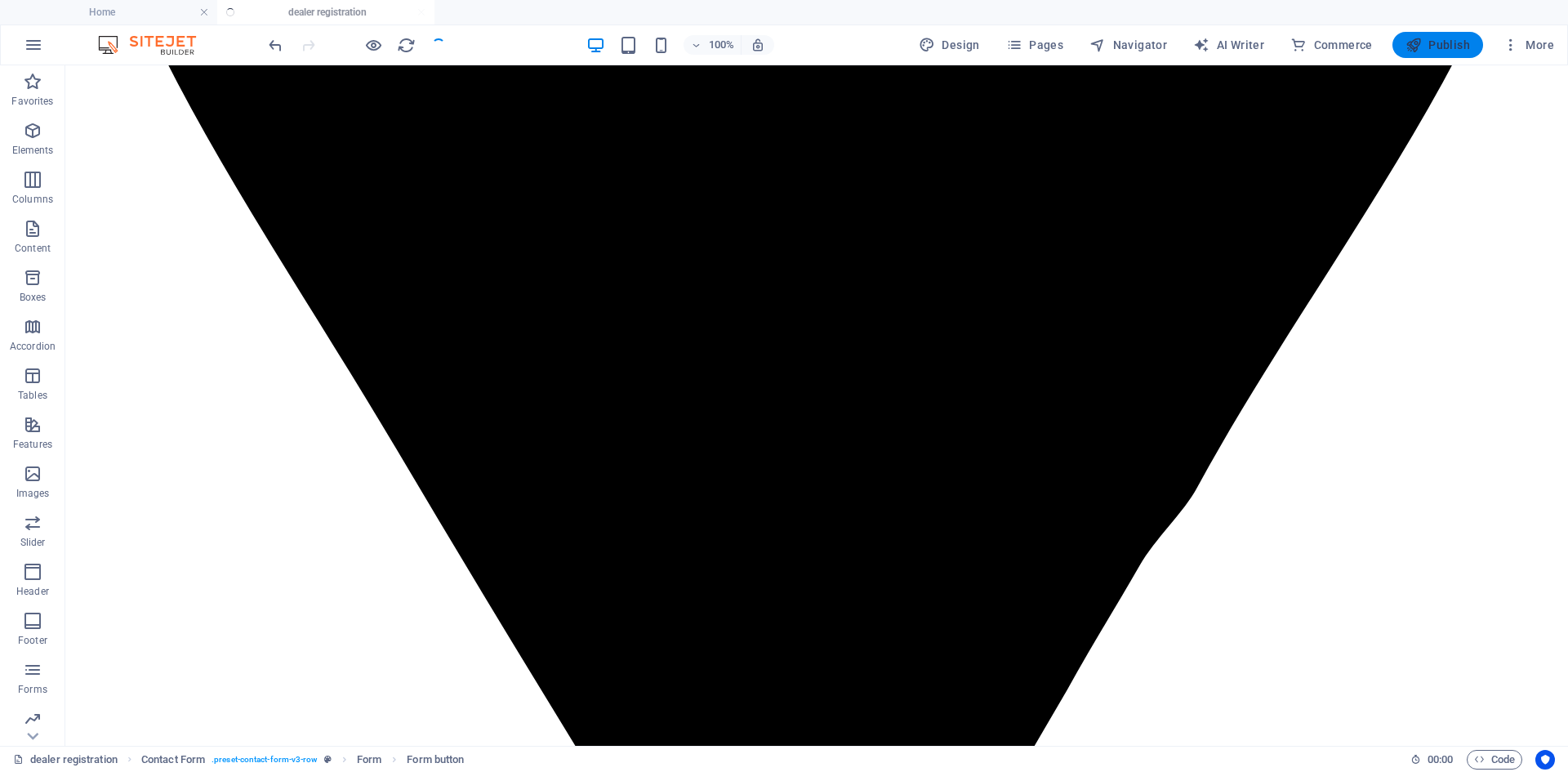
checkbox input "false"
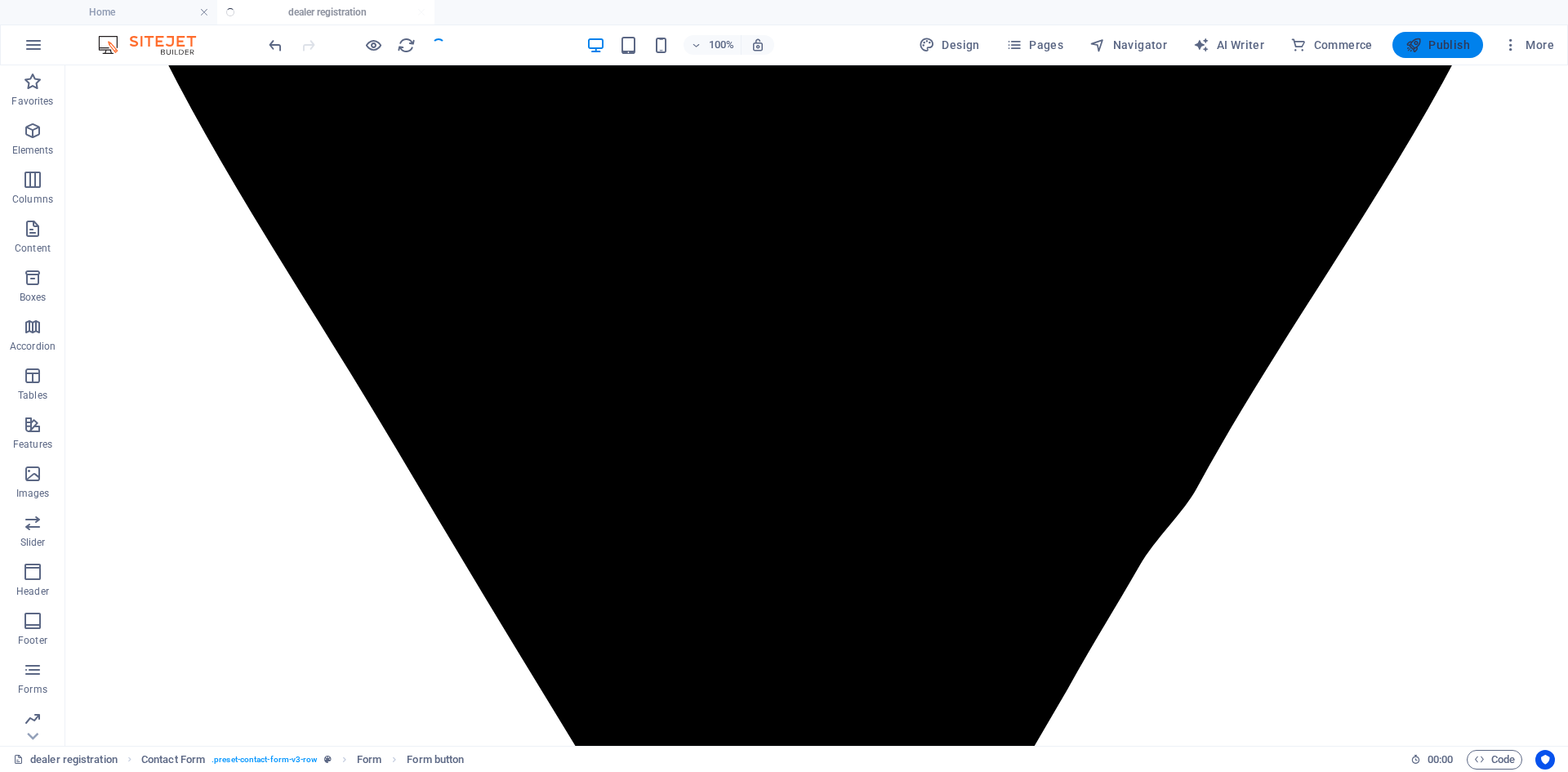
checkbox input "false"
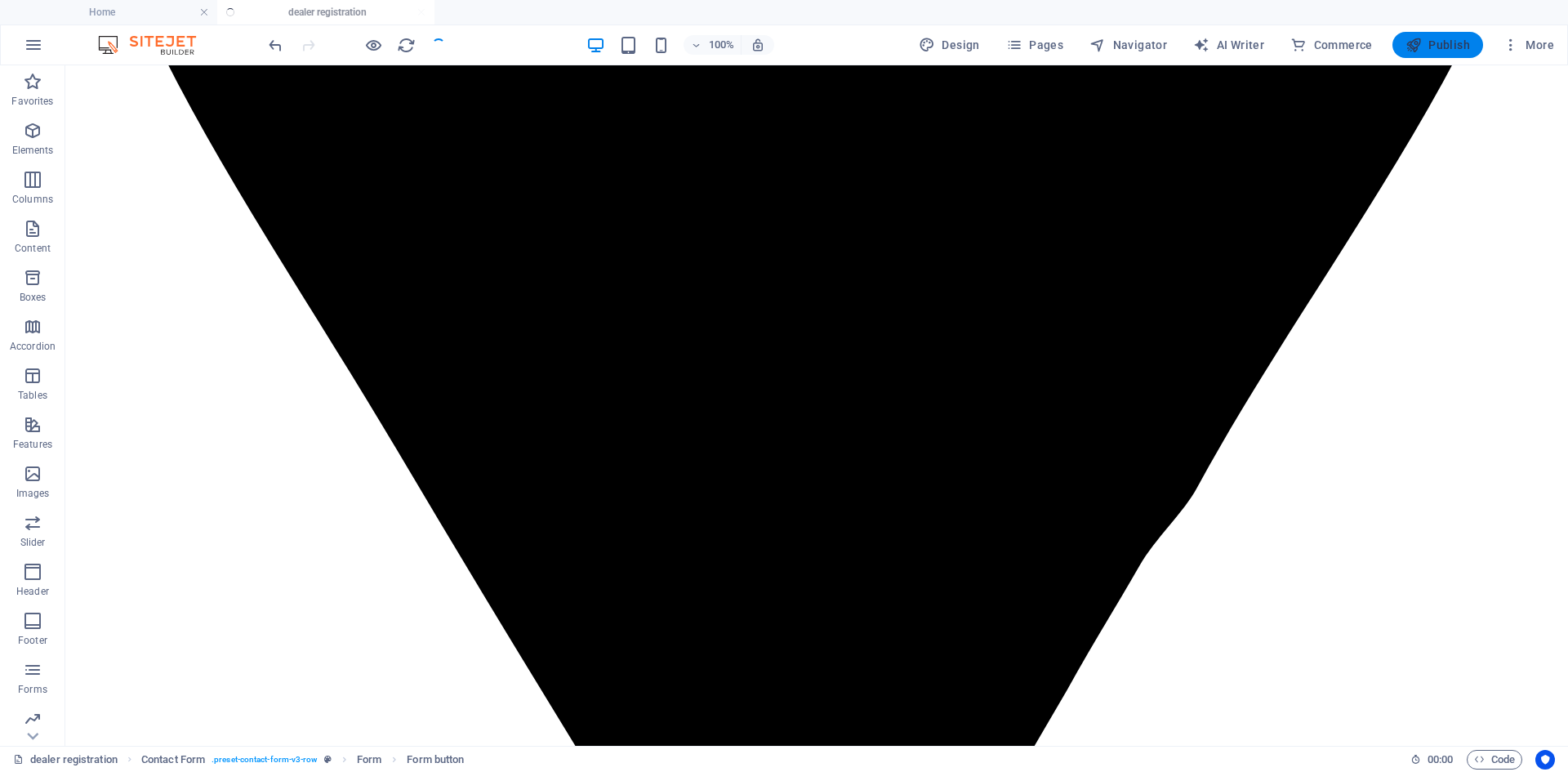
checkbox input "false"
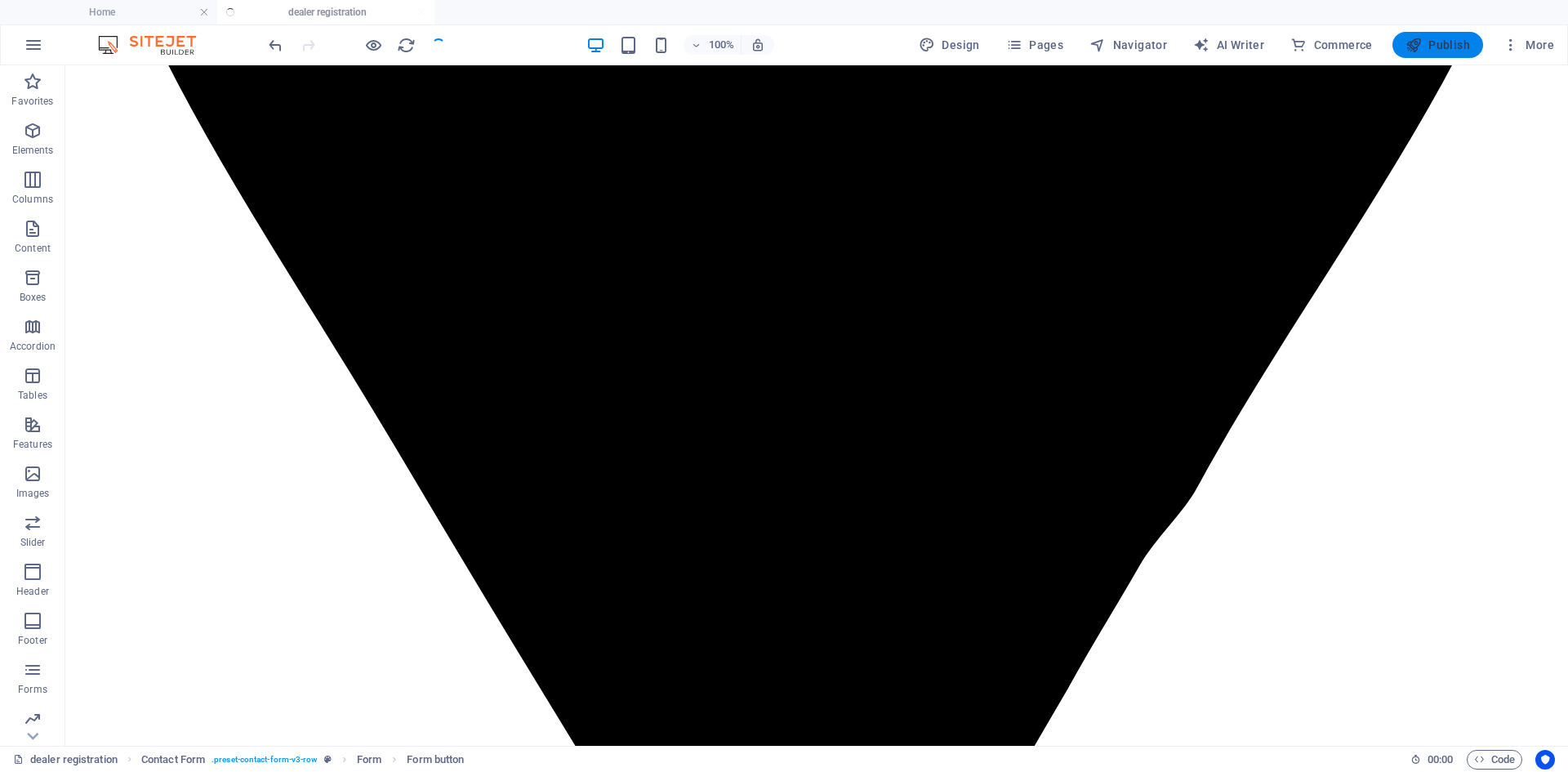
checkbox input "false"
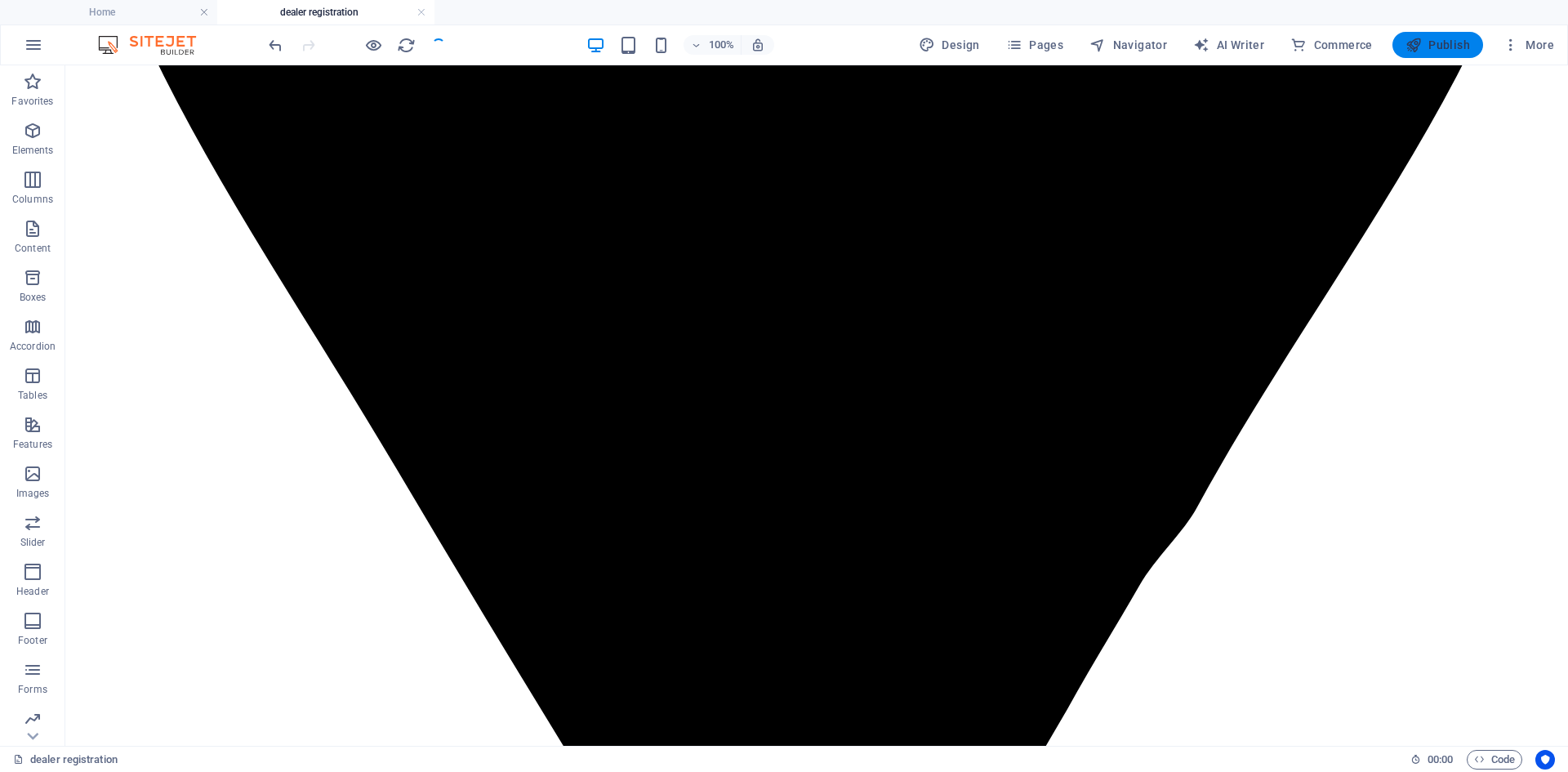
click at [1417, 52] on icon "button" at bounding box center [1413, 45] width 16 height 16
